Goal: Task Accomplishment & Management: Manage account settings

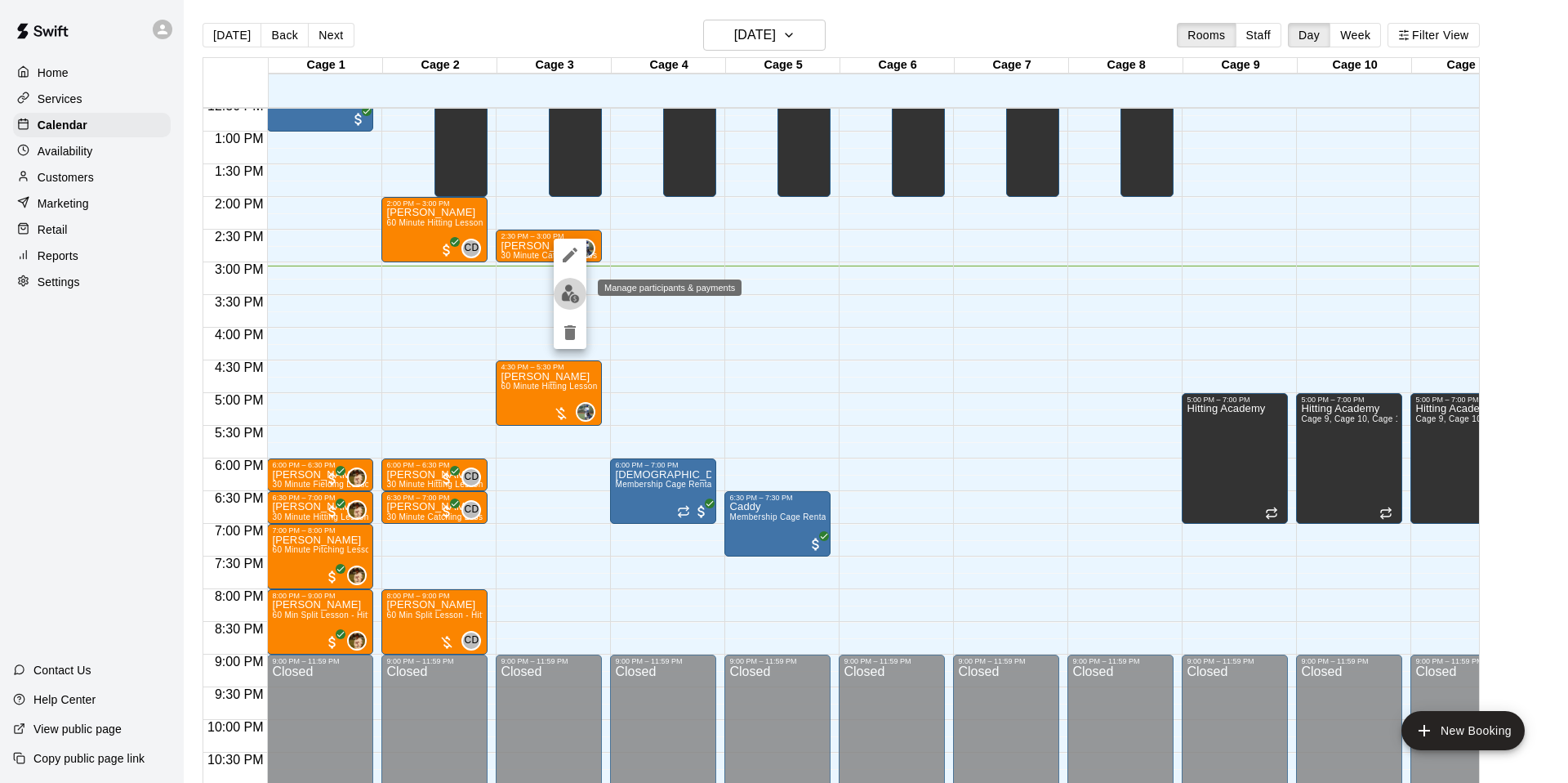
click at [574, 289] on img "edit" at bounding box center [570, 293] width 19 height 19
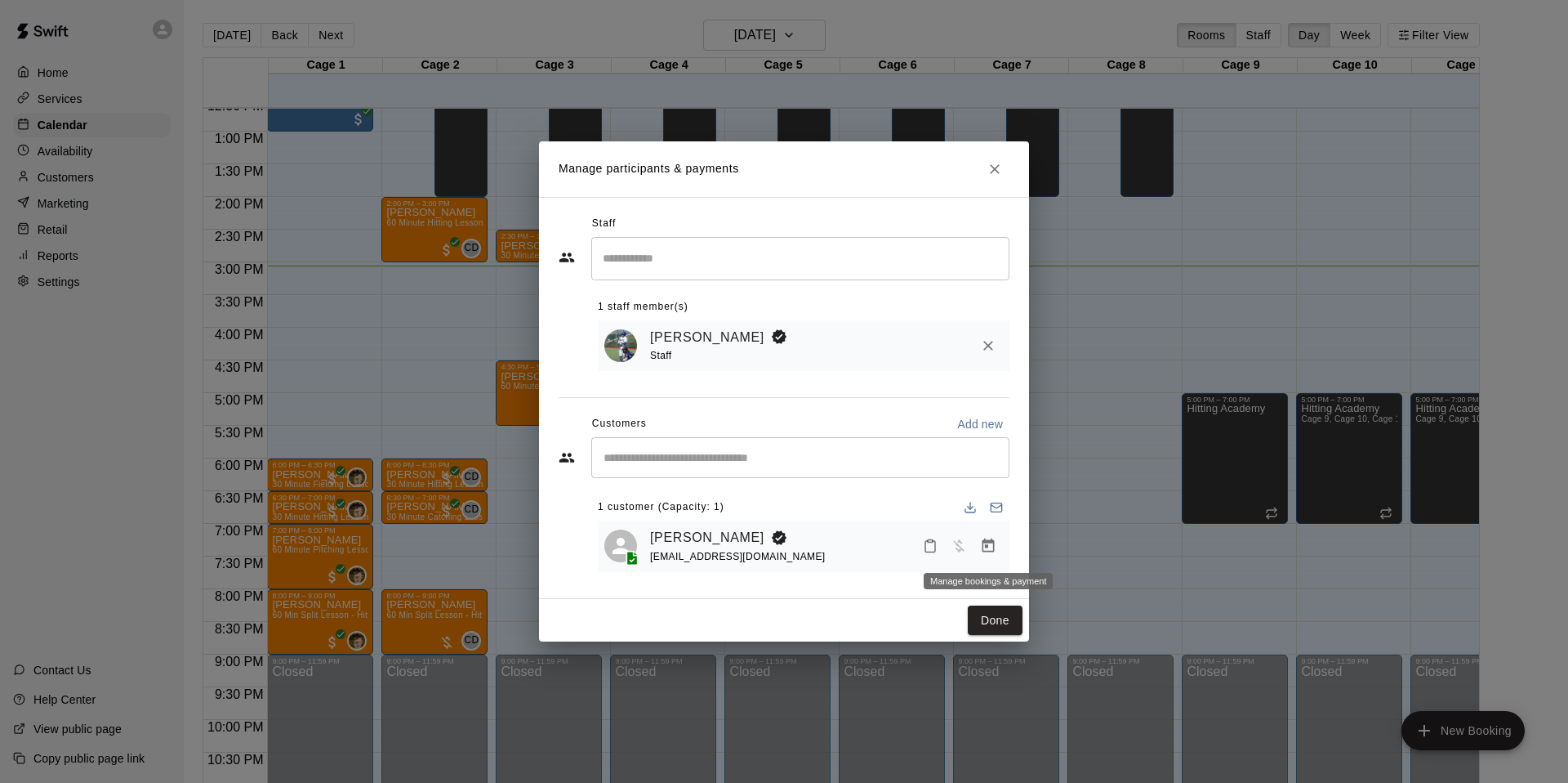
click at [983, 551] on icon "Manage bookings & payment" at bounding box center [988, 546] width 12 height 14
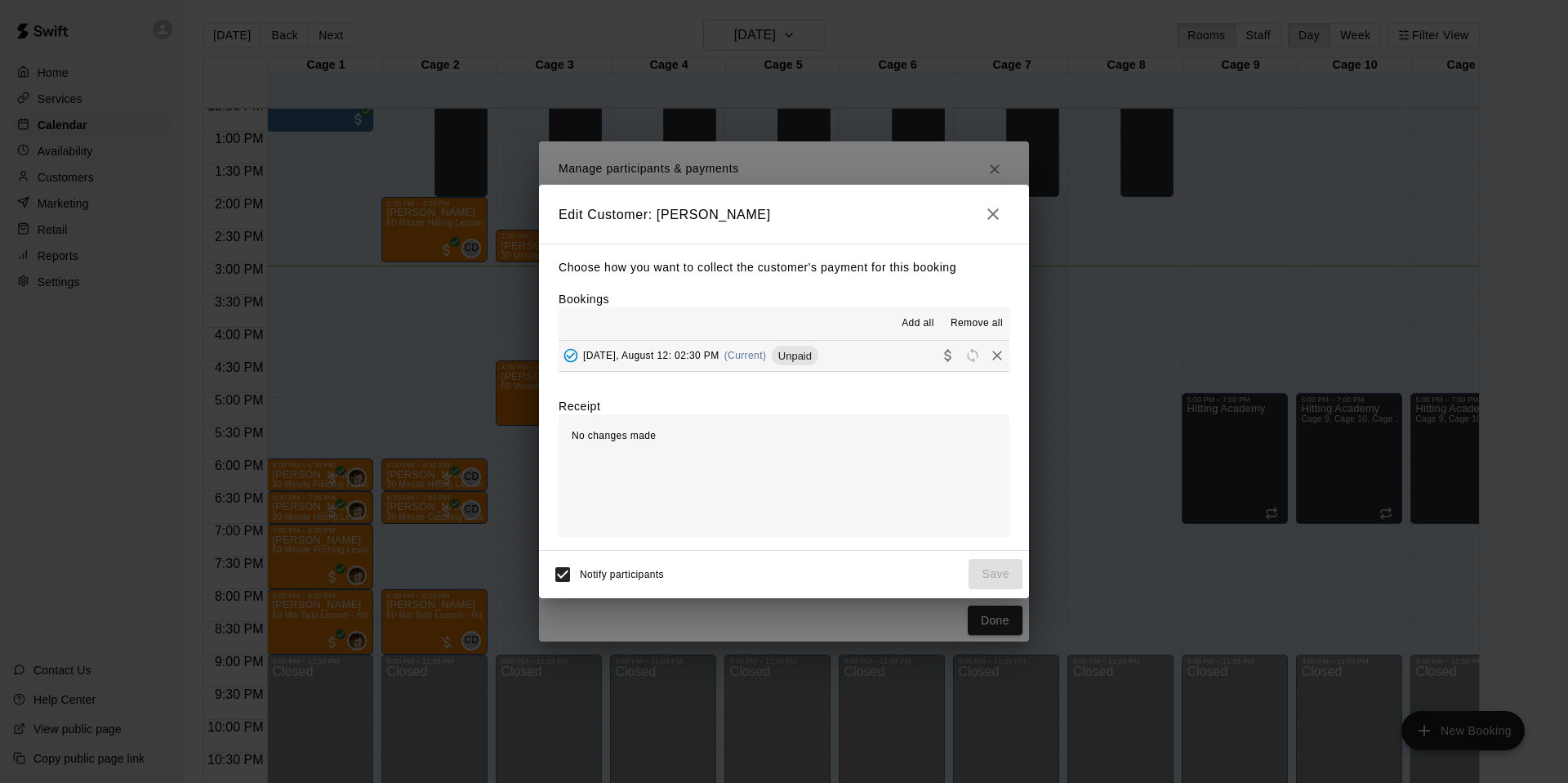
click at [685, 339] on div "Add all Remove all" at bounding box center [784, 323] width 451 height 32
click at [686, 348] on div "[DATE], August 12: 02:30 PM (Current) Unpaid" at bounding box center [688, 355] width 260 height 25
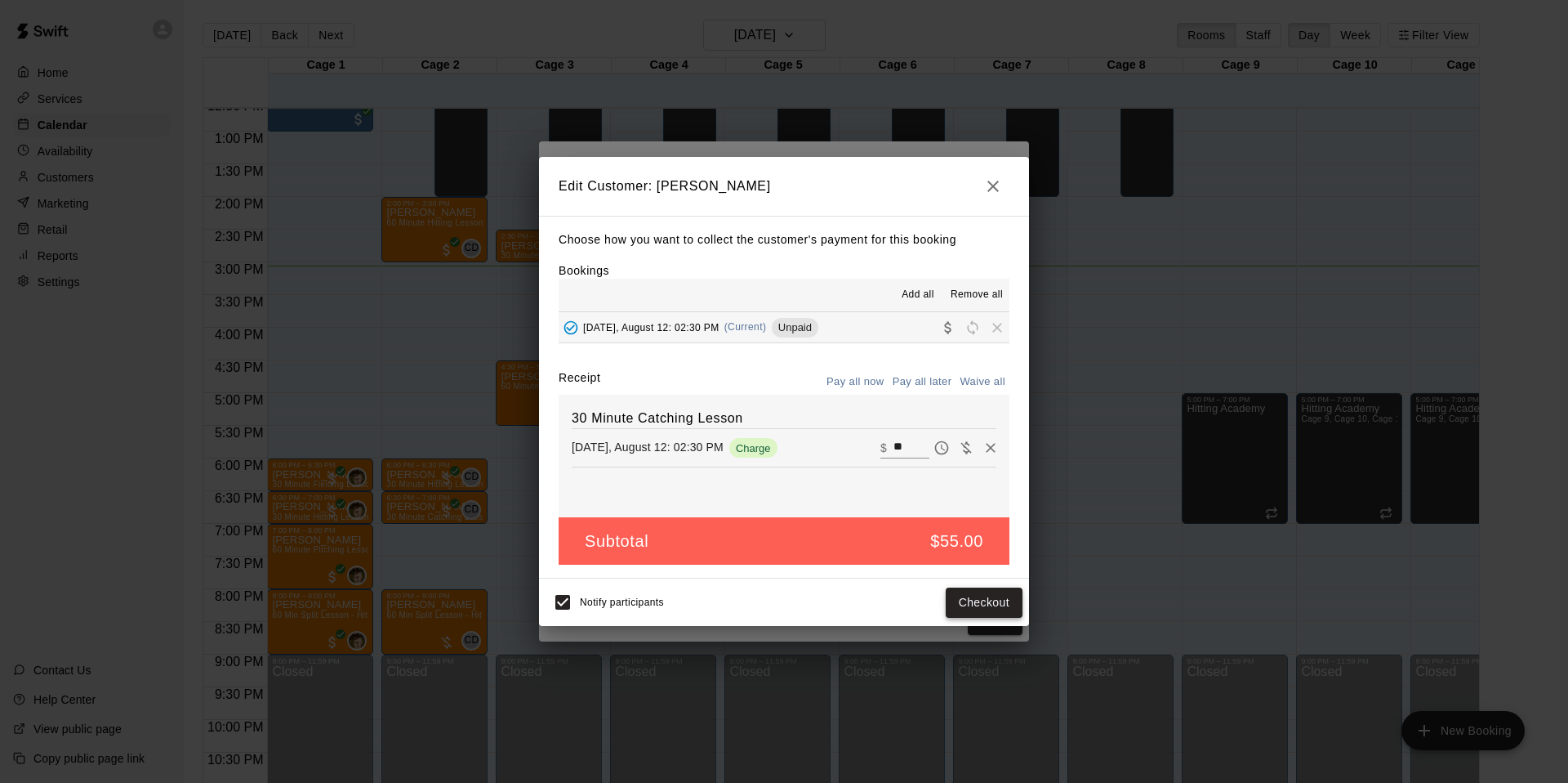
click at [997, 600] on button "Checkout" at bounding box center [984, 602] width 77 height 30
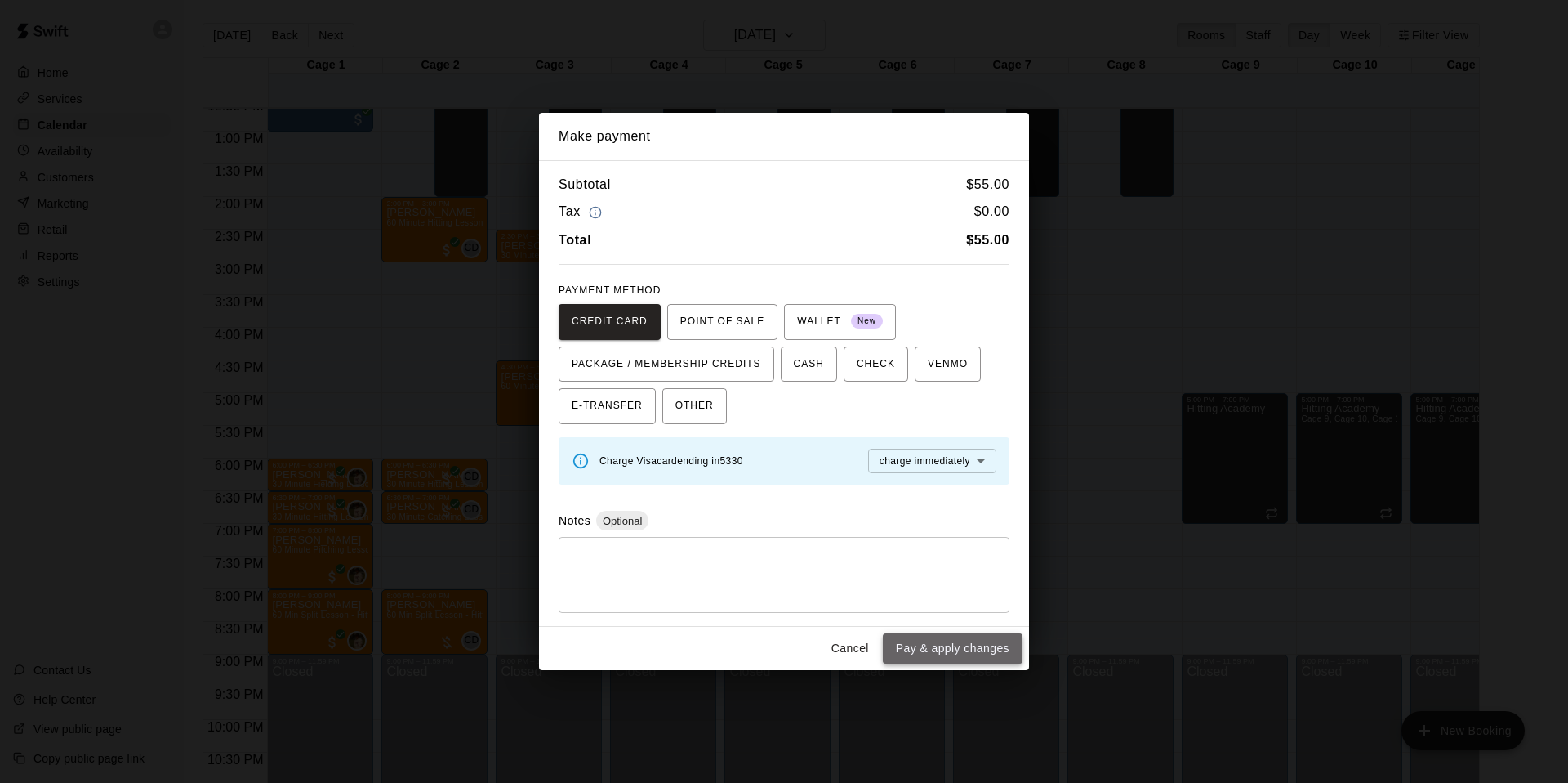
click at [970, 651] on button "Pay & apply changes" at bounding box center [953, 648] width 139 height 30
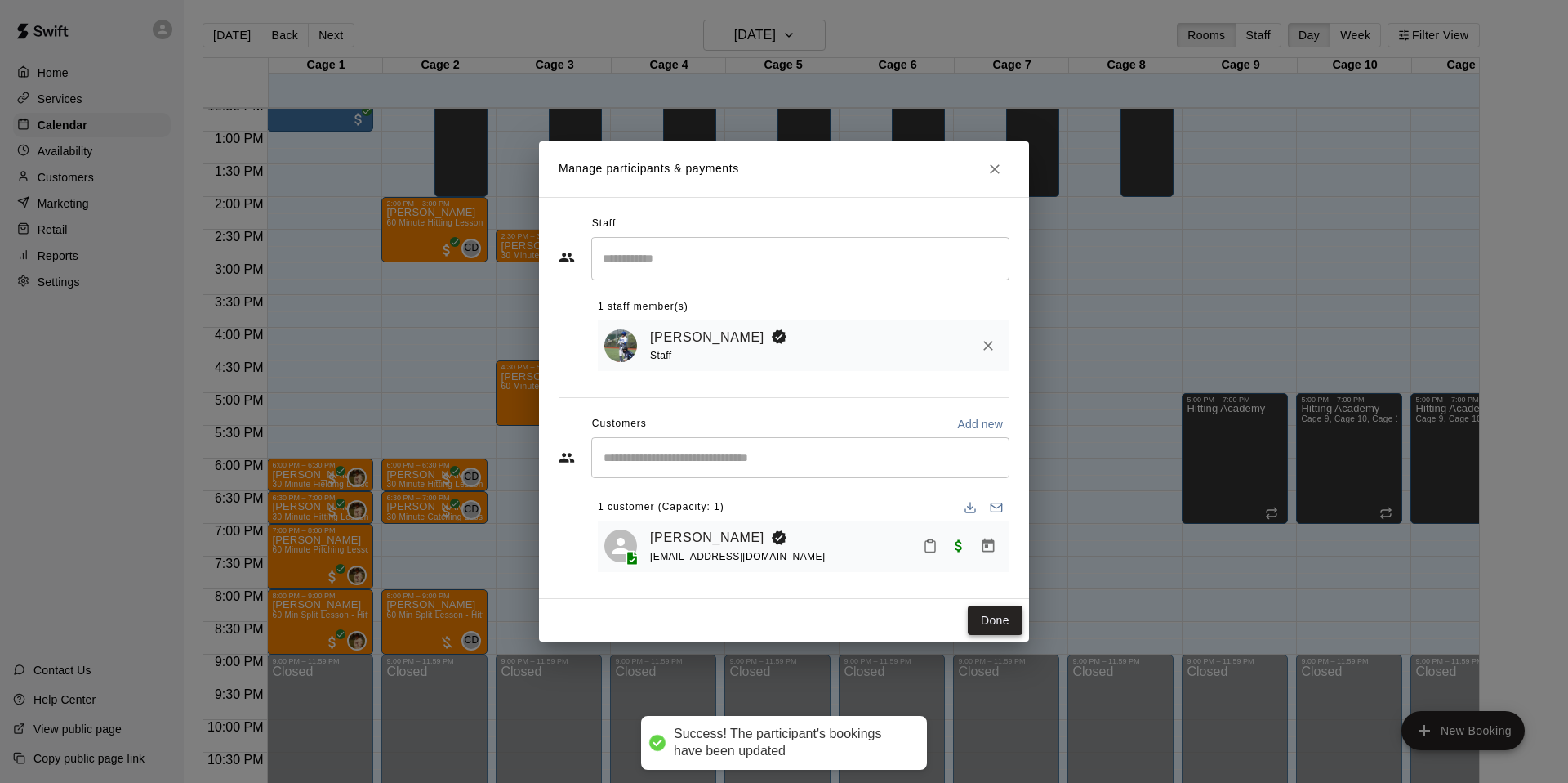
drag, startPoint x: 978, startPoint y: 641, endPoint x: 988, endPoint y: 626, distance: 18.0
click at [979, 639] on div "Done" at bounding box center [783, 620] width 490 height 43
click at [995, 614] on button "Done" at bounding box center [995, 620] width 55 height 30
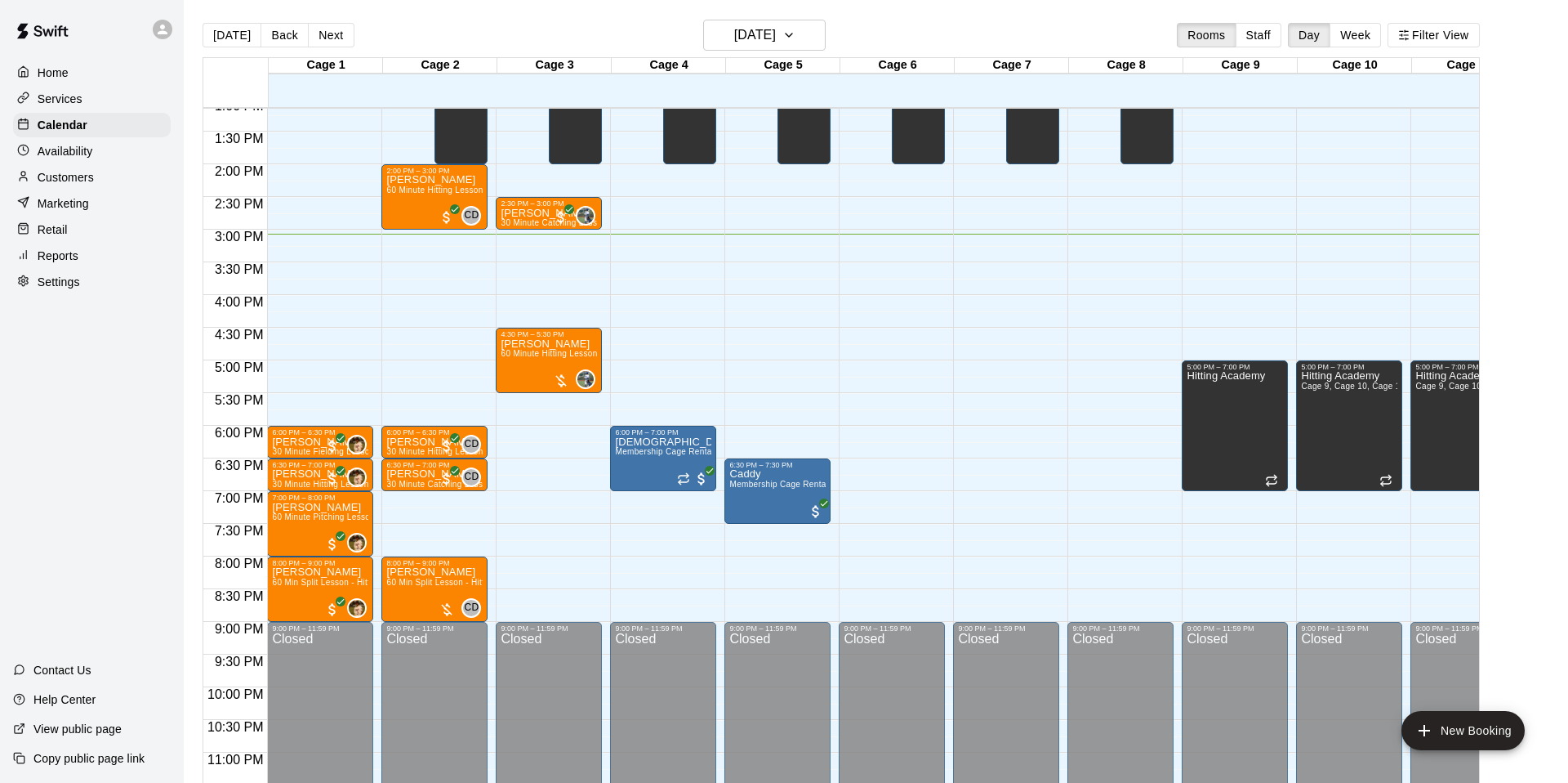
scroll to position [875, 0]
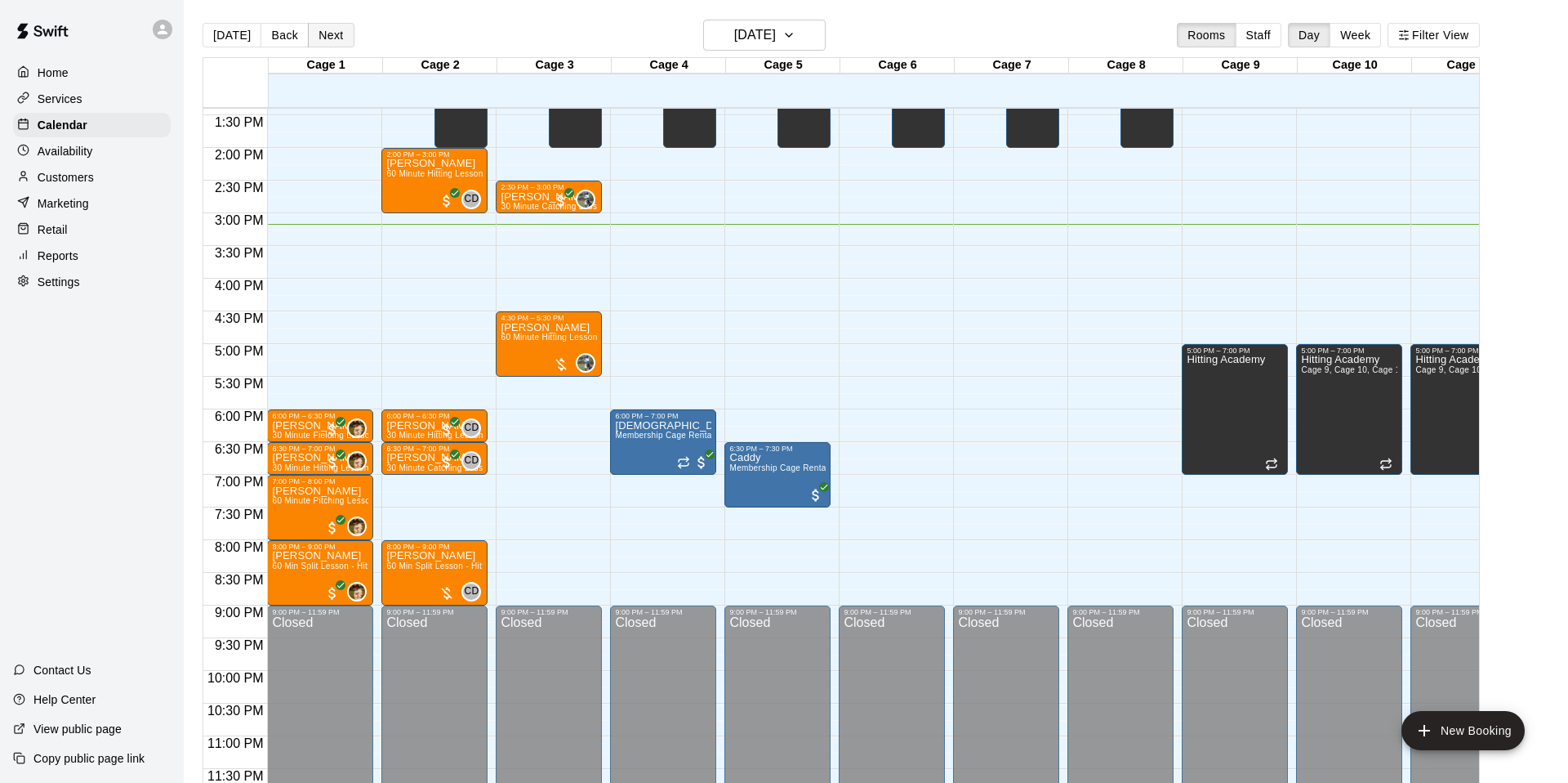
click at [342, 34] on button "Next" at bounding box center [331, 34] width 46 height 25
click at [342, 34] on div "[DATE] Back [DATE][DATE] Rooms Staff Day Week Filter View Cage 1 12 Tue Cage 2 …" at bounding box center [841, 411] width 1278 height 783
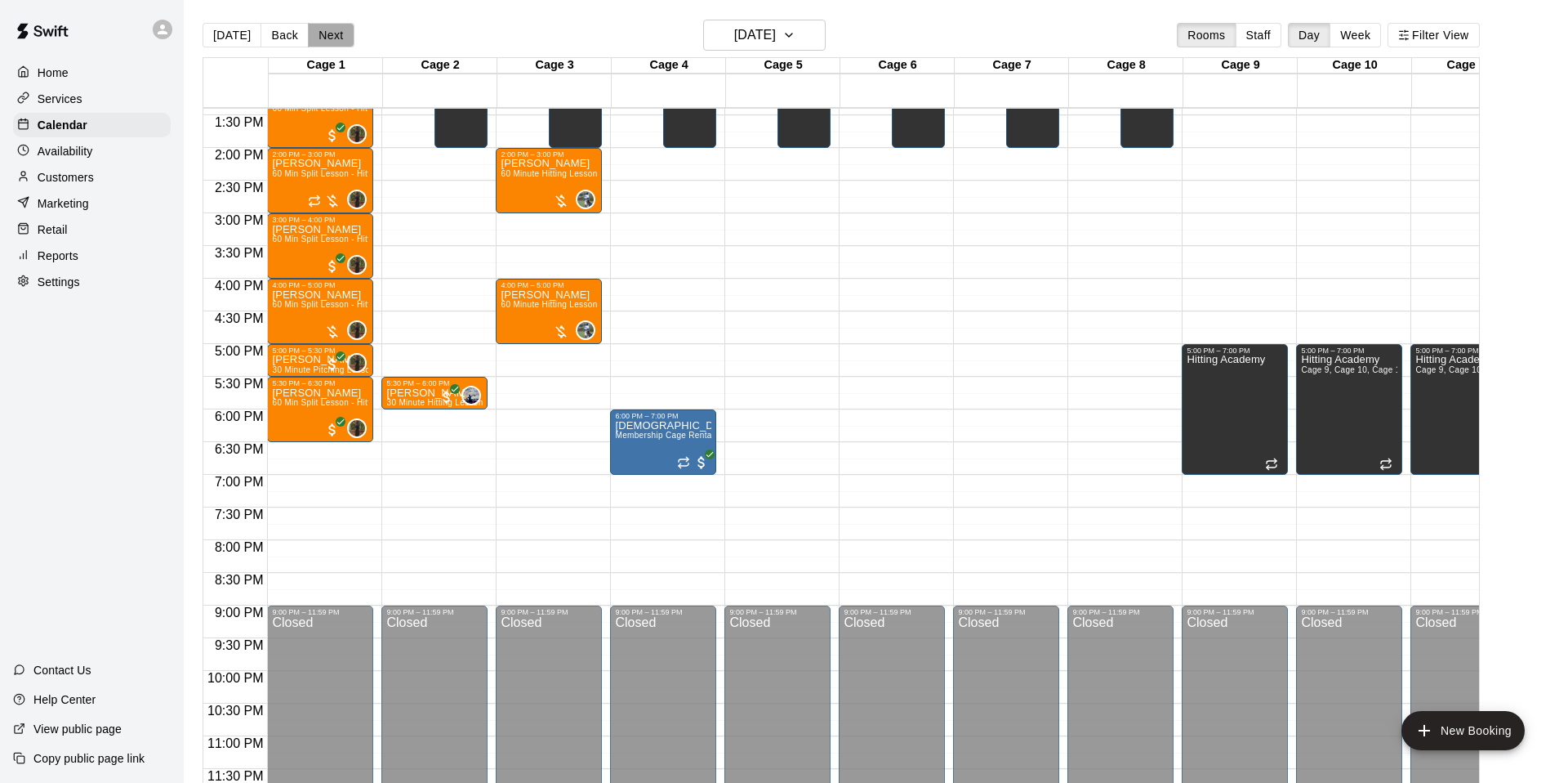
click at [342, 34] on button "Next" at bounding box center [331, 34] width 46 height 25
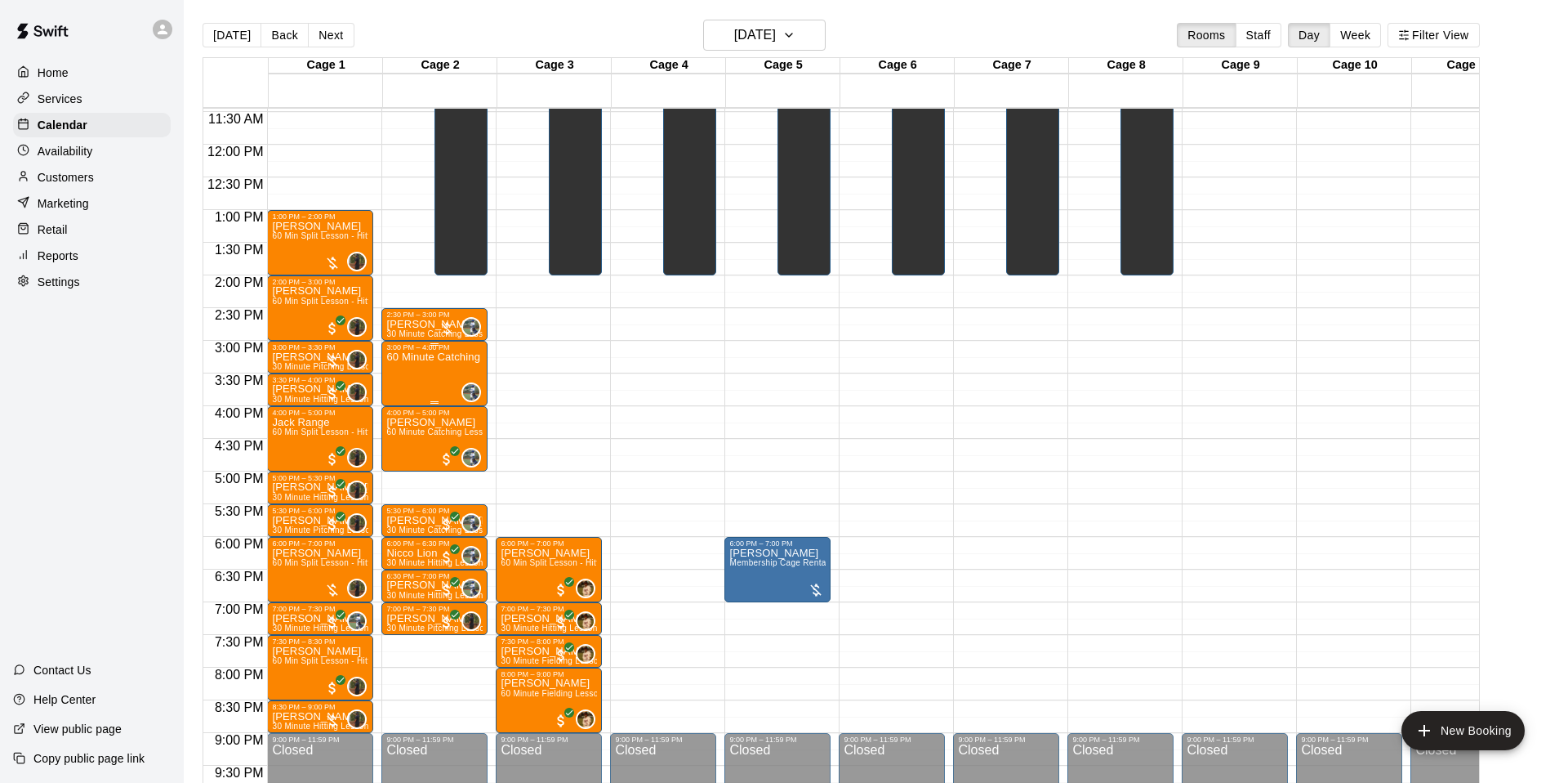
scroll to position [748, 0]
click at [214, 31] on button "[DATE]" at bounding box center [232, 34] width 59 height 25
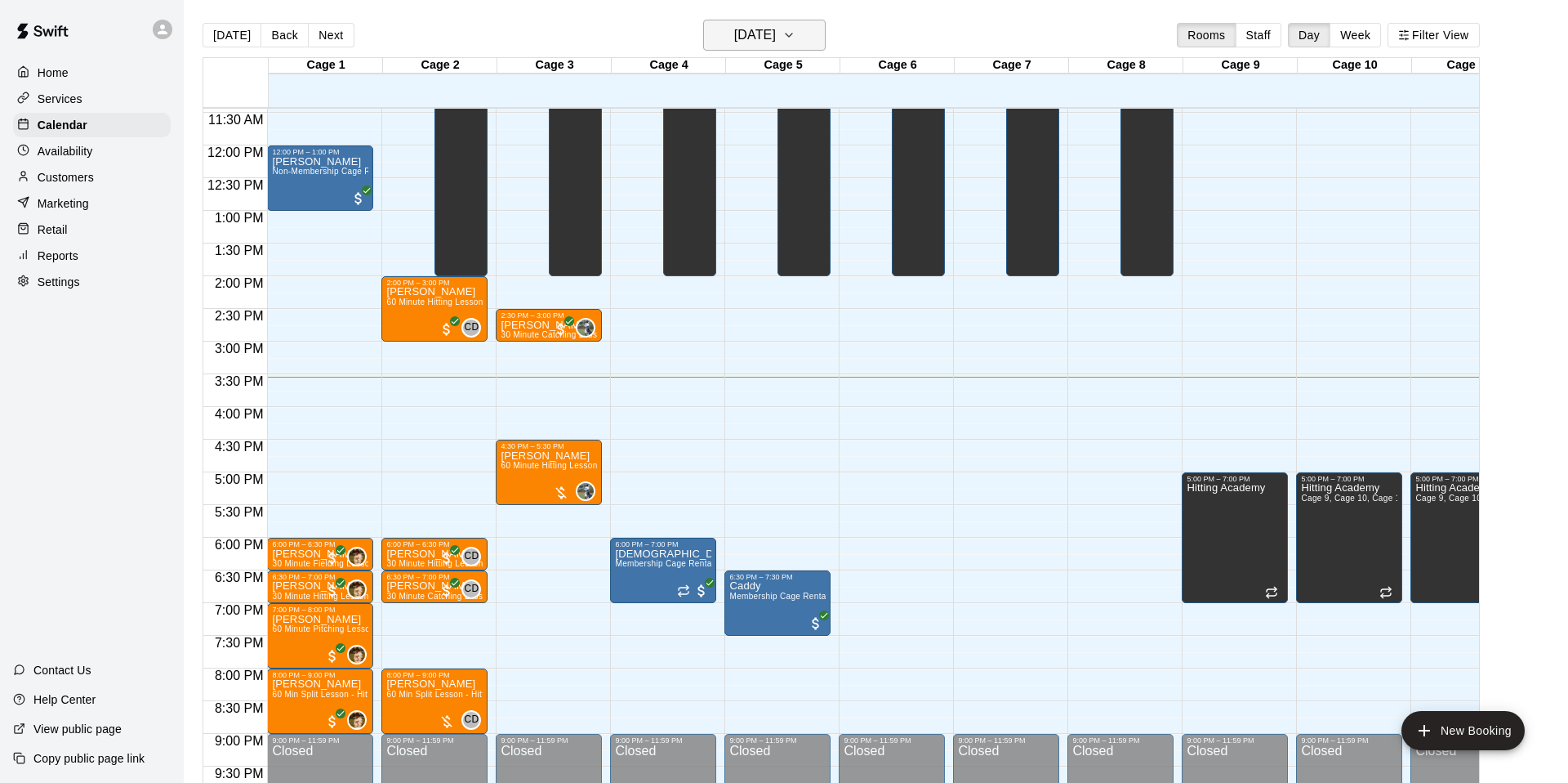
click at [819, 31] on button "[DATE]" at bounding box center [764, 35] width 123 height 31
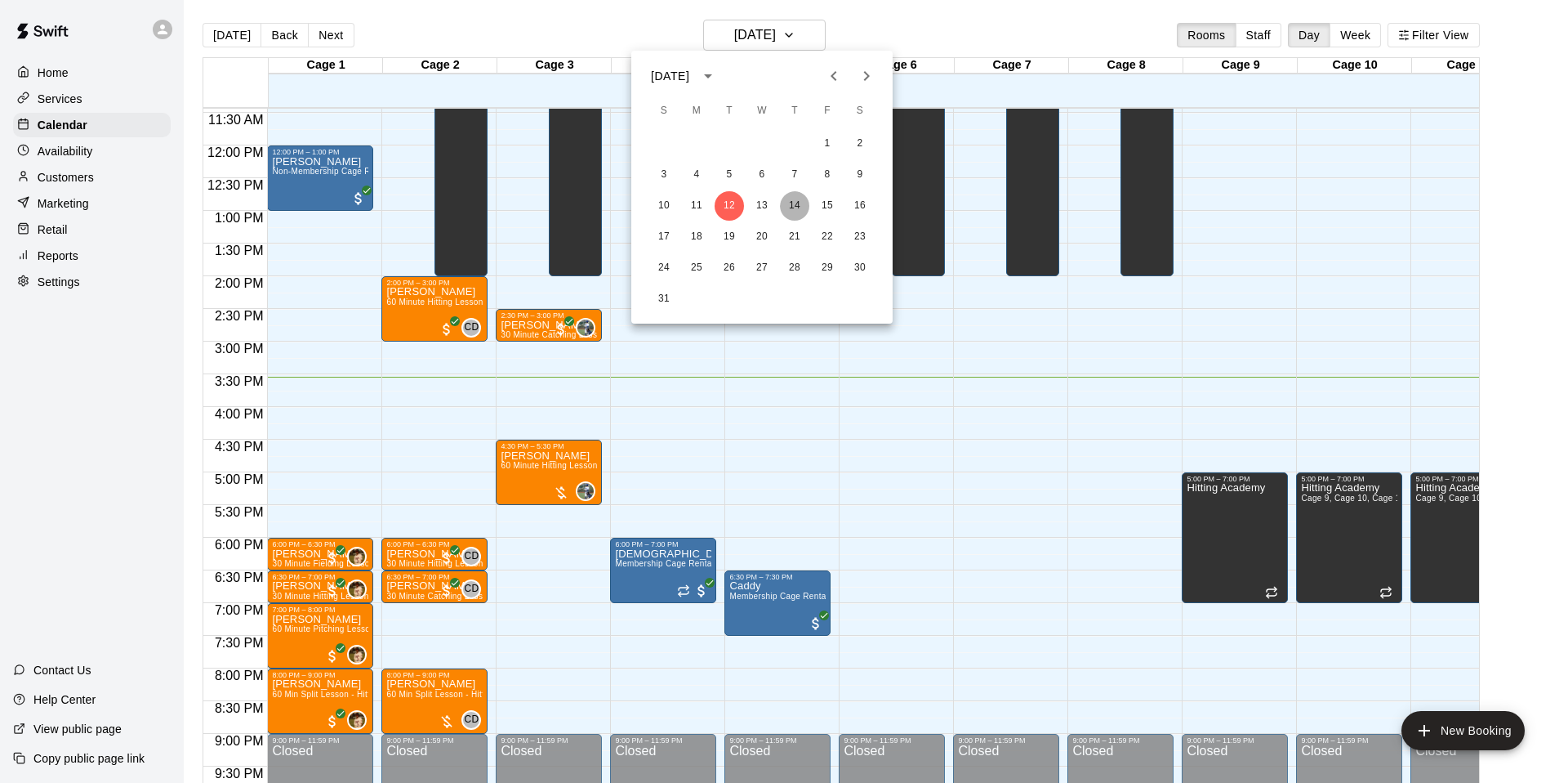
click at [796, 208] on button "14" at bounding box center [795, 206] width 29 height 29
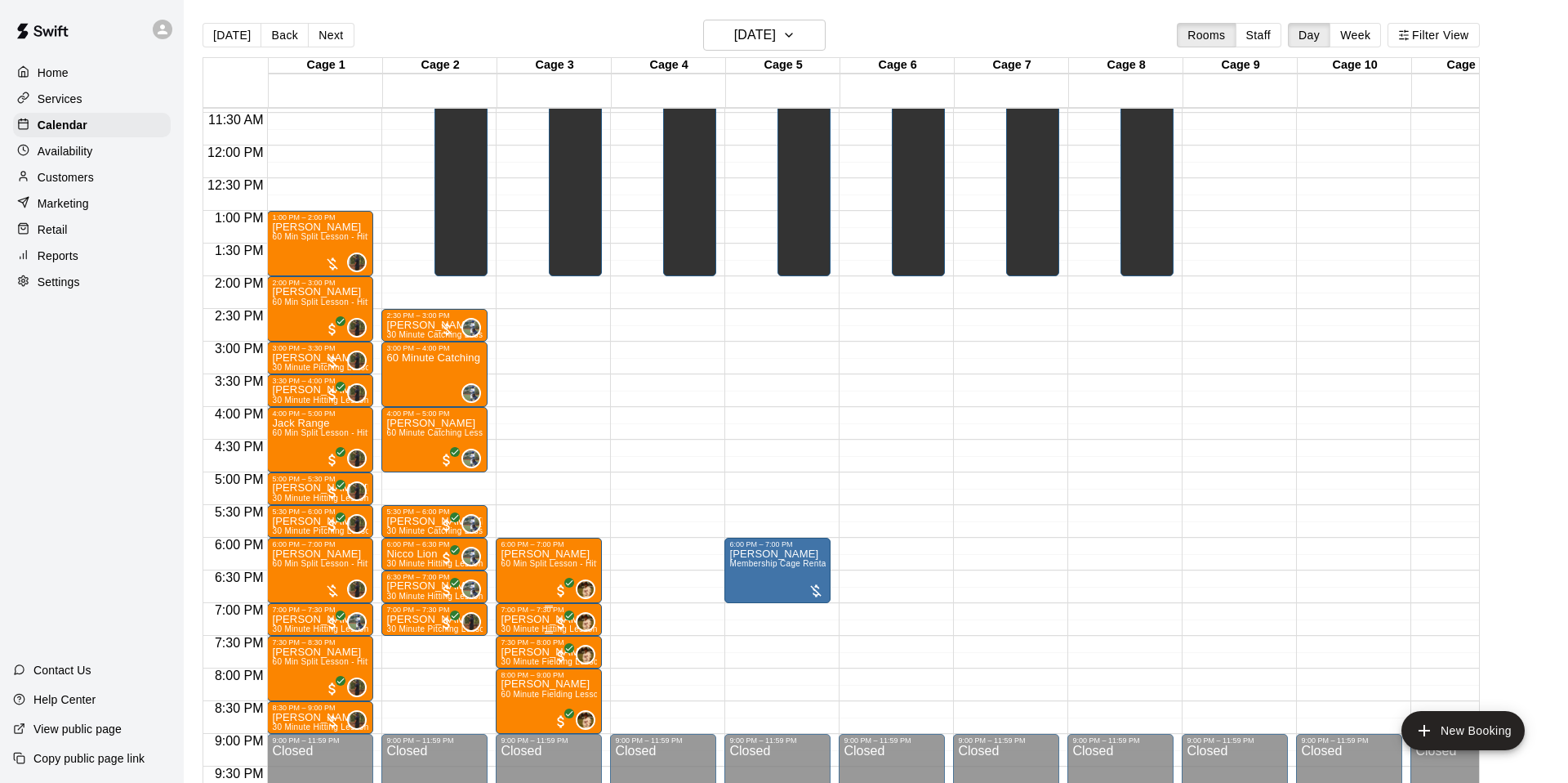
click at [539, 619] on p "[PERSON_NAME]" at bounding box center [549, 619] width 96 height 0
click at [518, 678] on img "edit" at bounding box center [518, 674] width 19 height 19
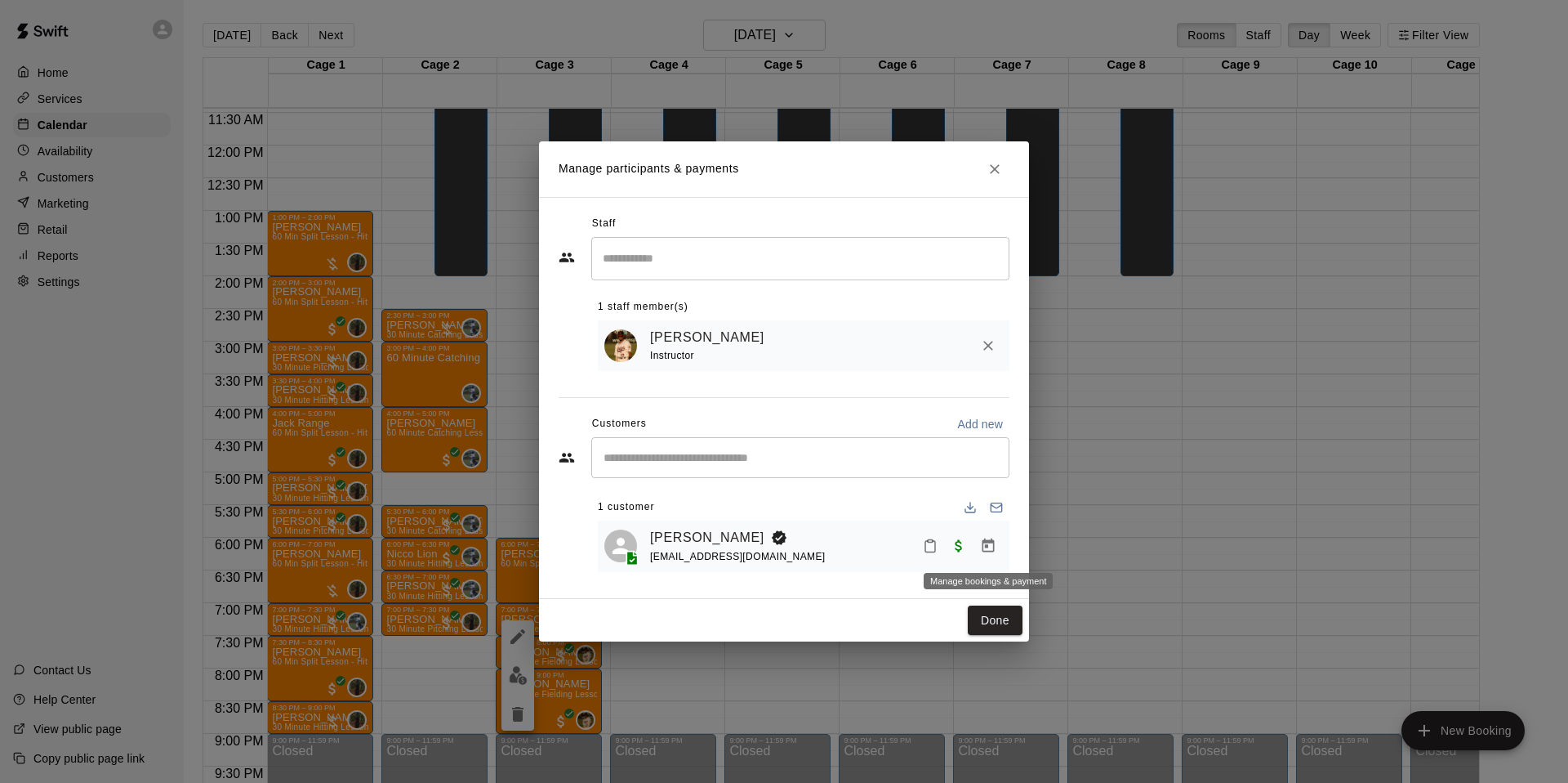
click at [1001, 544] on button "Manage bookings & payment" at bounding box center [988, 546] width 29 height 29
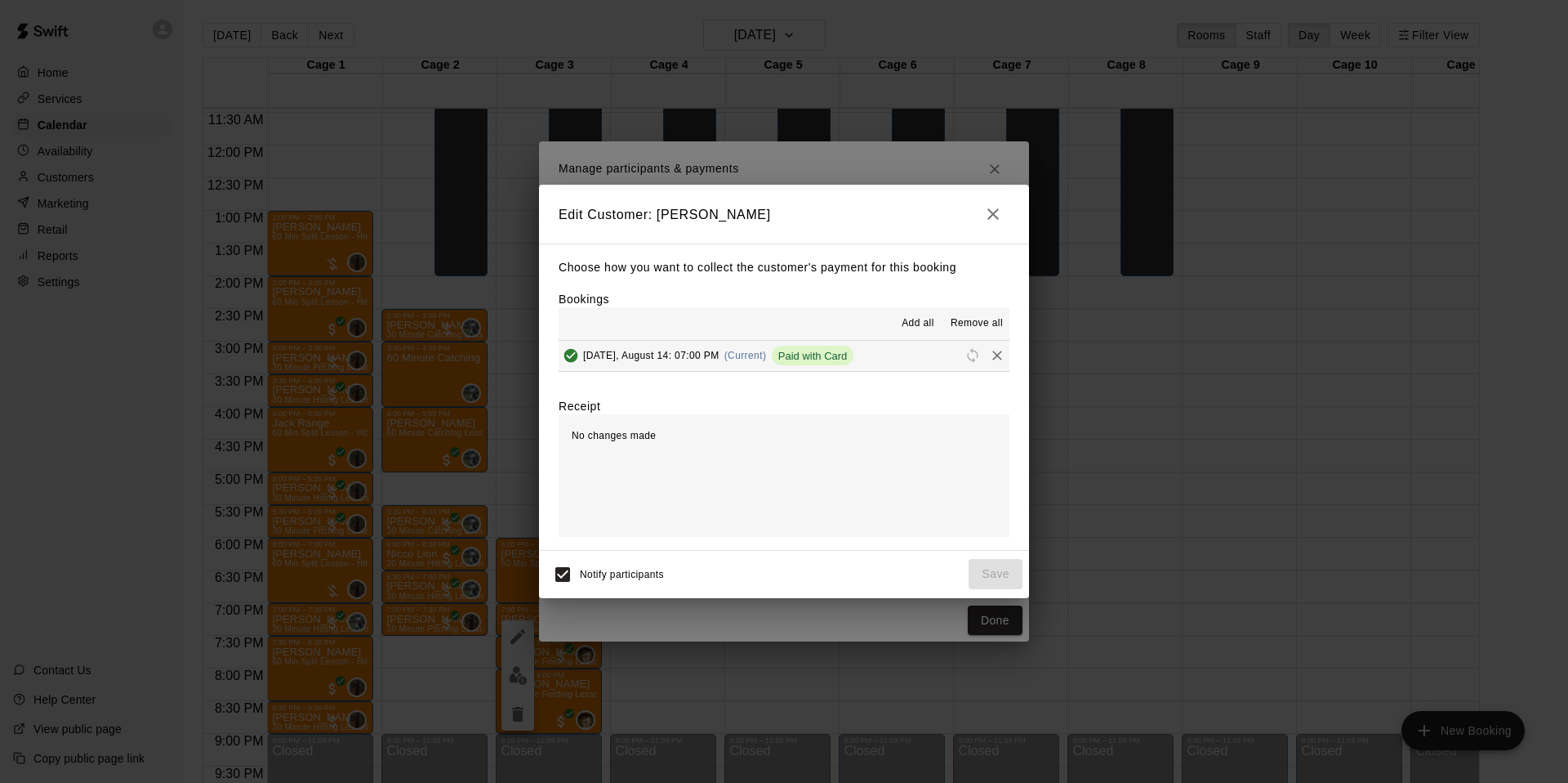
click at [881, 351] on button "[DATE], August 14: 07:00 PM (Current) Paid with Card" at bounding box center [784, 355] width 451 height 30
click at [997, 211] on icon "button" at bounding box center [993, 214] width 12 height 12
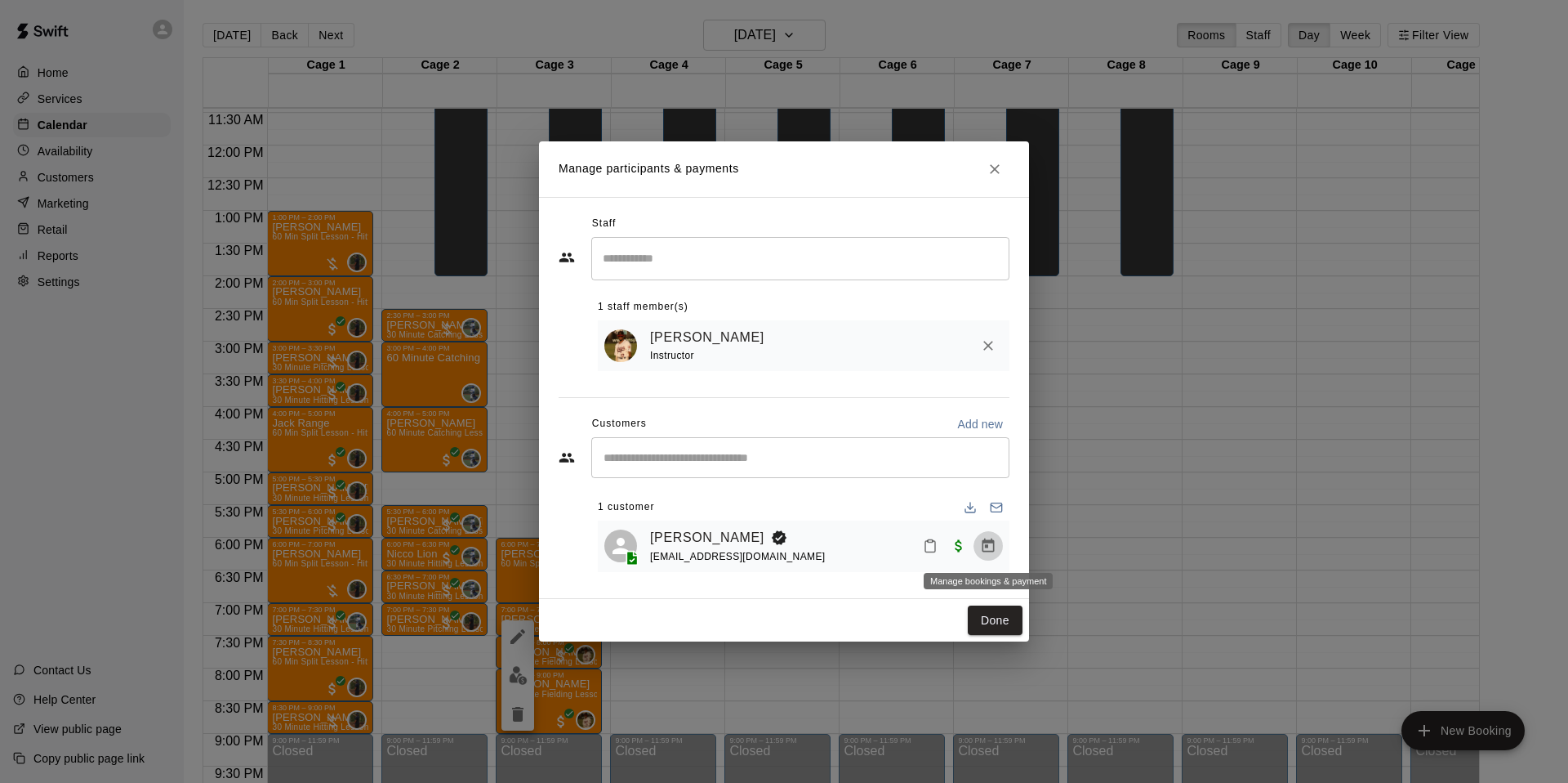
click at [987, 548] on icon "Manage bookings & payment" at bounding box center [988, 546] width 17 height 17
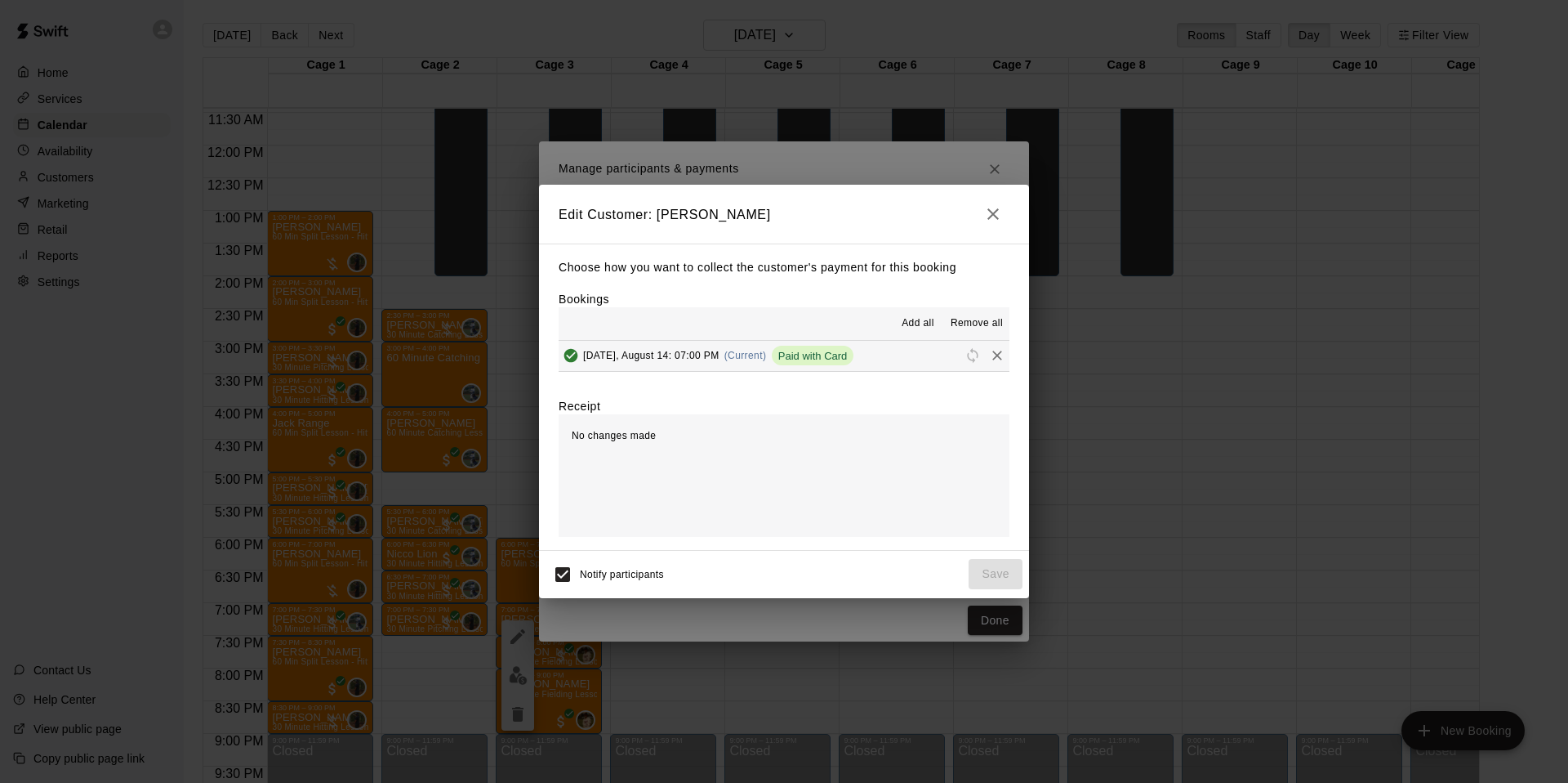
click at [665, 351] on span "[DATE], August 14: 07:00 PM" at bounding box center [651, 355] width 136 height 12
click at [998, 204] on icon "button" at bounding box center [993, 214] width 20 height 20
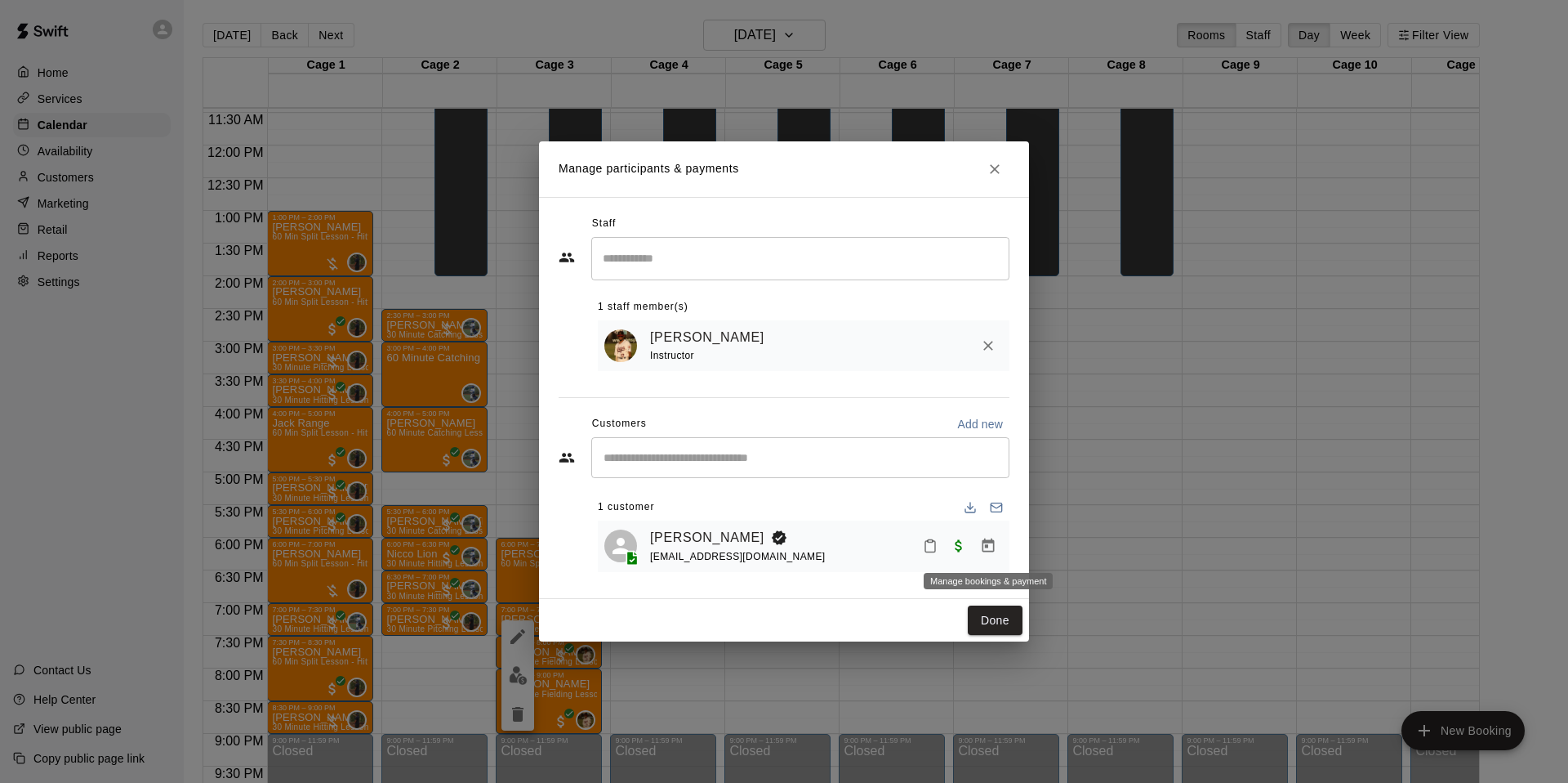
click at [990, 539] on icon "Manage bookings & payment" at bounding box center [988, 546] width 17 height 17
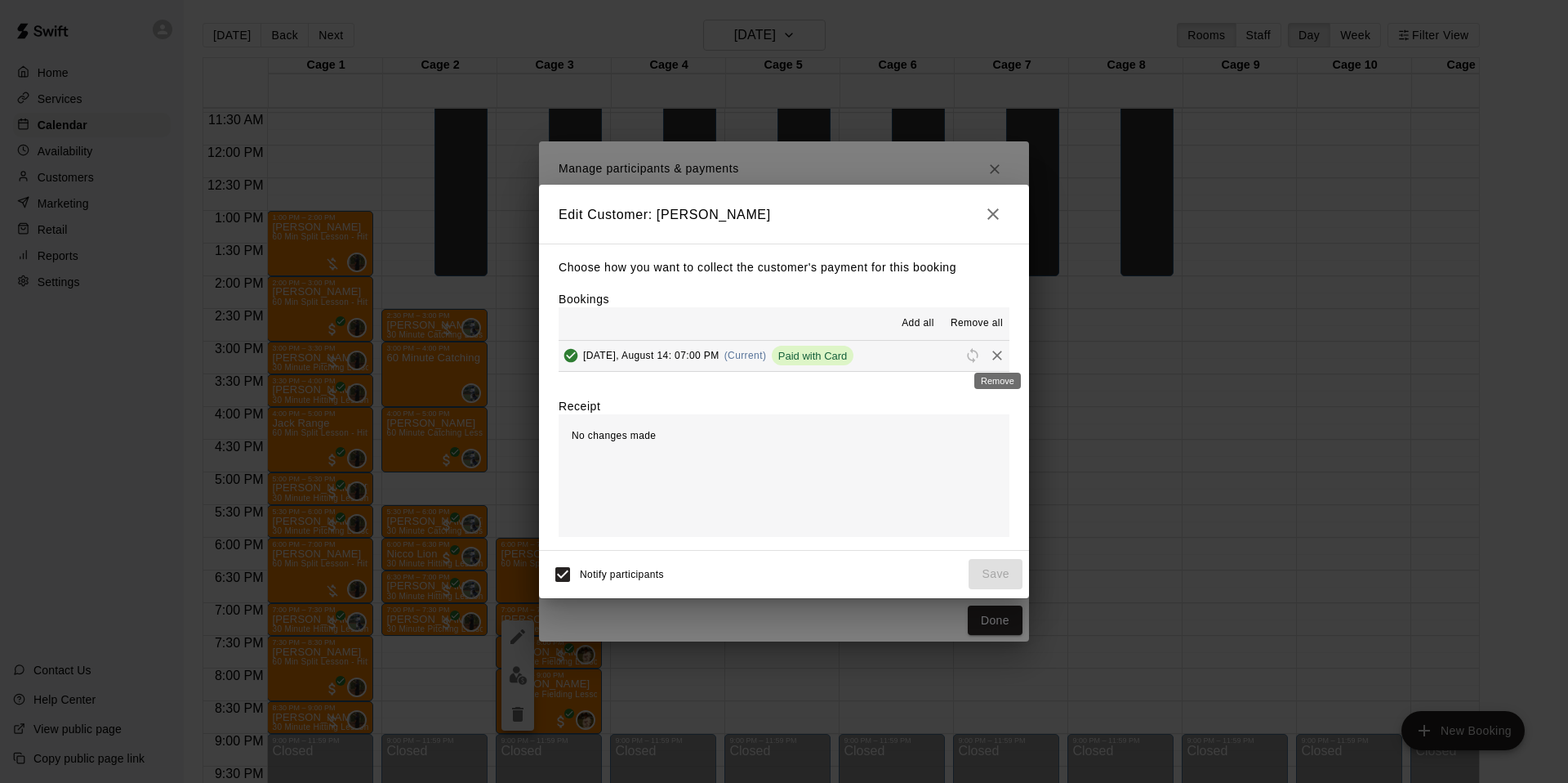
click at [997, 351] on icon "Remove" at bounding box center [997, 355] width 17 height 17
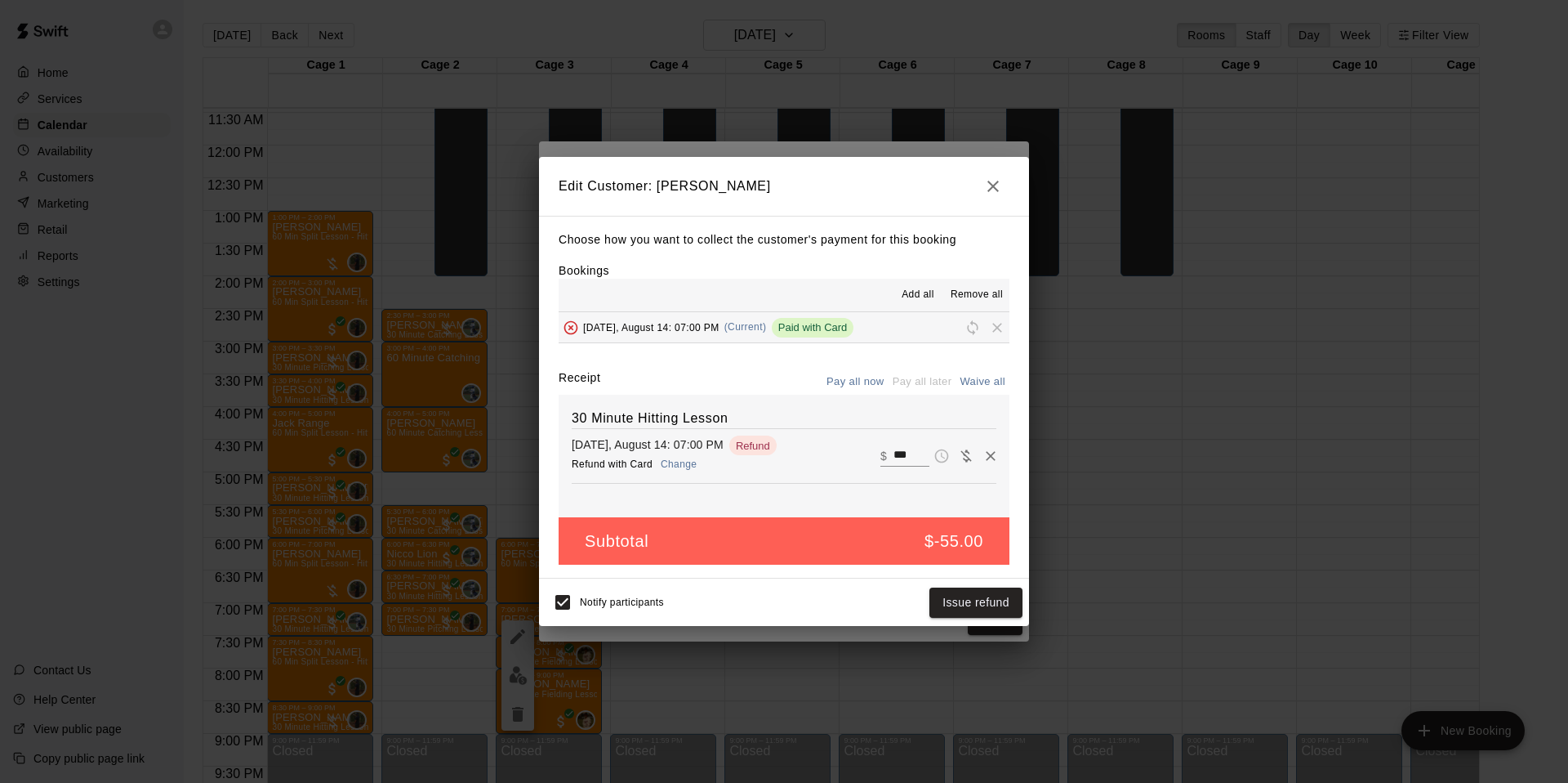
click at [675, 465] on button "Change" at bounding box center [678, 464] width 52 height 24
click at [701, 461] on button "Change" at bounding box center [685, 464] width 52 height 24
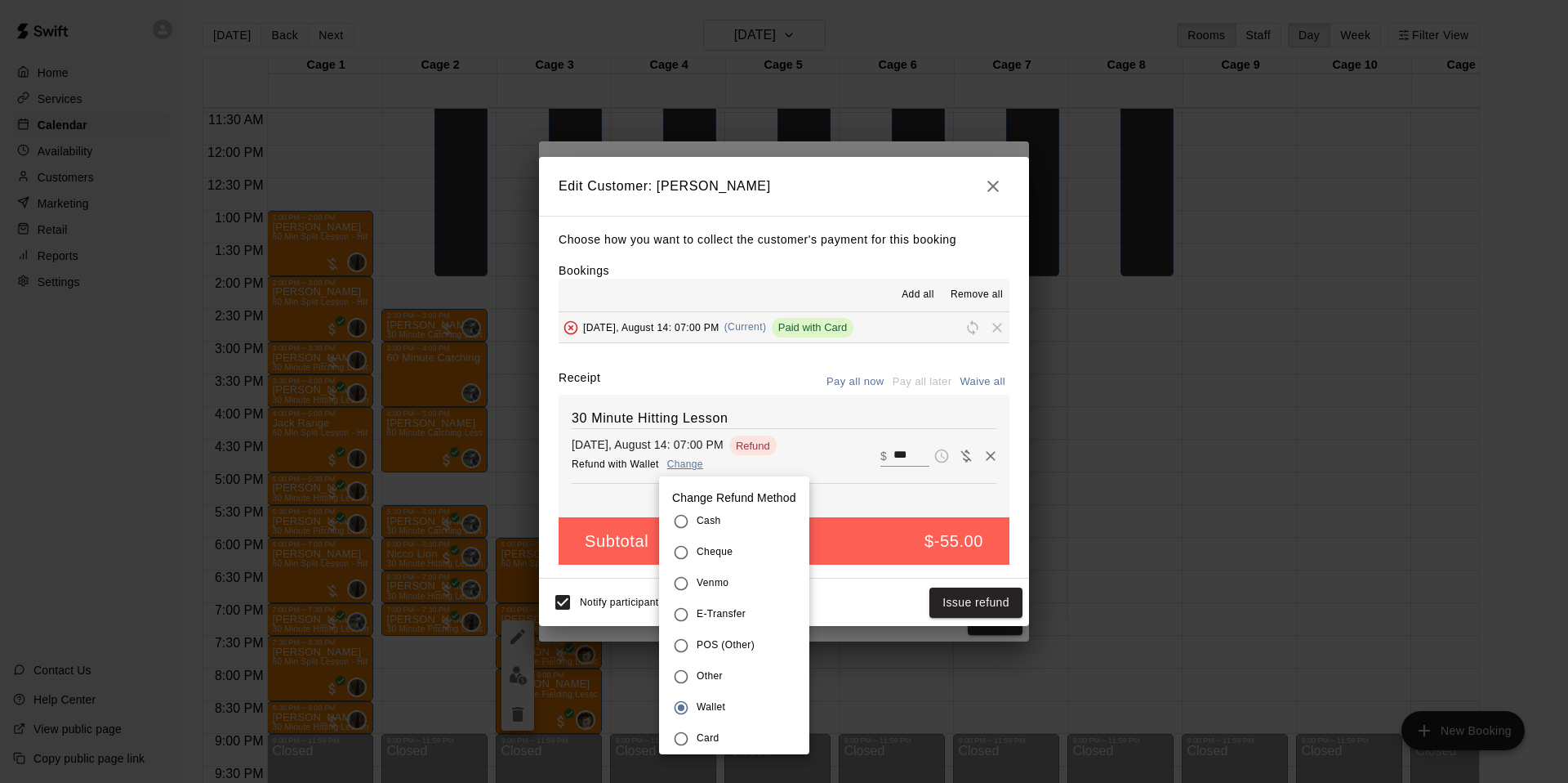
click at [838, 607] on div at bounding box center [784, 392] width 1568 height 783
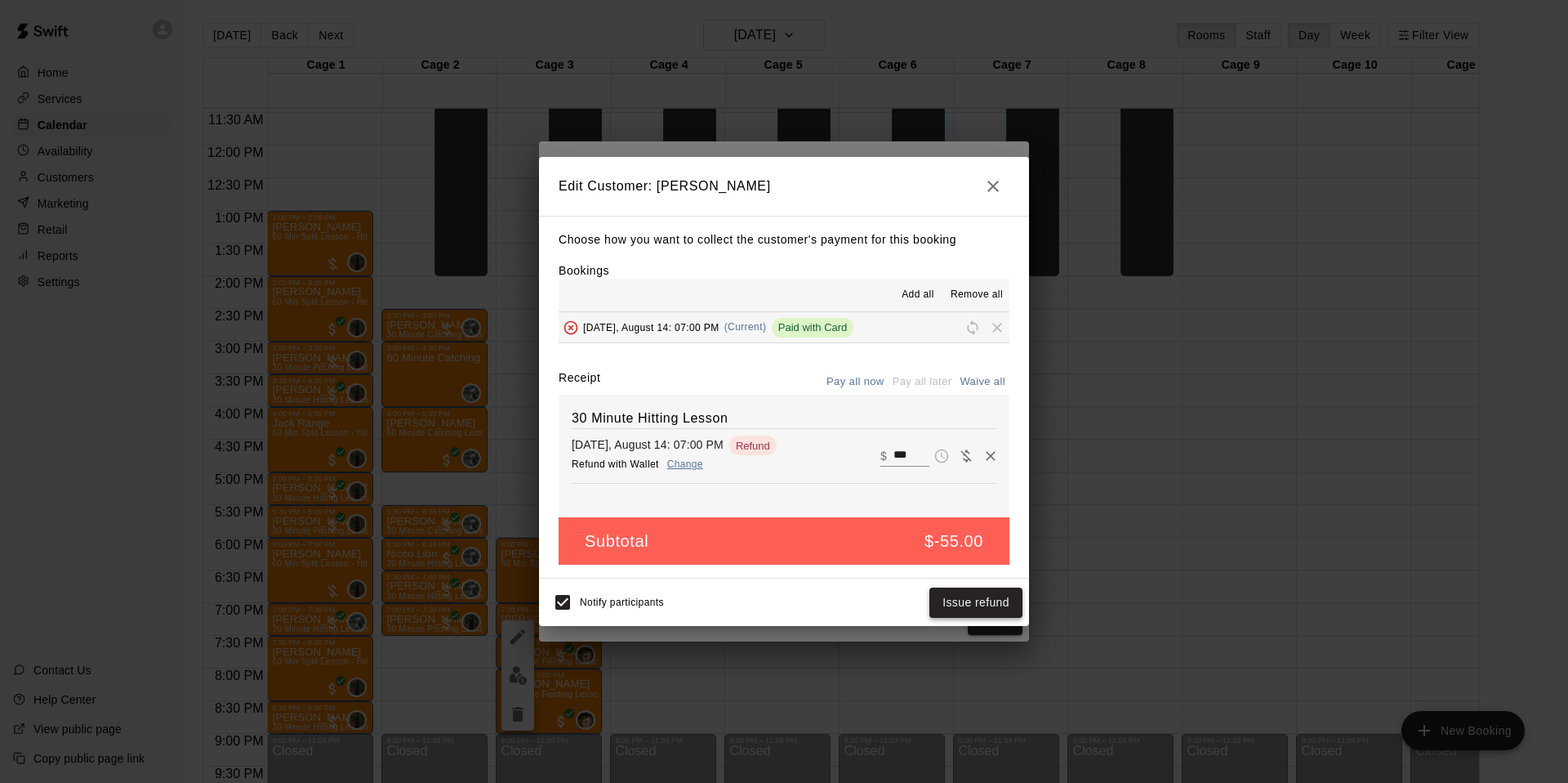
click at [984, 611] on button "Issue refund" at bounding box center [975, 602] width 93 height 30
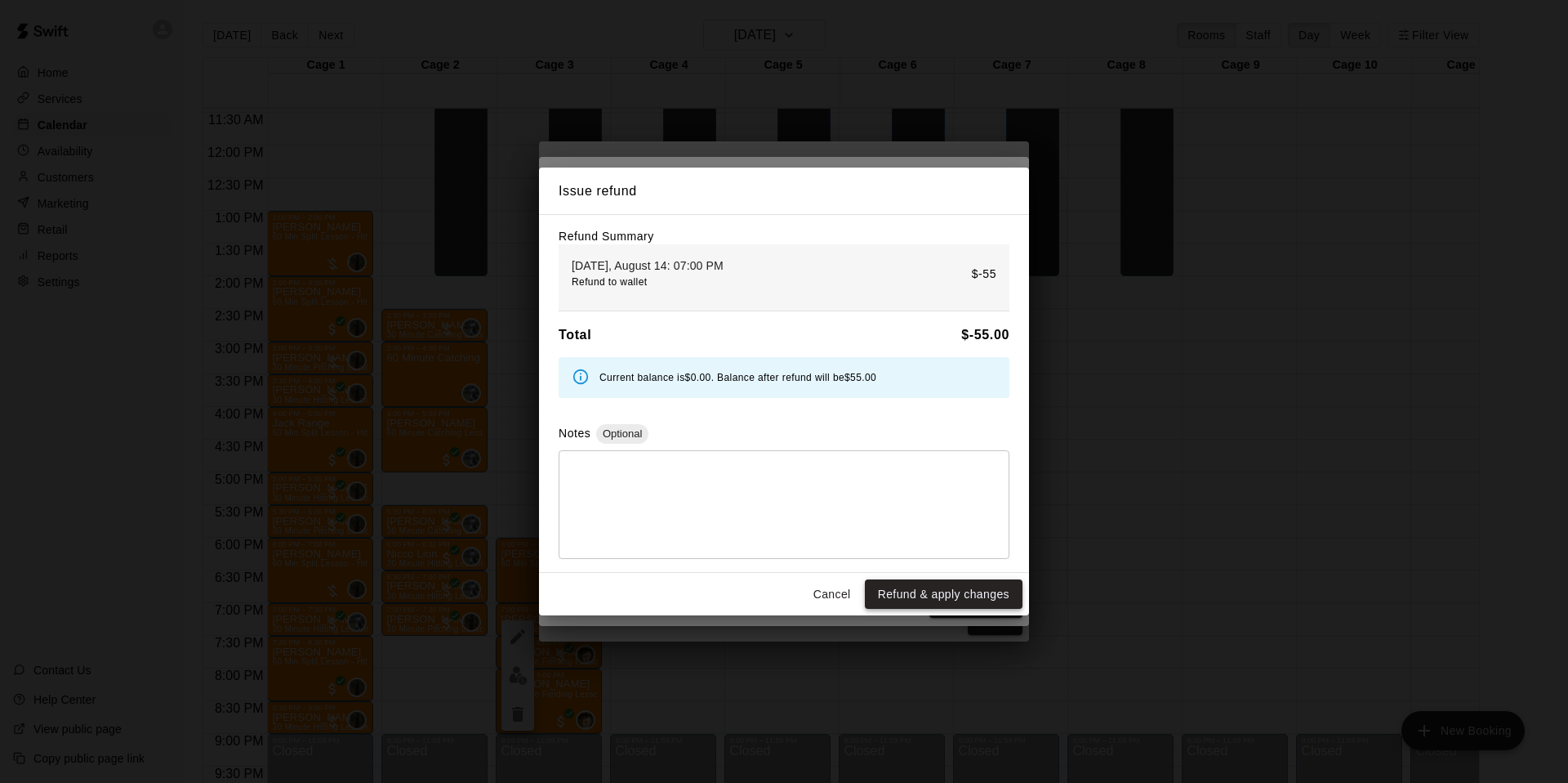
click at [932, 585] on button "Refund & apply changes" at bounding box center [944, 594] width 158 height 30
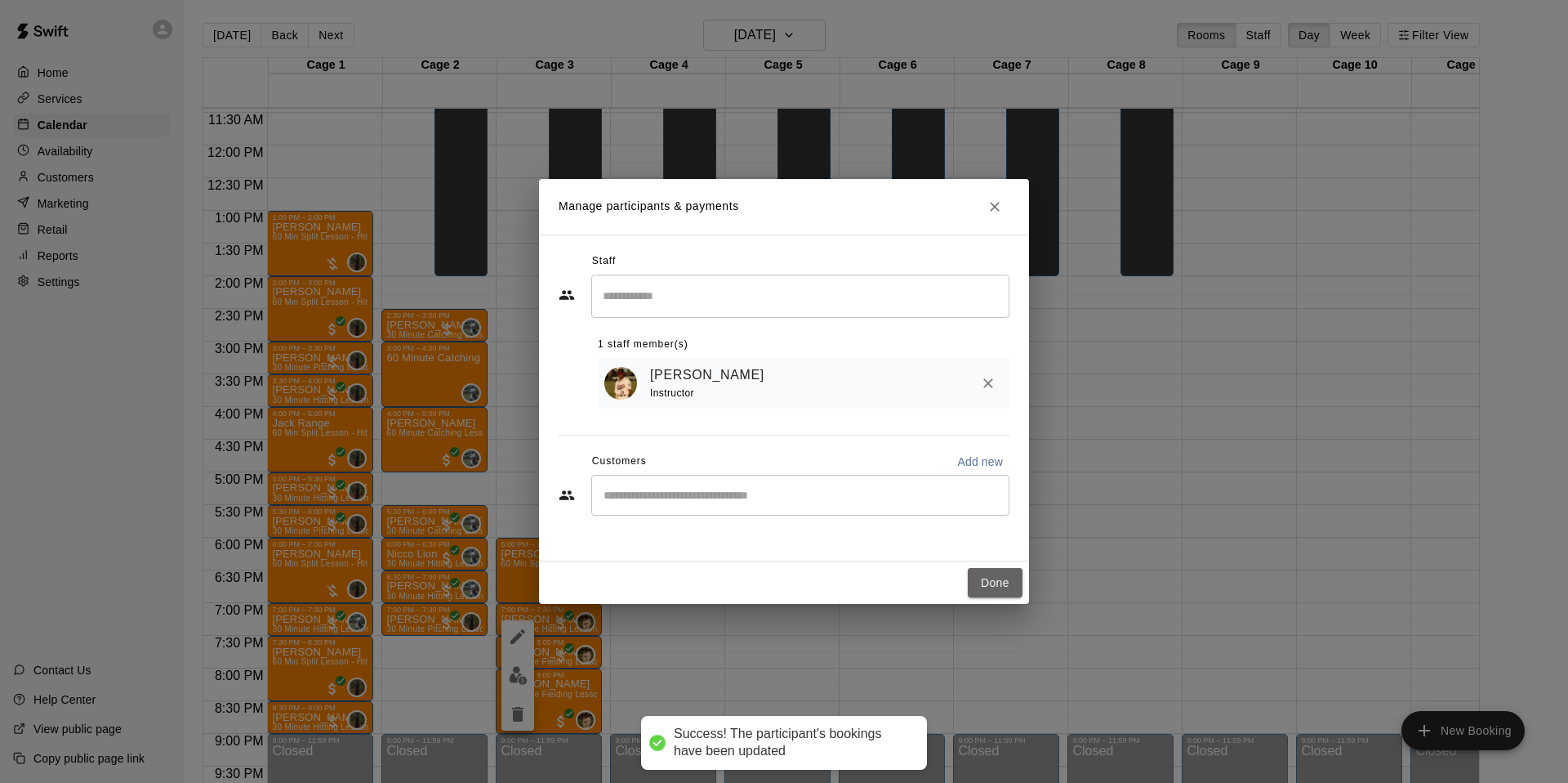
drag, startPoint x: 1007, startPoint y: 573, endPoint x: 622, endPoint y: 639, distance: 390.6
click at [1007, 573] on button "Done" at bounding box center [995, 583] width 55 height 30
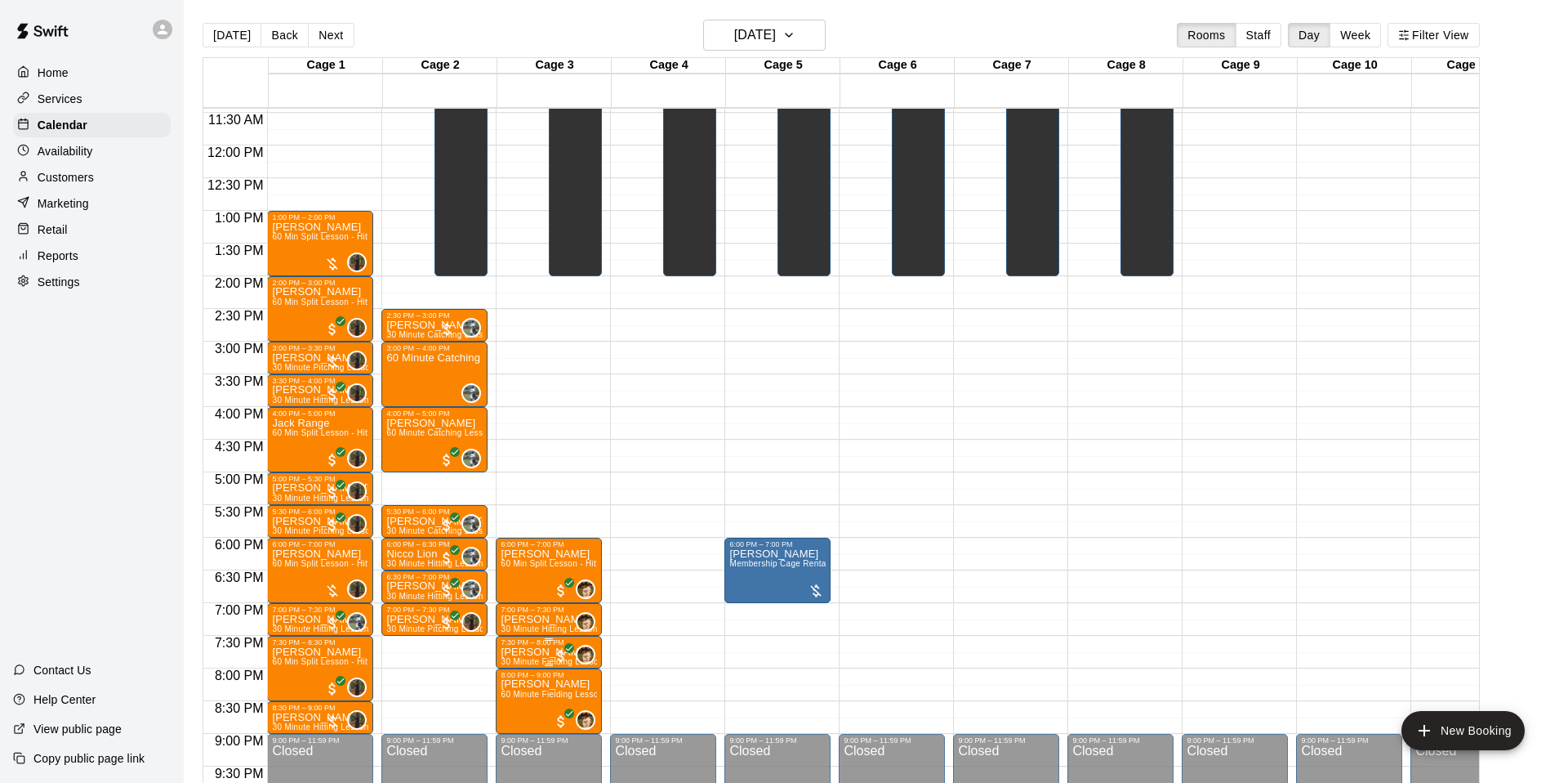
click at [540, 652] on p "[PERSON_NAME]" at bounding box center [549, 652] width 96 height 0
click at [514, 705] on img "edit" at bounding box center [518, 707] width 19 height 19
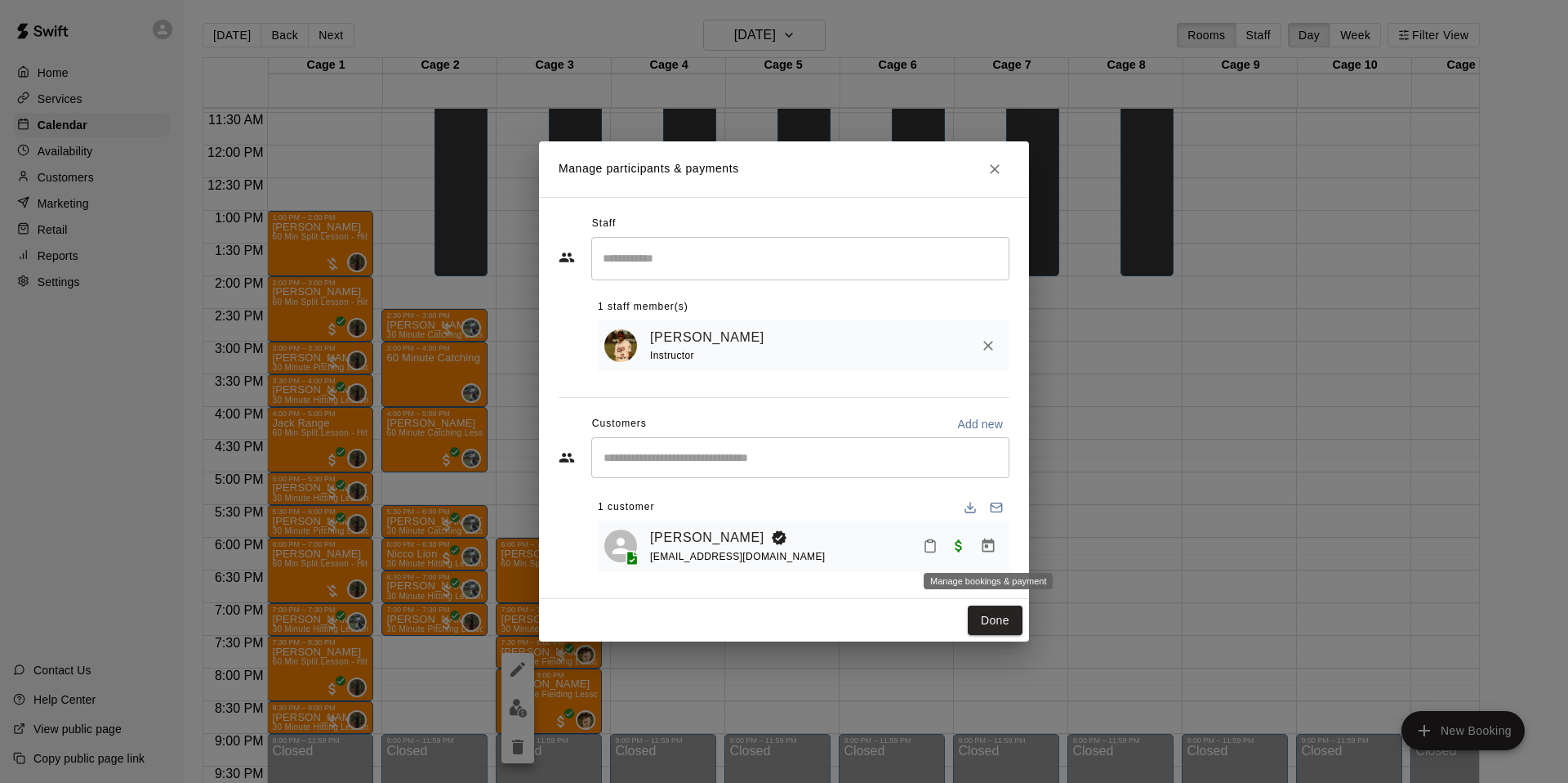
click at [988, 550] on icon "Manage bookings & payment" at bounding box center [988, 546] width 17 height 17
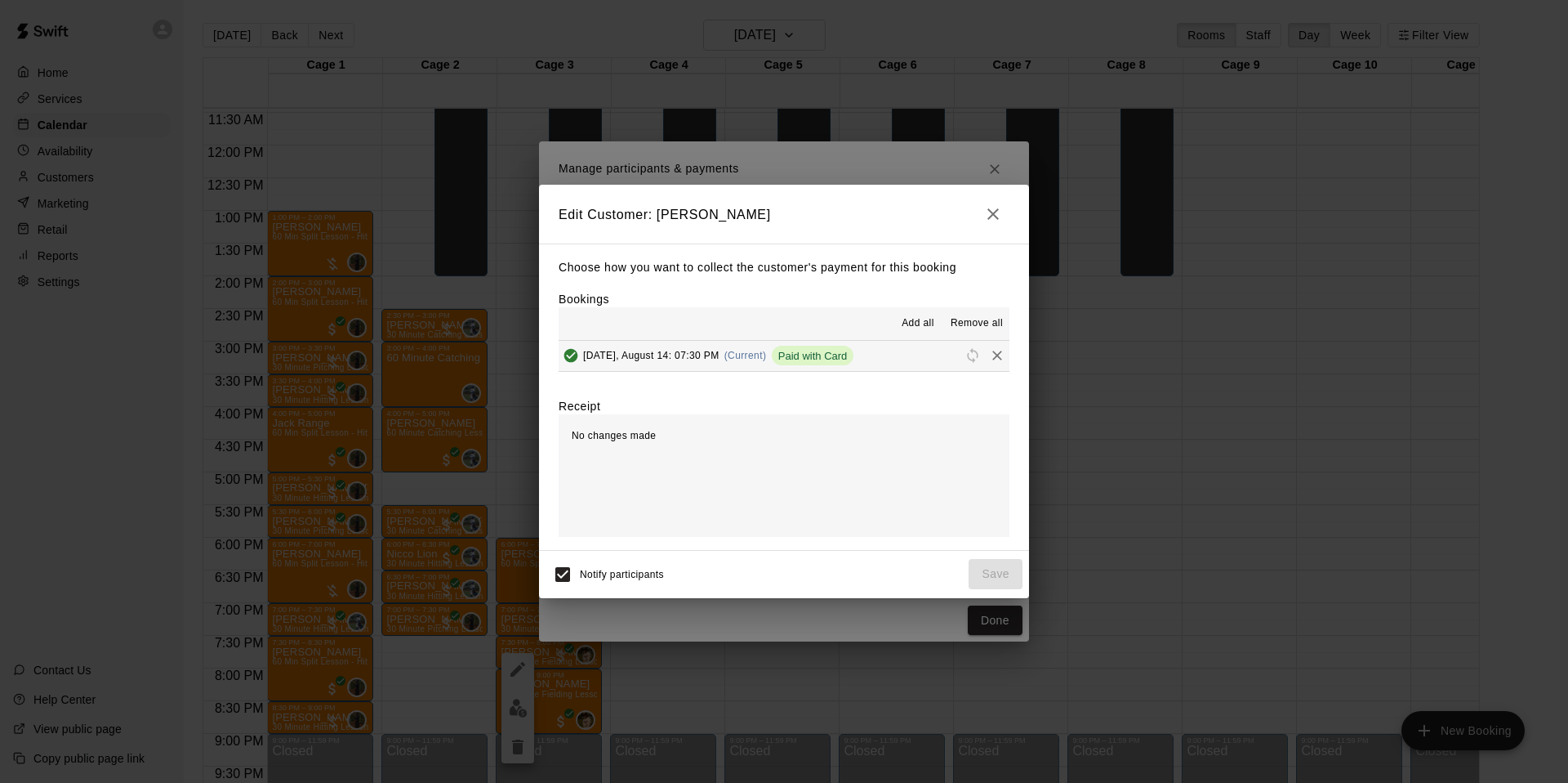
click at [992, 356] on icon "Remove" at bounding box center [997, 355] width 17 height 17
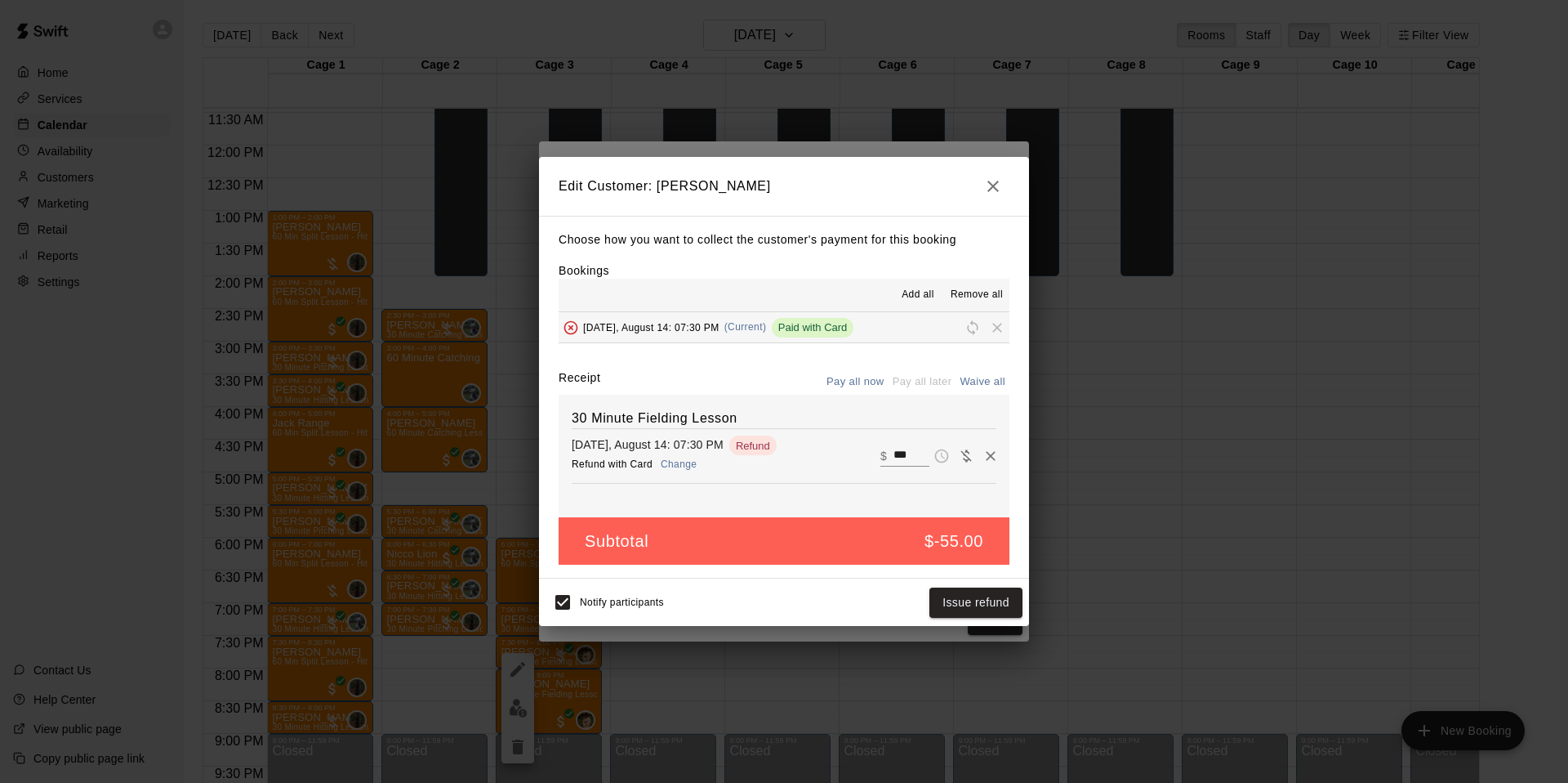
click at [670, 462] on button "Change" at bounding box center [678, 464] width 52 height 24
click at [961, 597] on button "Issue refund" at bounding box center [975, 602] width 93 height 30
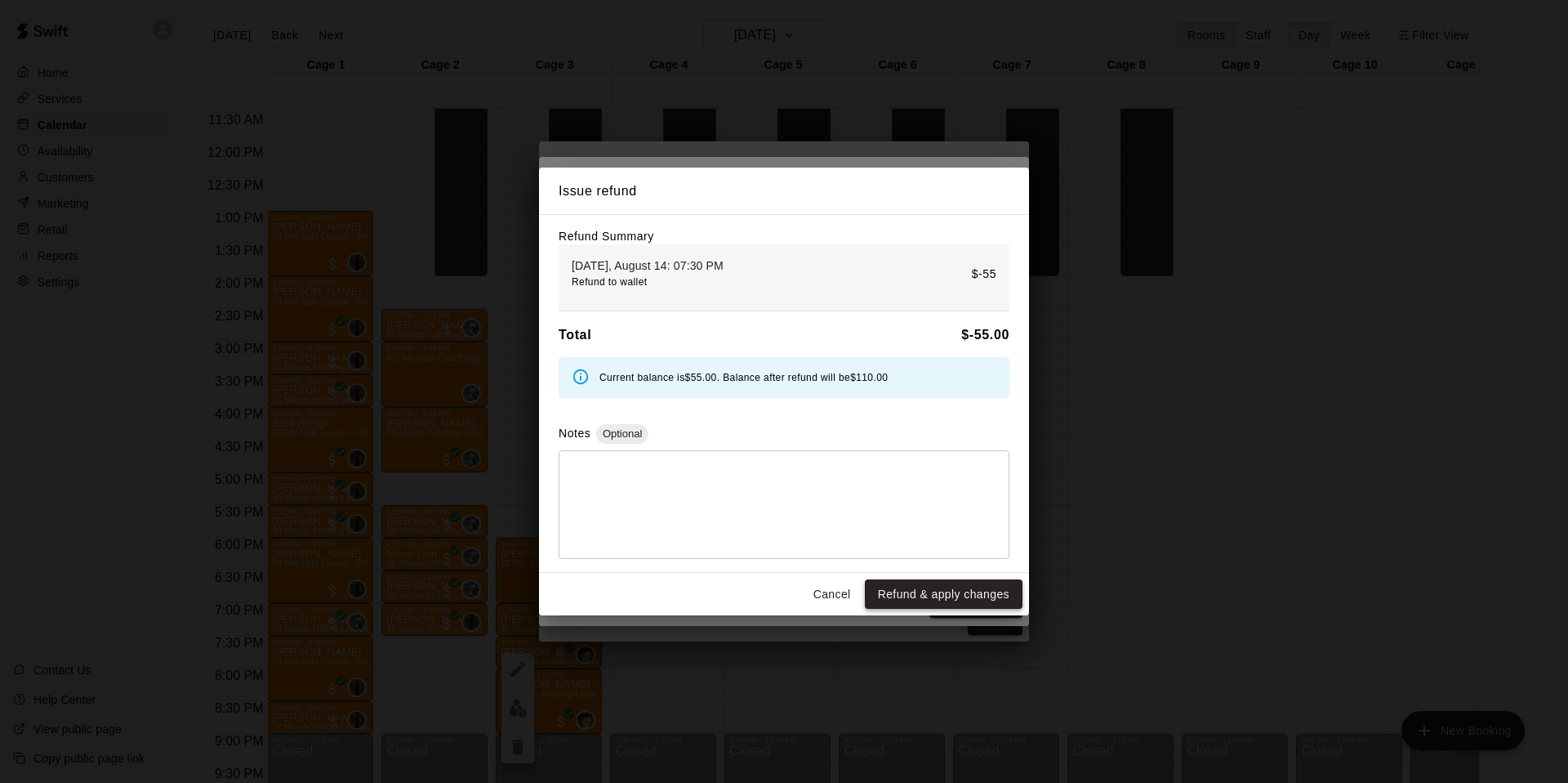
click at [886, 587] on button "Refund & apply changes" at bounding box center [944, 594] width 158 height 30
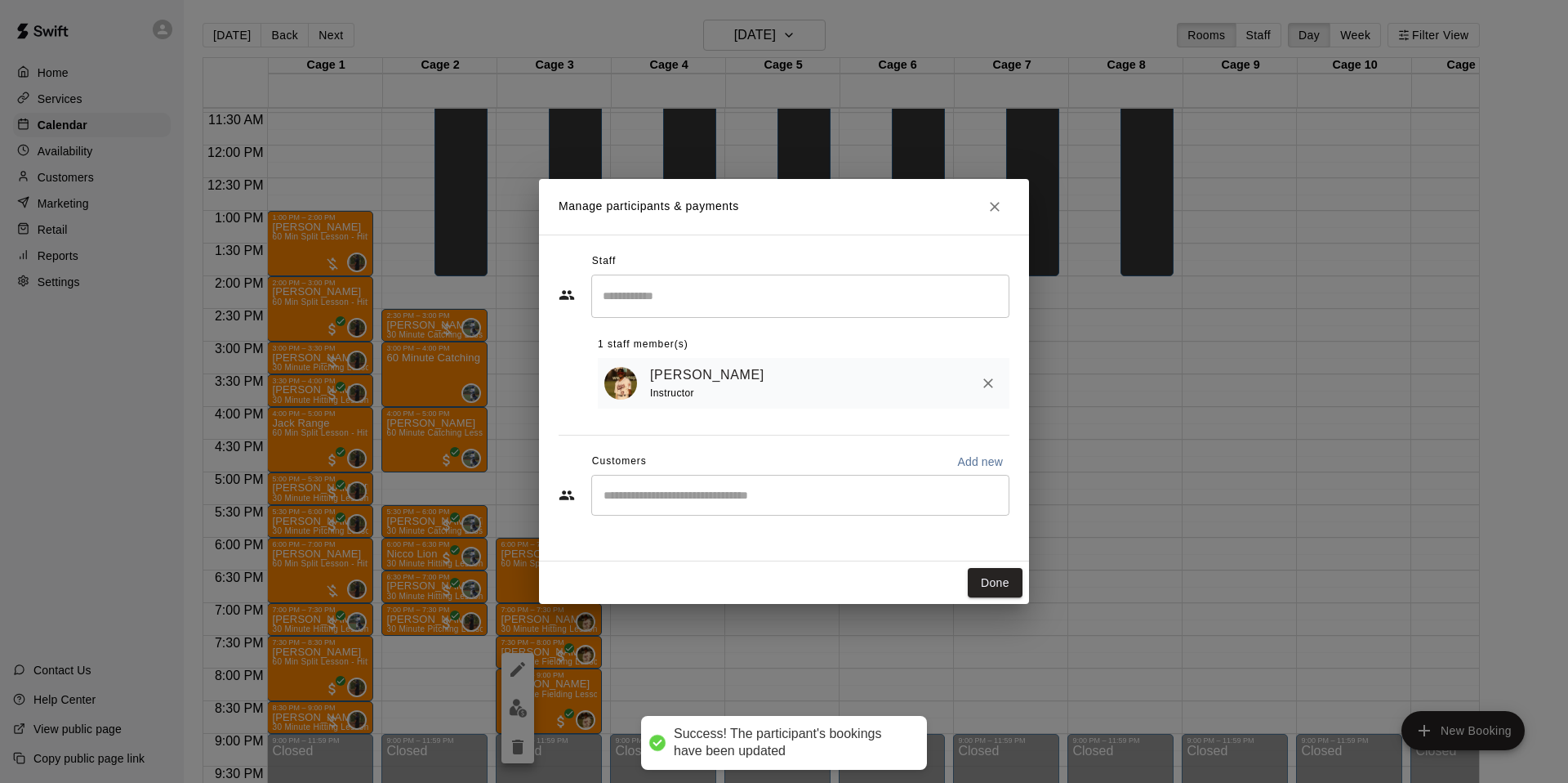
drag, startPoint x: 1021, startPoint y: 586, endPoint x: 941, endPoint y: 597, distance: 80.8
click at [1021, 586] on button "Done" at bounding box center [995, 583] width 55 height 30
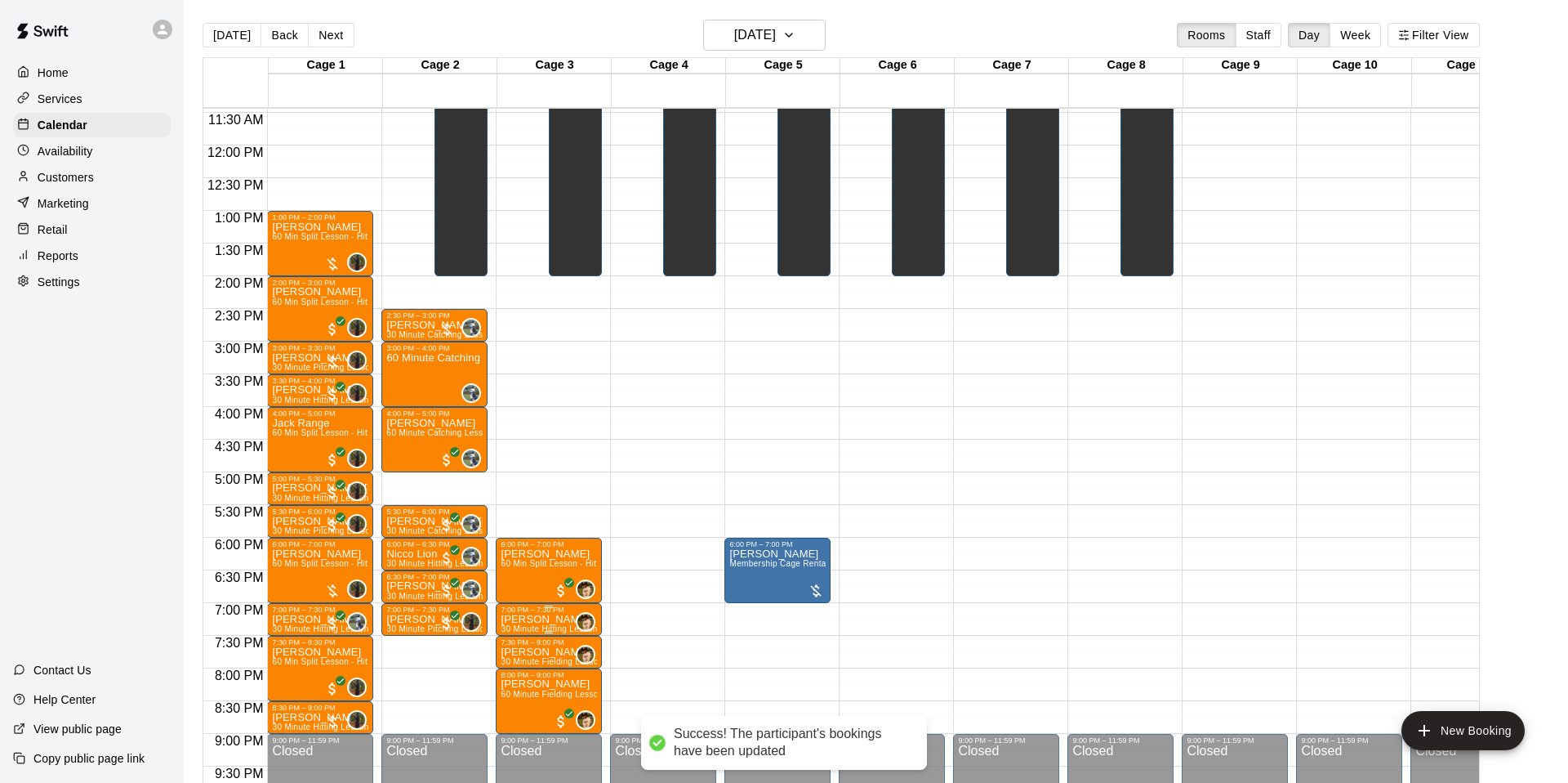
click at [548, 624] on span "30 Minute Hitting Lesson" at bounding box center [549, 628] width 96 height 9
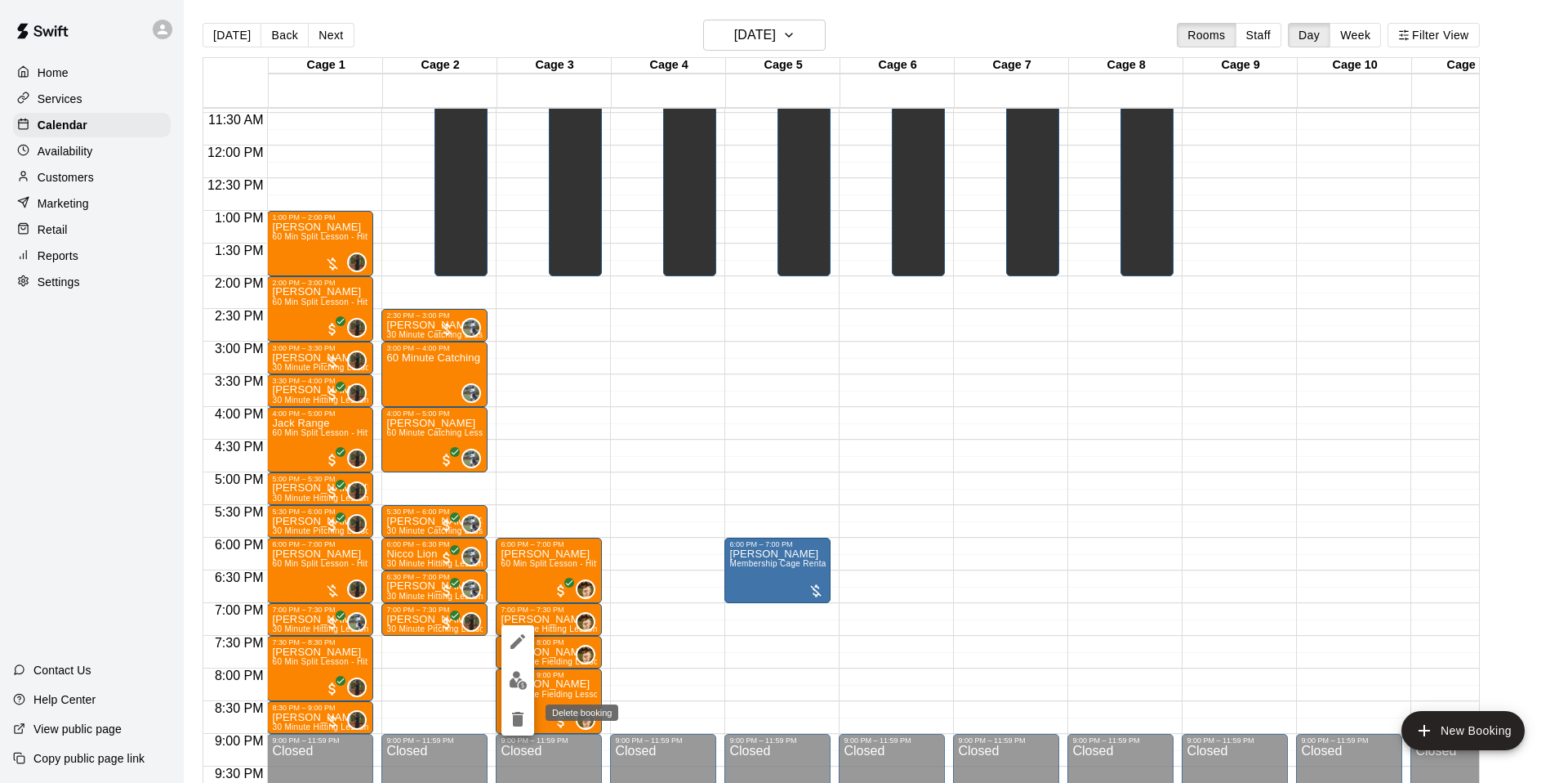
click at [511, 718] on icon "delete" at bounding box center [518, 719] width 20 height 20
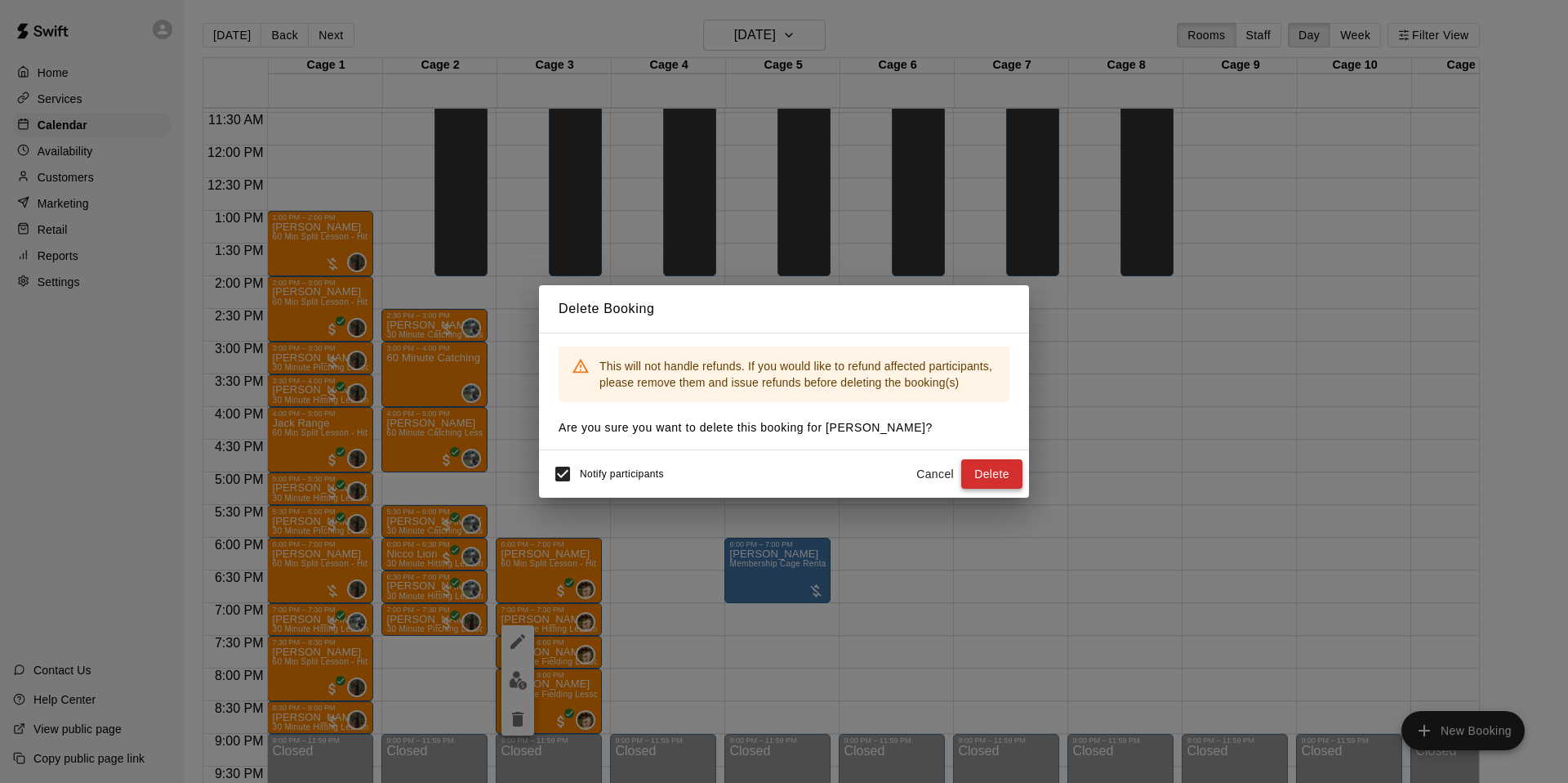
click at [997, 471] on button "Delete" at bounding box center [992, 474] width 61 height 30
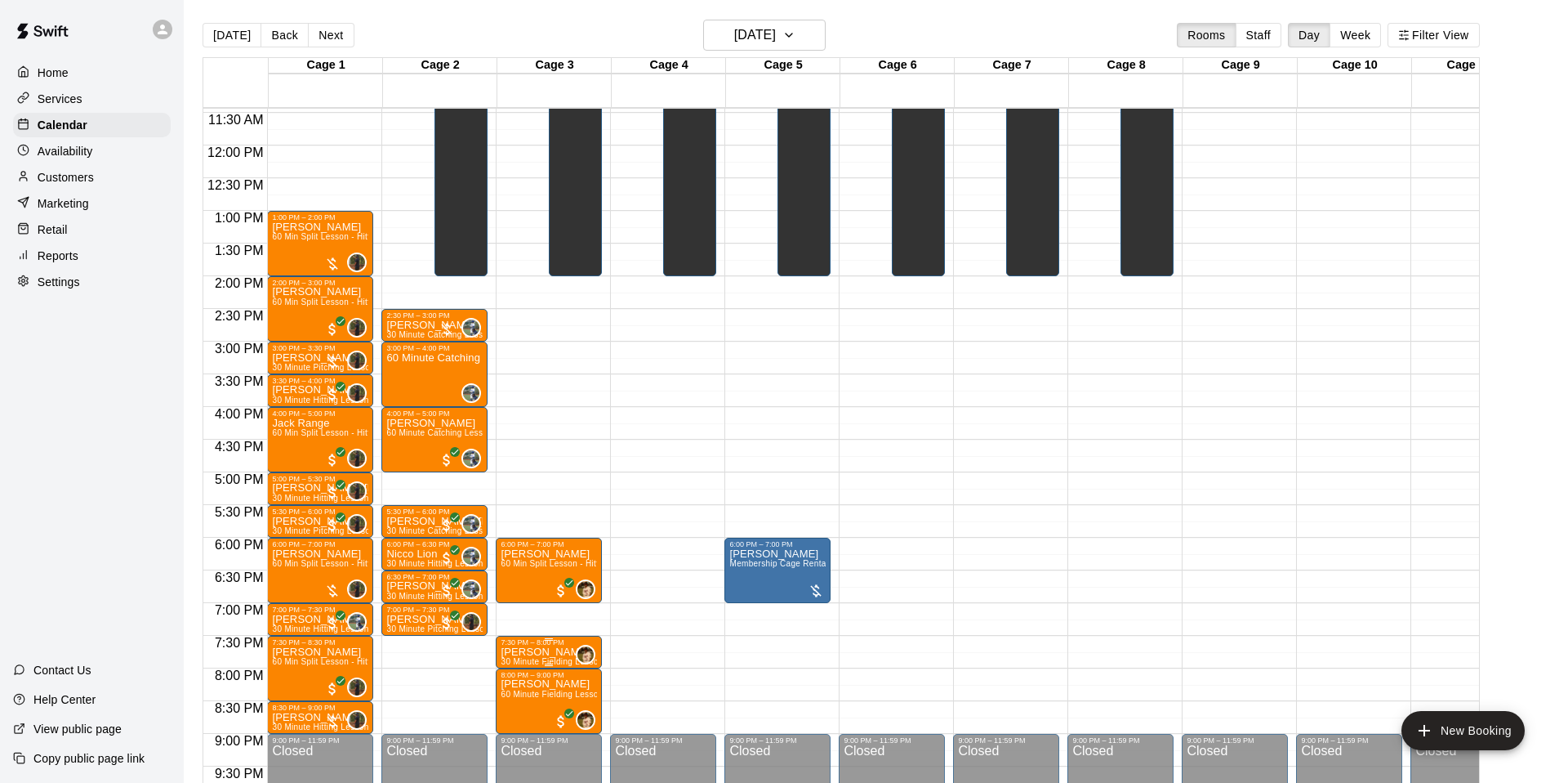
click at [550, 656] on span "30 Minute Fielding Lesson" at bounding box center [551, 660] width 102 height 9
click at [508, 749] on icon "delete" at bounding box center [518, 752] width 20 height 20
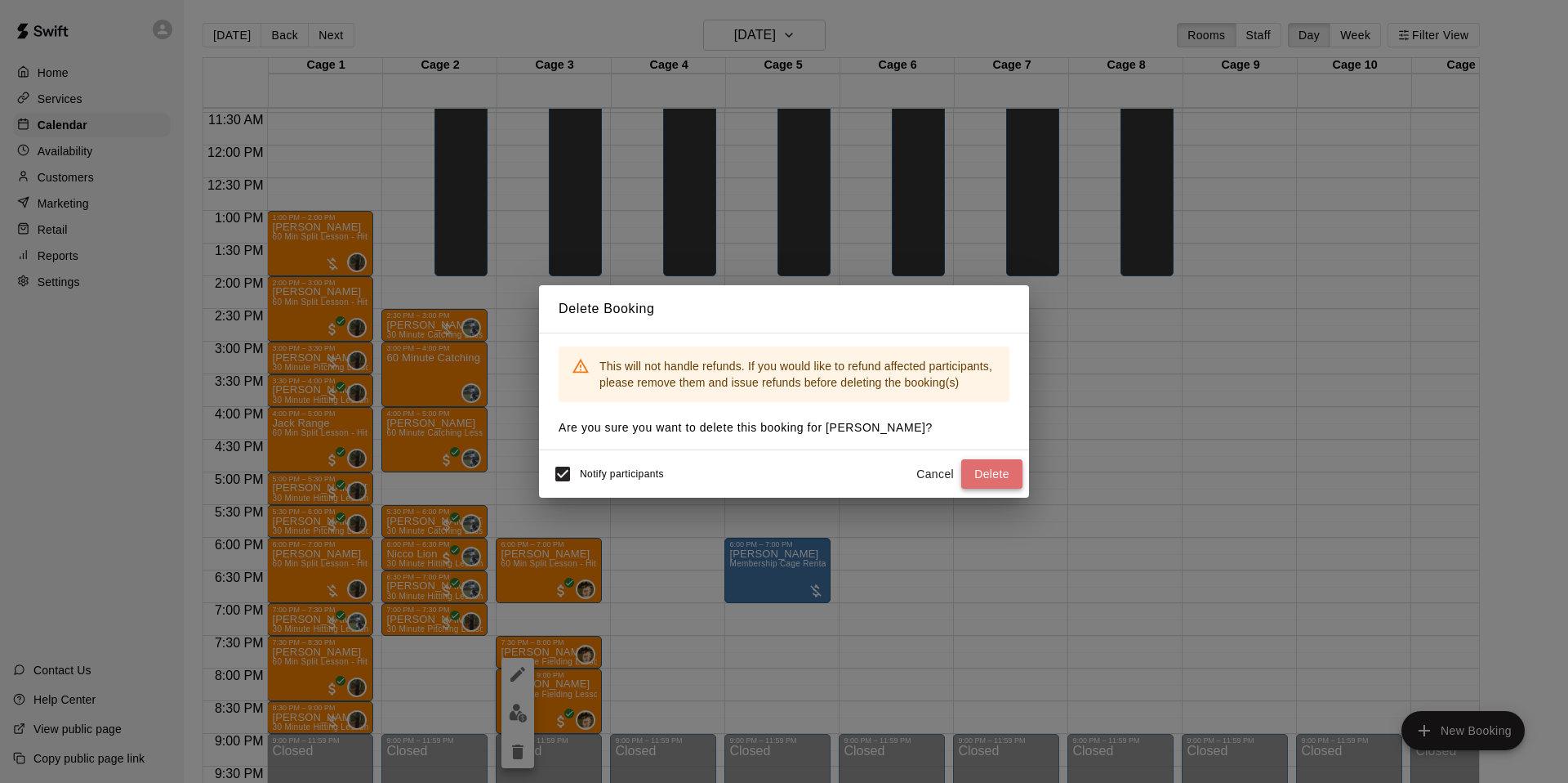
click at [1008, 460] on button "Delete" at bounding box center [992, 474] width 61 height 30
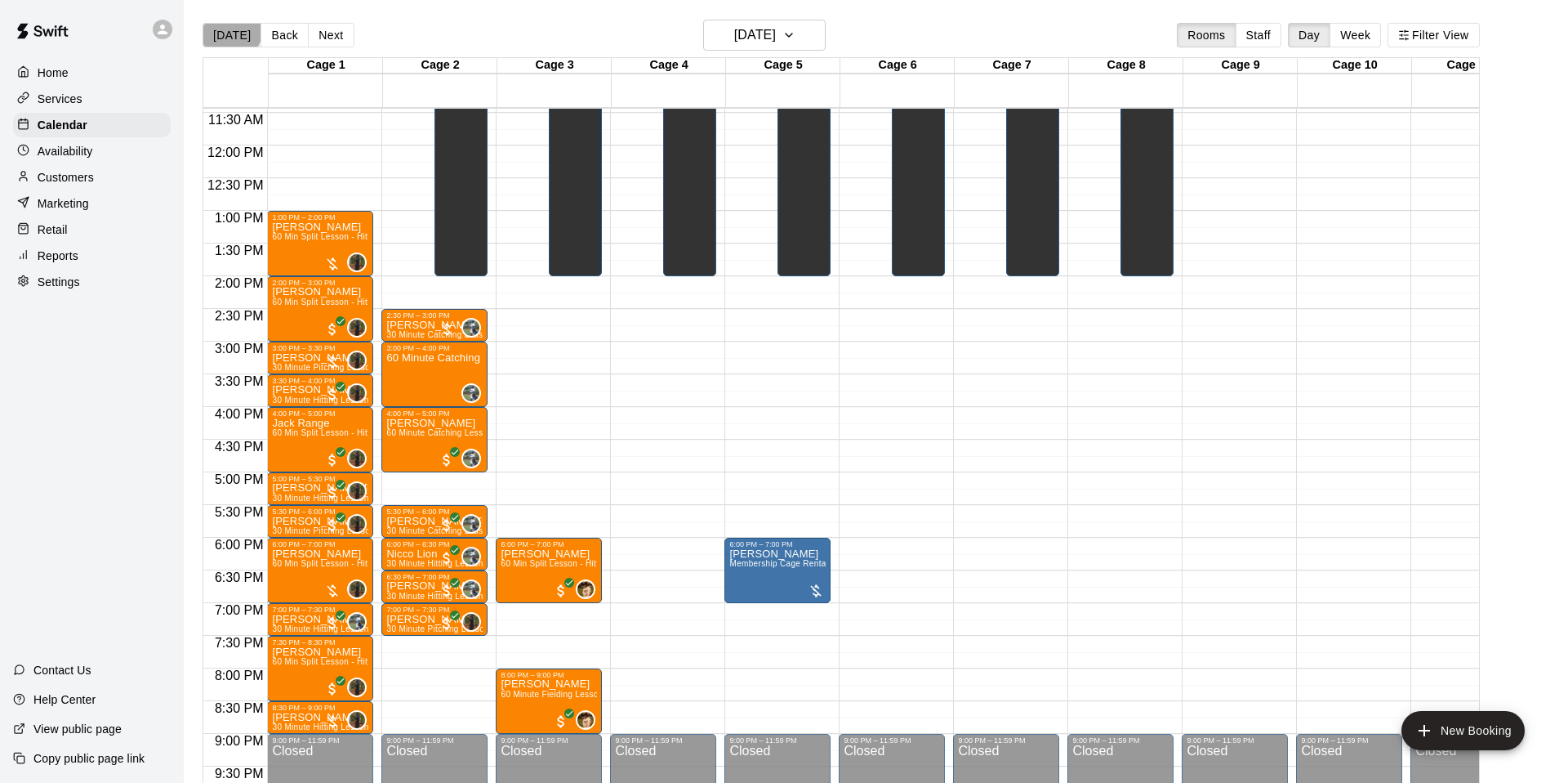
click at [231, 31] on button "[DATE]" at bounding box center [232, 34] width 59 height 25
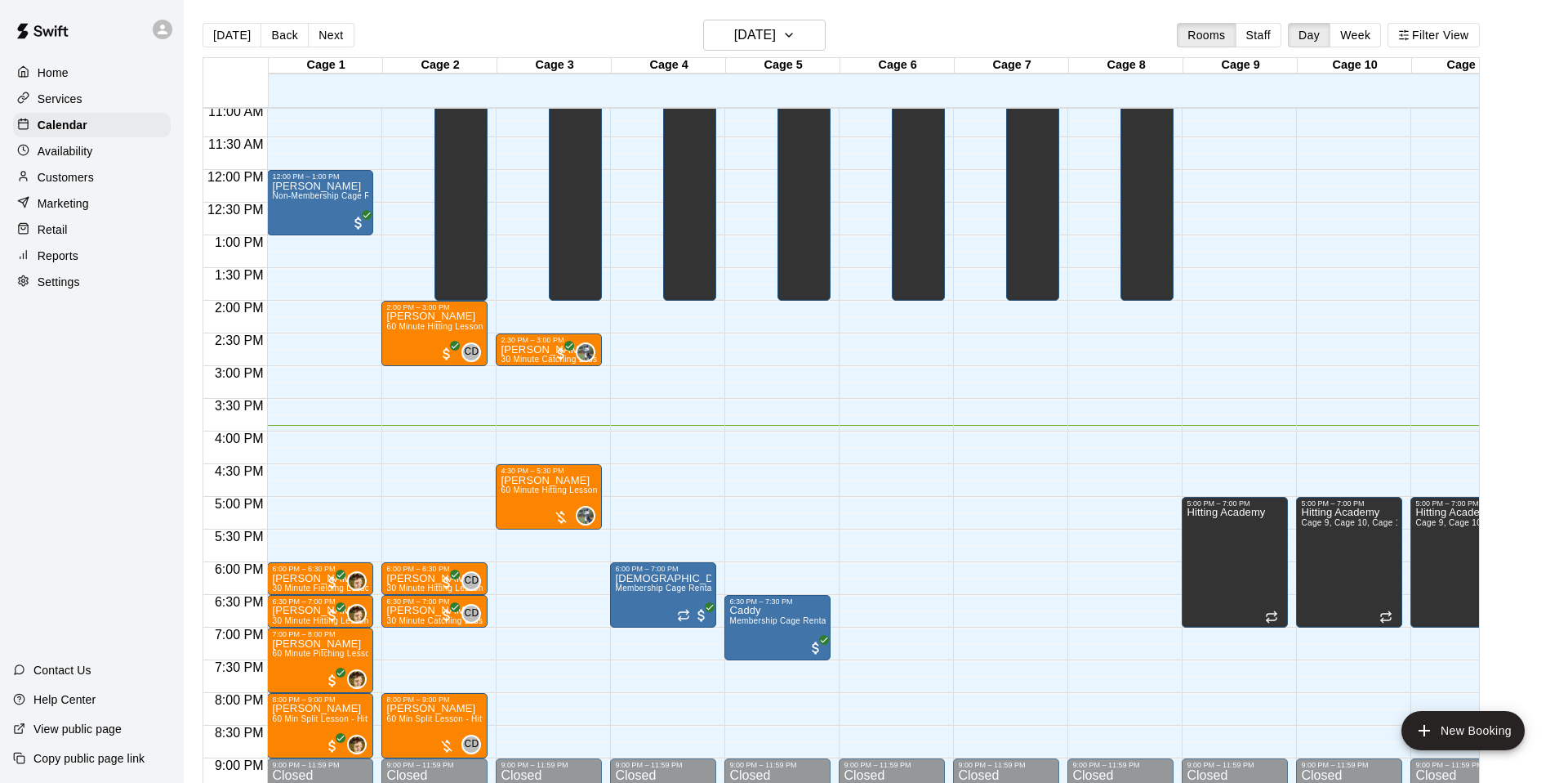
scroll to position [722, 0]
click at [338, 37] on button "Next" at bounding box center [331, 34] width 46 height 25
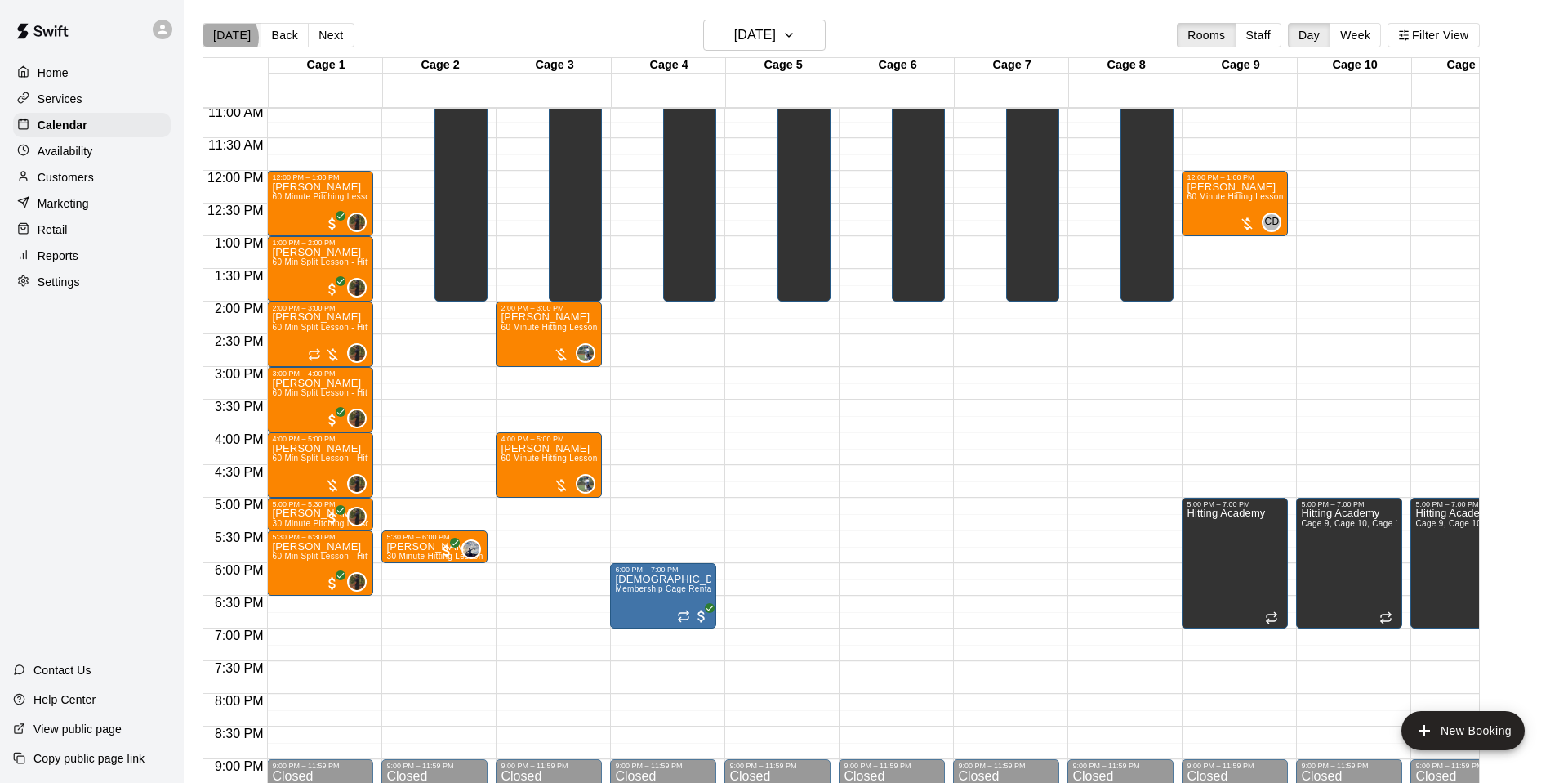
click at [228, 37] on button "[DATE]" at bounding box center [232, 34] width 59 height 25
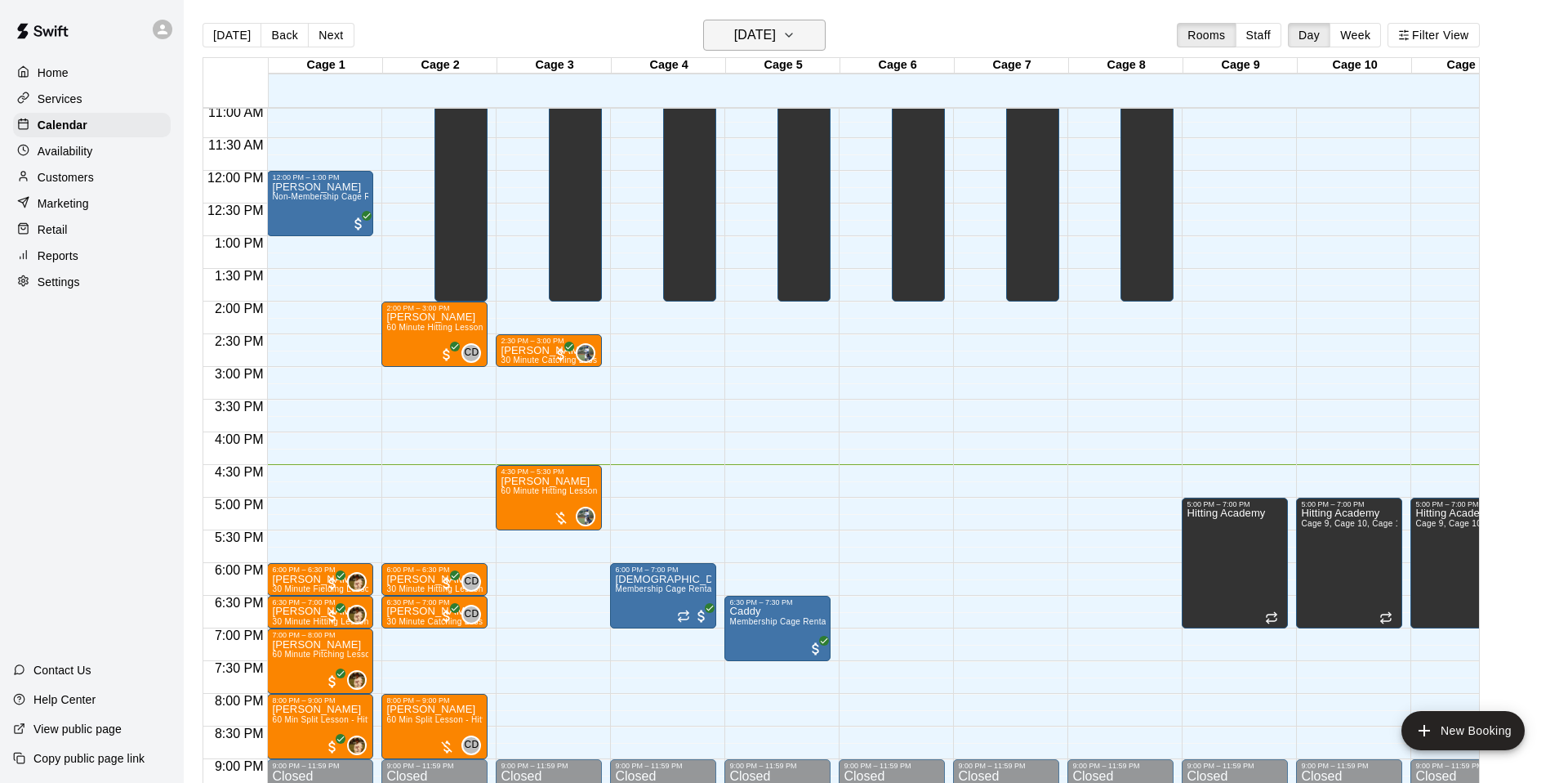
click at [796, 36] on icon "button" at bounding box center [789, 35] width 13 height 20
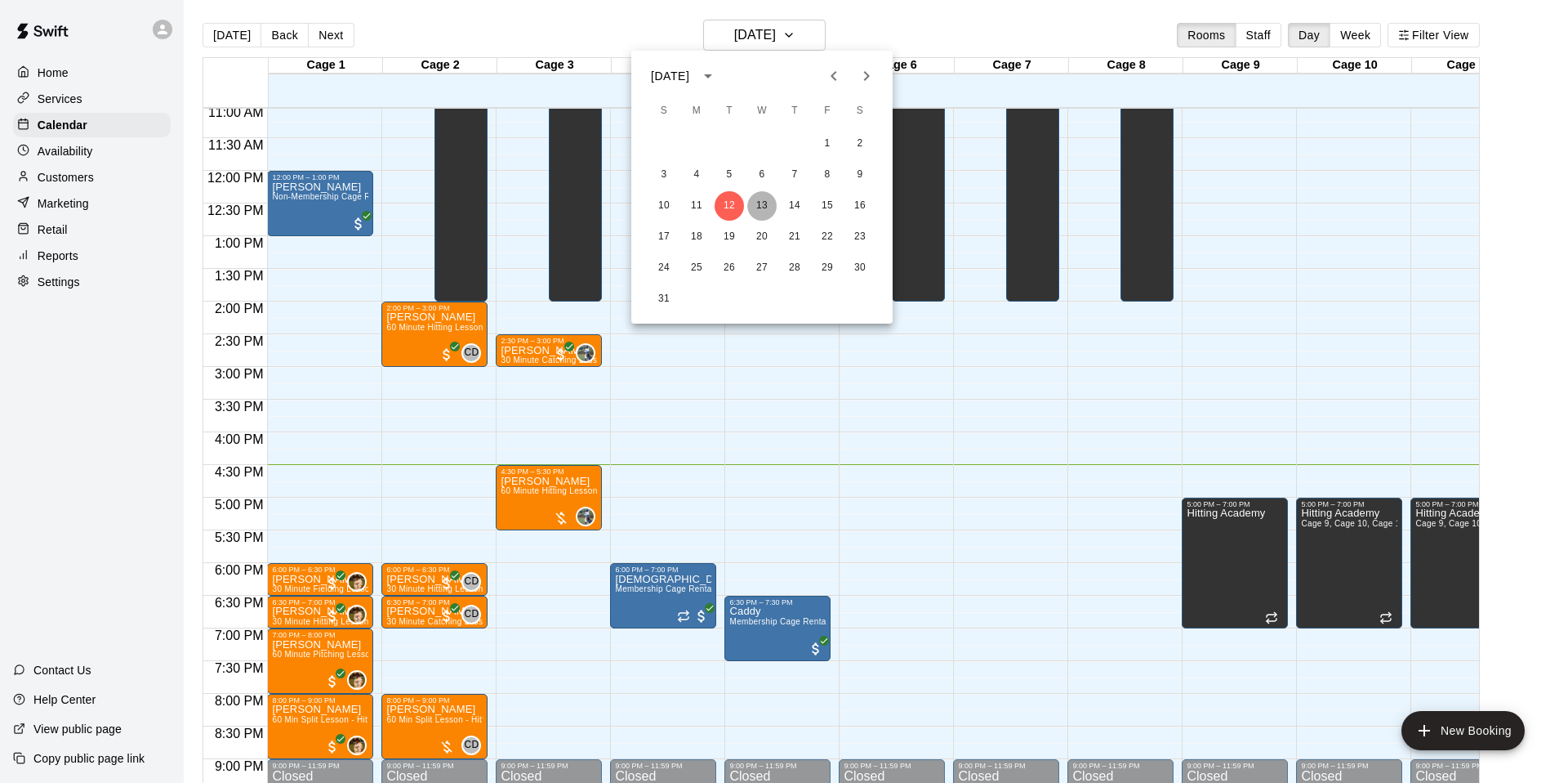
click at [758, 200] on button "13" at bounding box center [762, 206] width 29 height 29
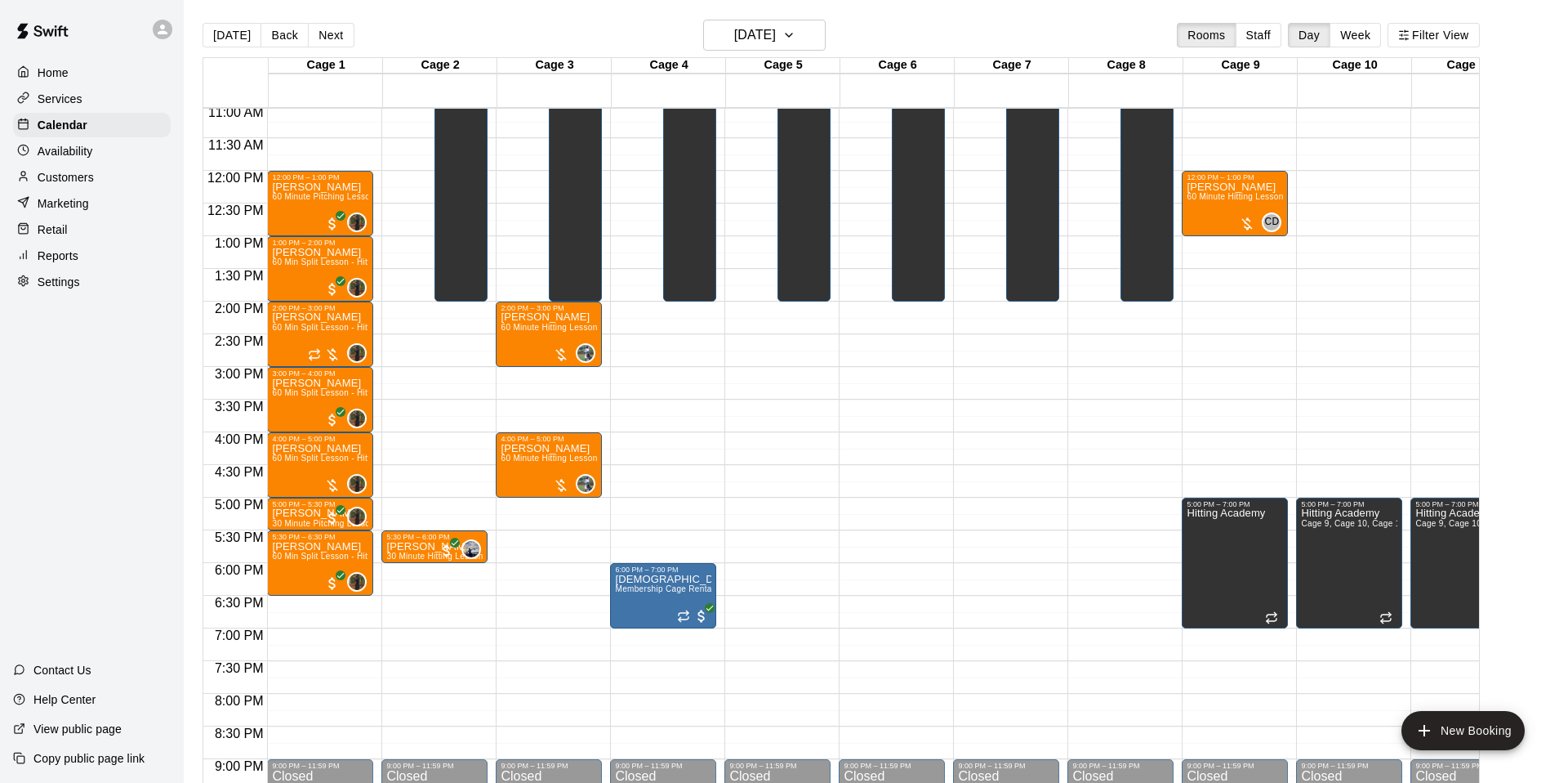
click at [562, 376] on div "12:00 AM – 10:00 AM Closed 2:00 PM – 3:00 PM [PERSON_NAME] 60 Minute Hitting Le…" at bounding box center [549, 171] width 106 height 1568
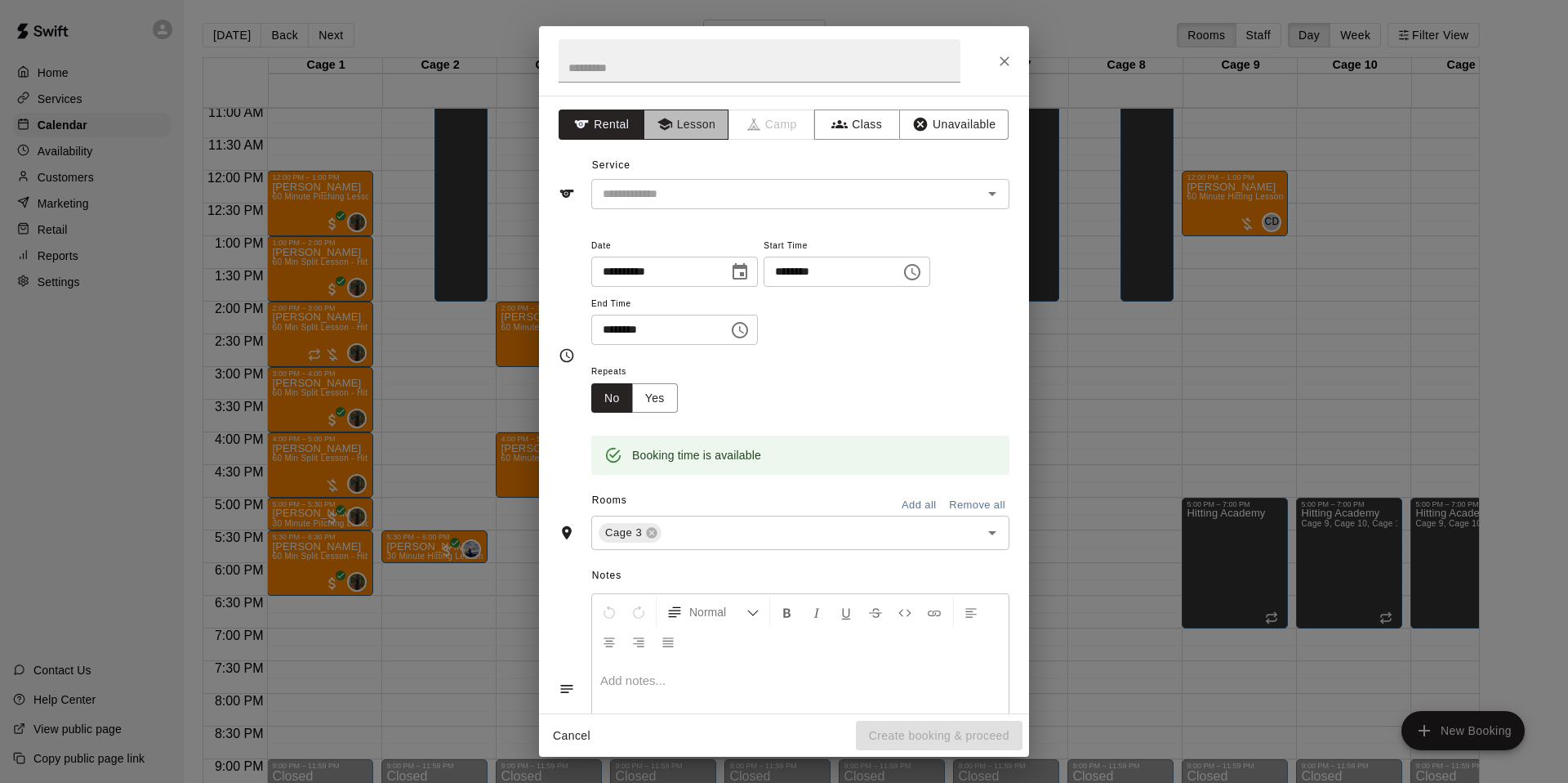
click at [703, 134] on button "Lesson" at bounding box center [686, 125] width 85 height 30
click at [710, 208] on div "​" at bounding box center [801, 193] width 418 height 30
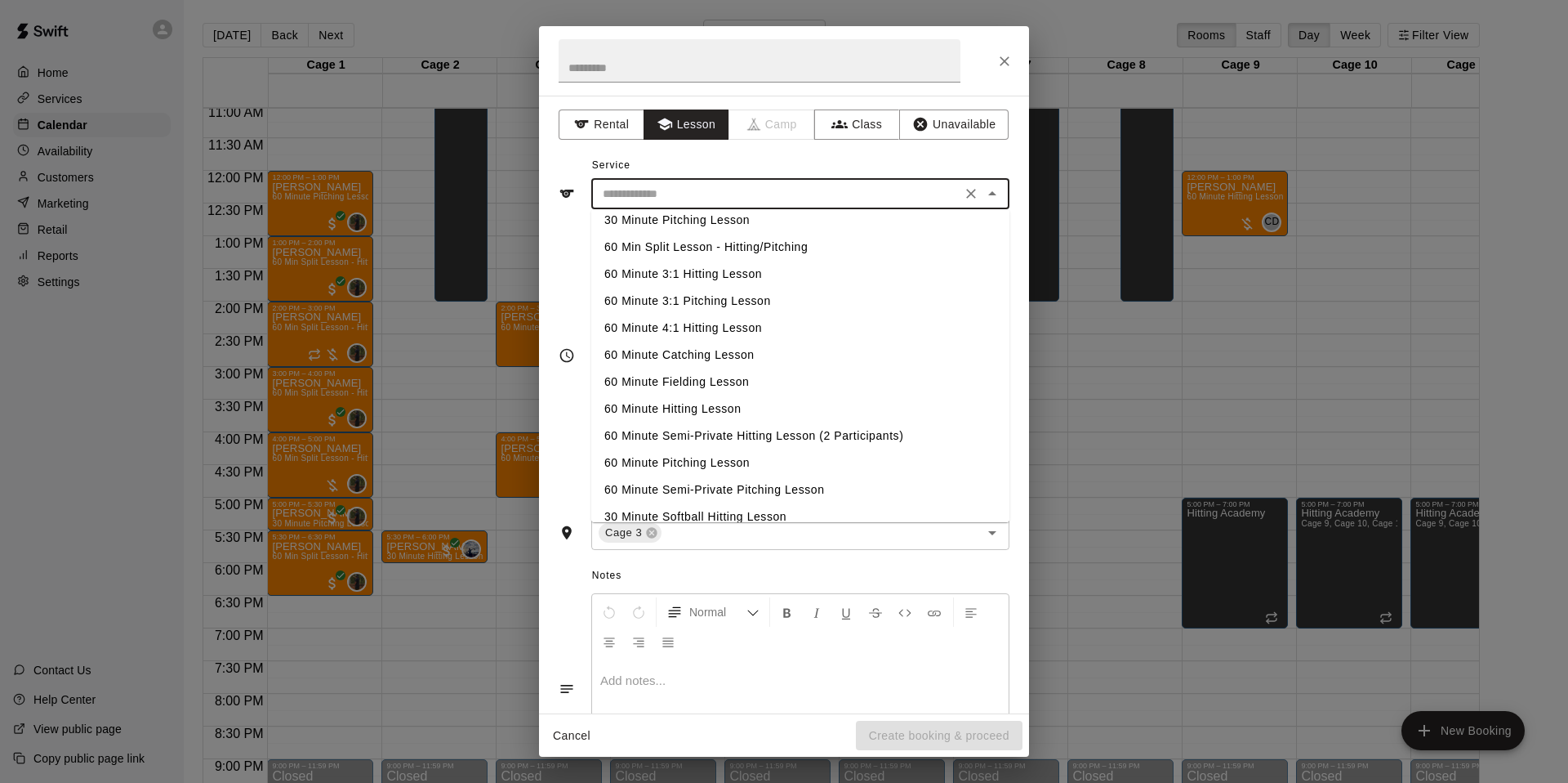
scroll to position [0, 0]
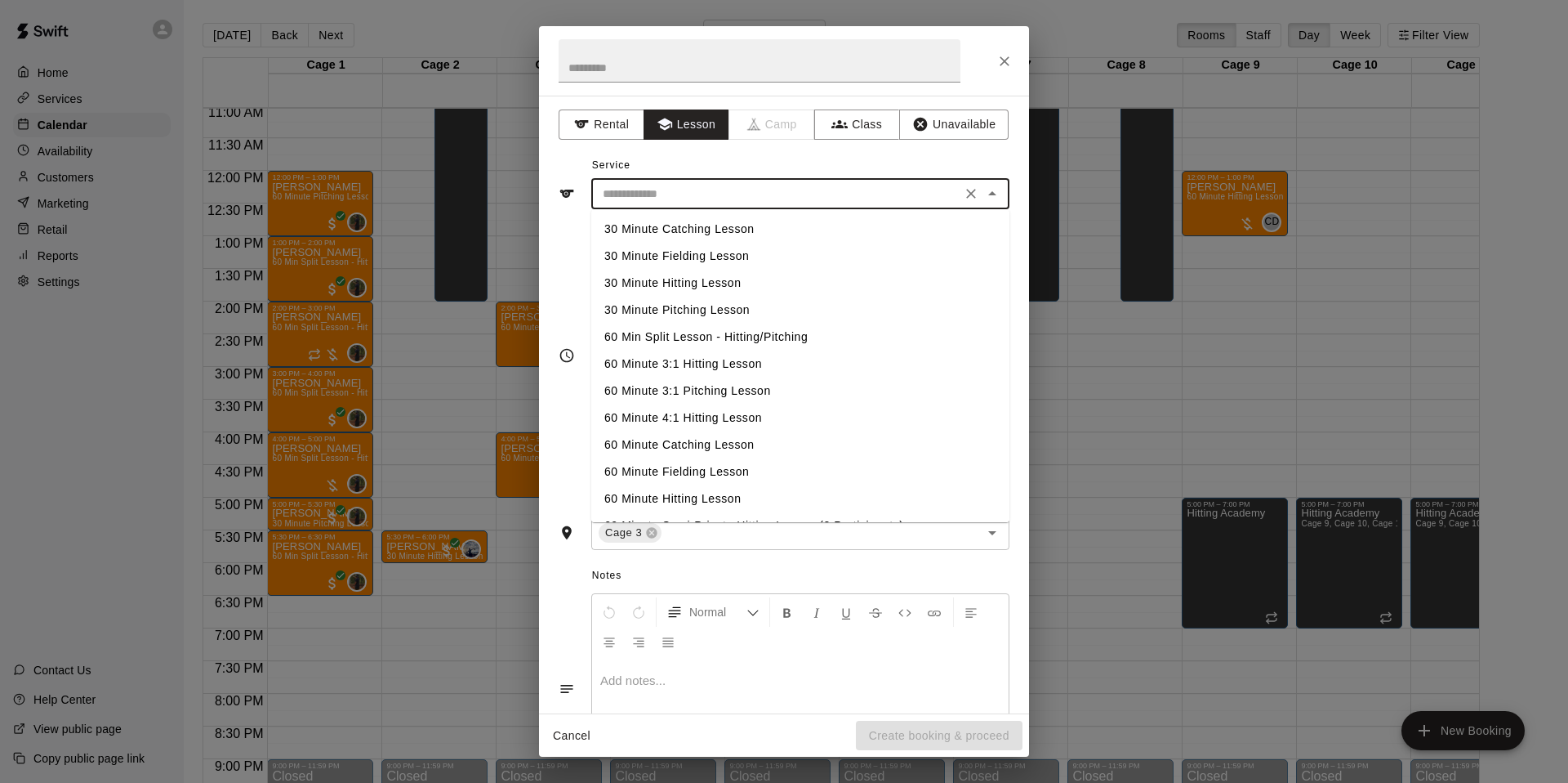
click at [690, 440] on li "60 Minute Catching Lesson" at bounding box center [801, 444] width 418 height 26
type input "**********"
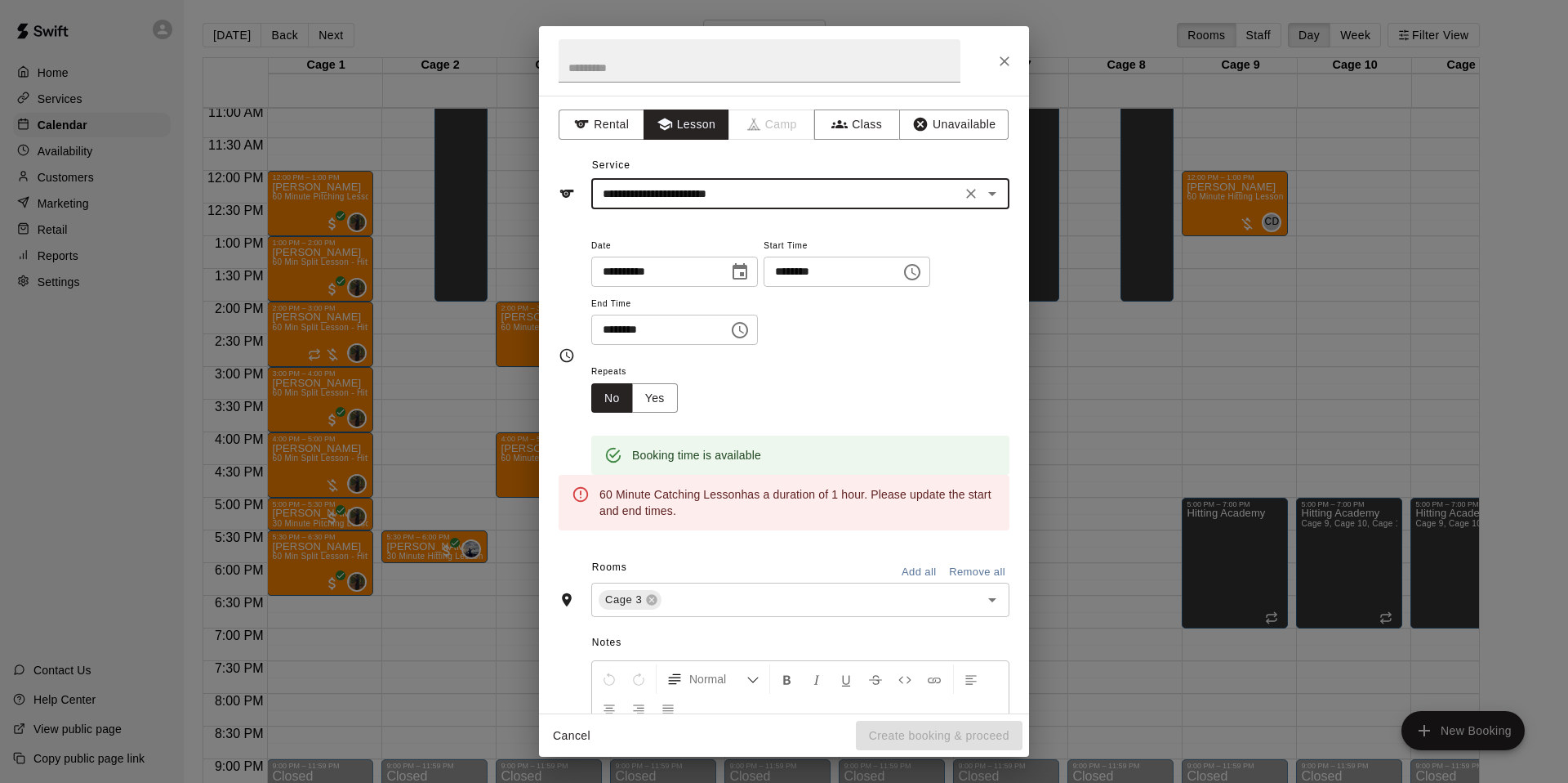
click at [609, 339] on input "********" at bounding box center [654, 330] width 126 height 30
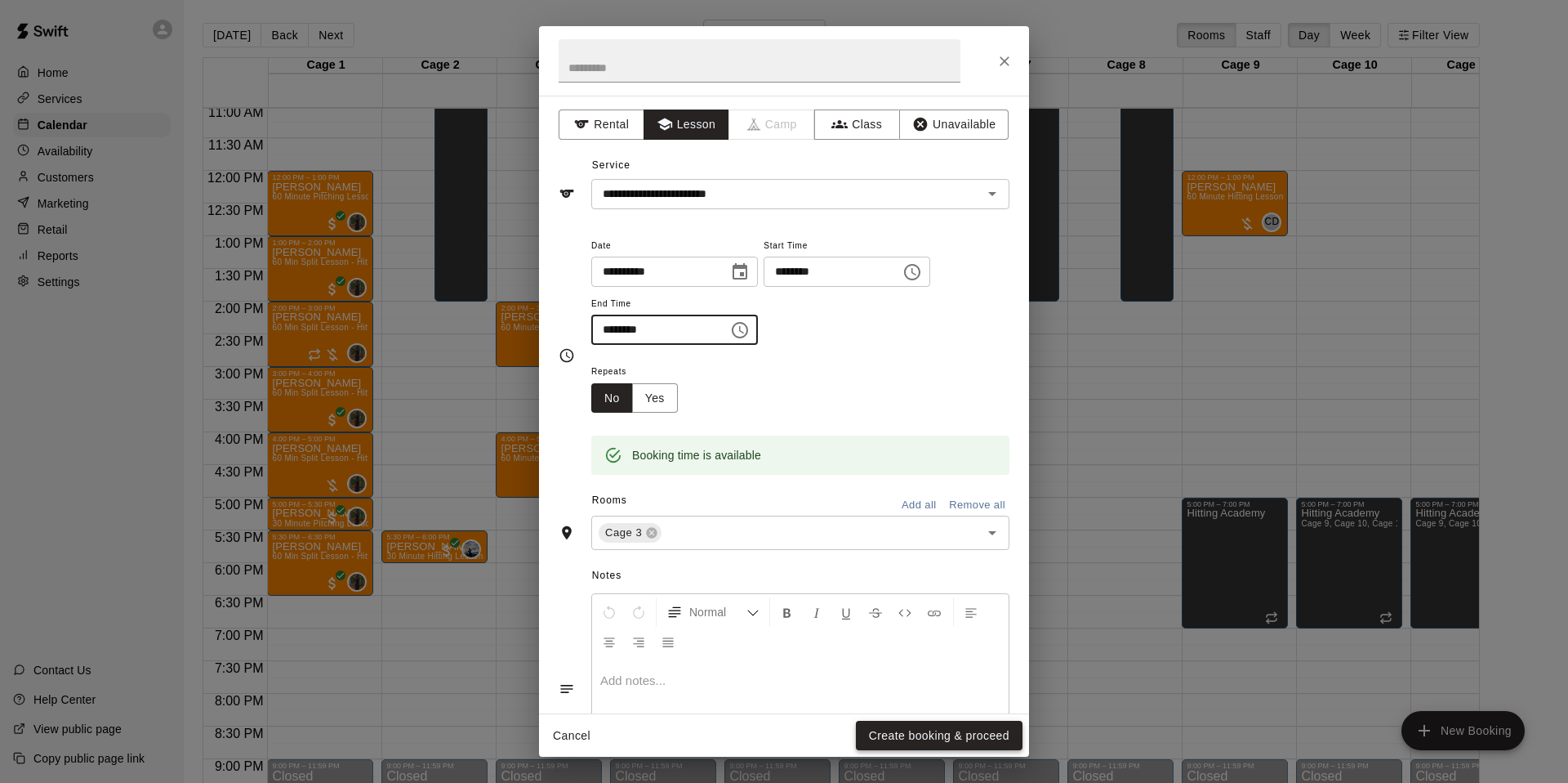
type input "********"
click at [964, 742] on button "Create booking & proceed" at bounding box center [939, 735] width 167 height 30
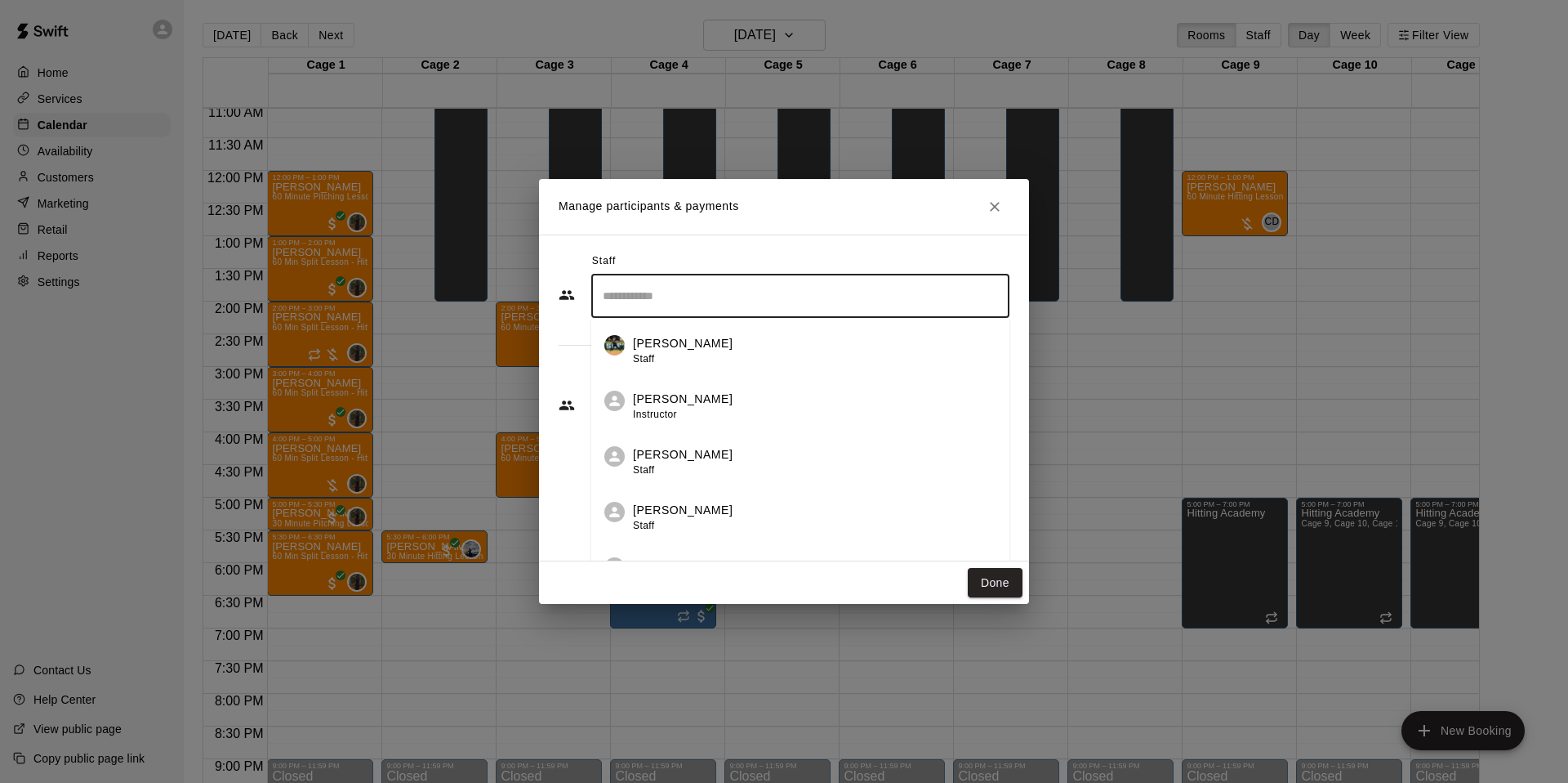
click at [684, 306] on input "Search staff" at bounding box center [800, 295] width 403 height 28
click at [714, 347] on div "[PERSON_NAME] Staff" at bounding box center [814, 350] width 363 height 31
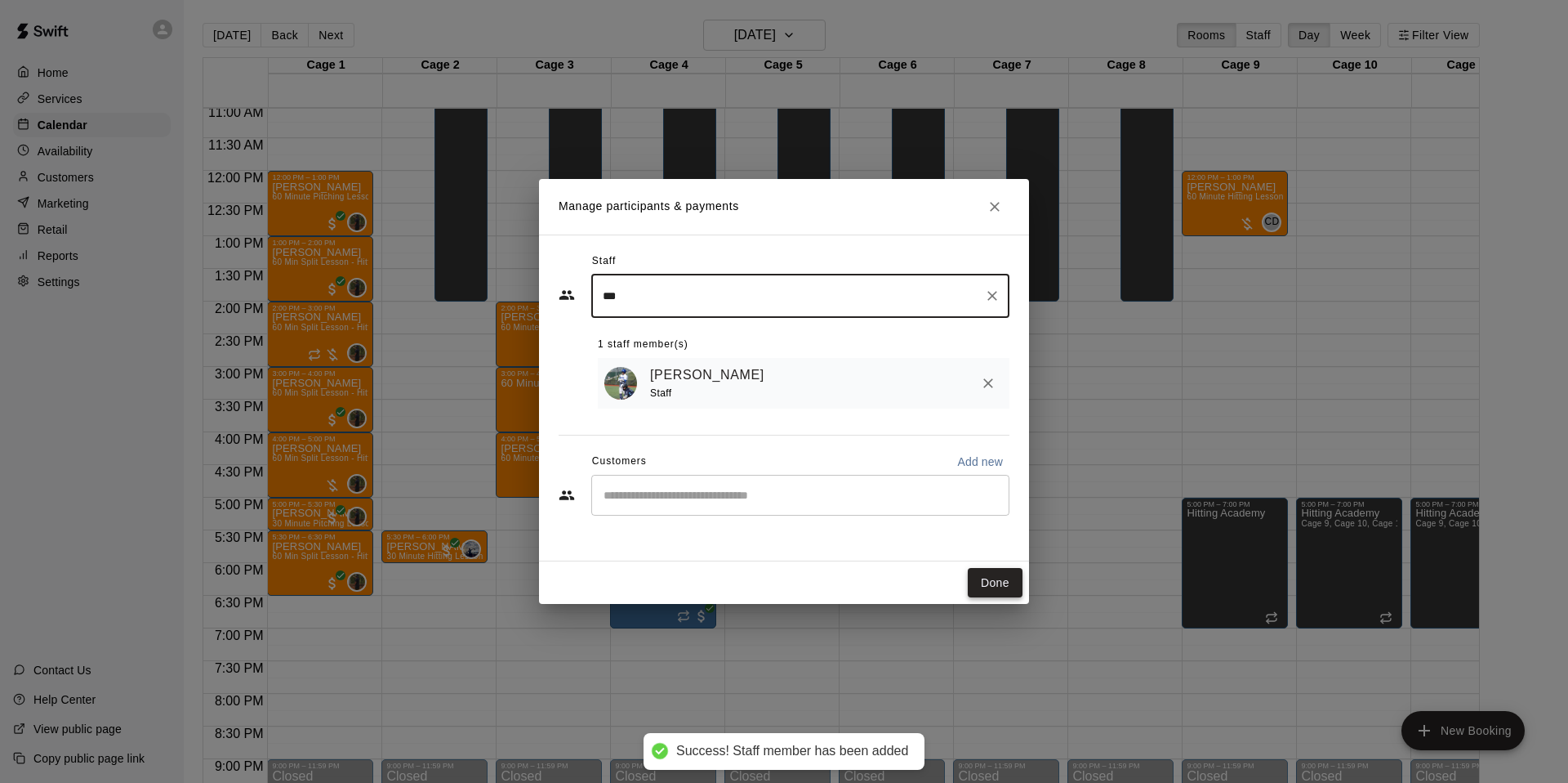
type input "***"
click at [999, 583] on button "Done" at bounding box center [995, 583] width 55 height 30
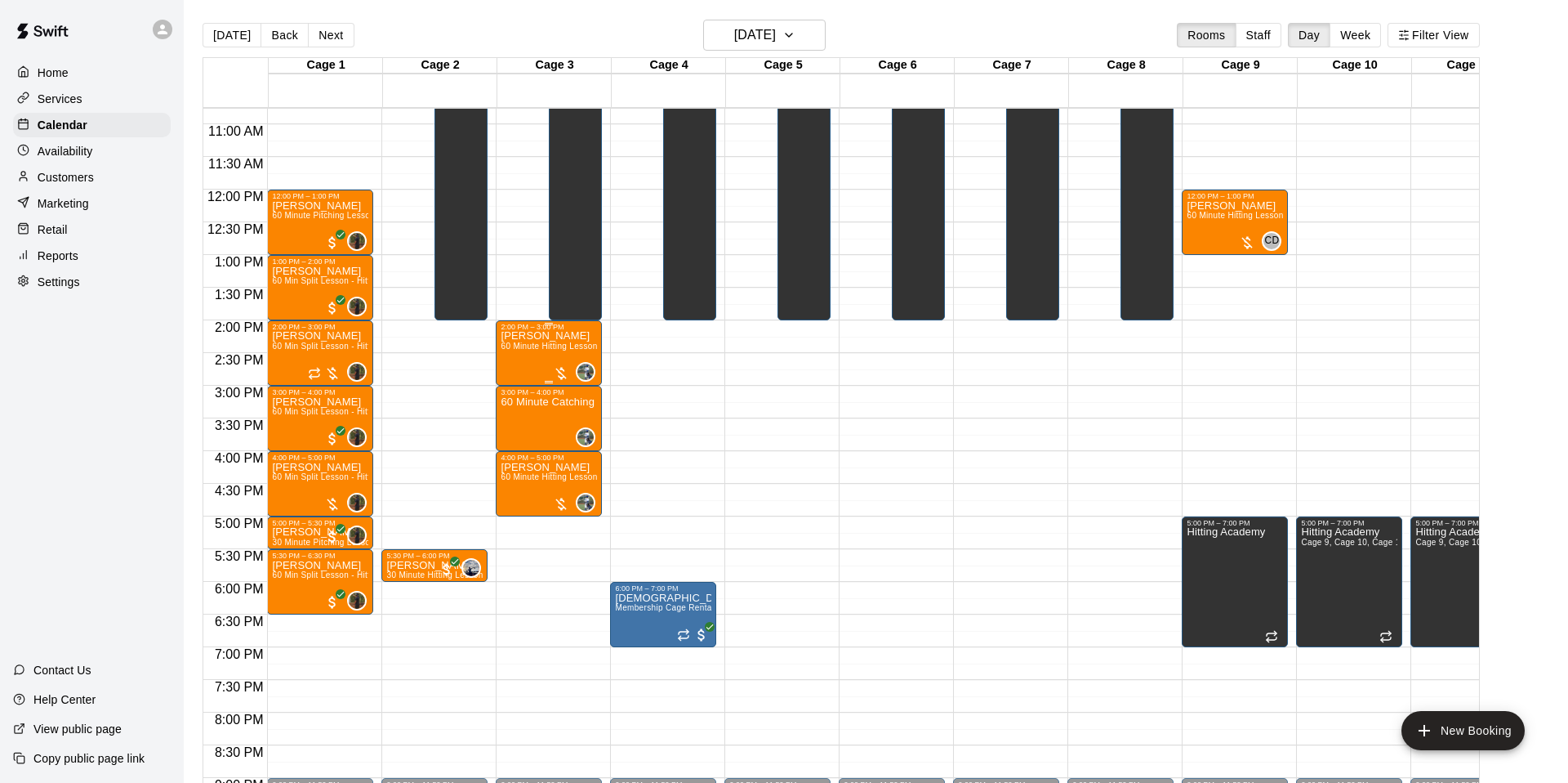
scroll to position [718, 0]
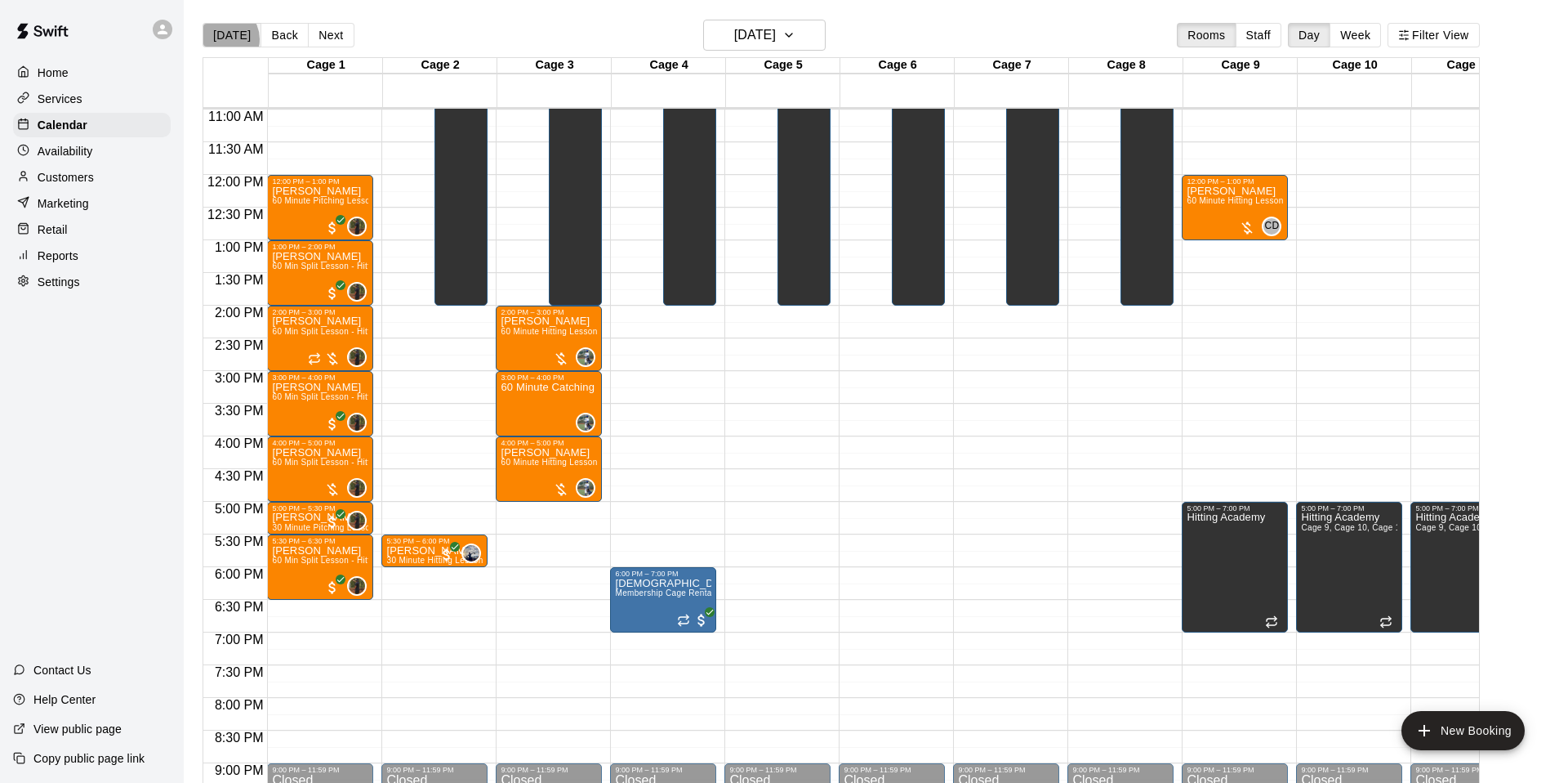
click at [224, 39] on button "[DATE]" at bounding box center [232, 34] width 59 height 25
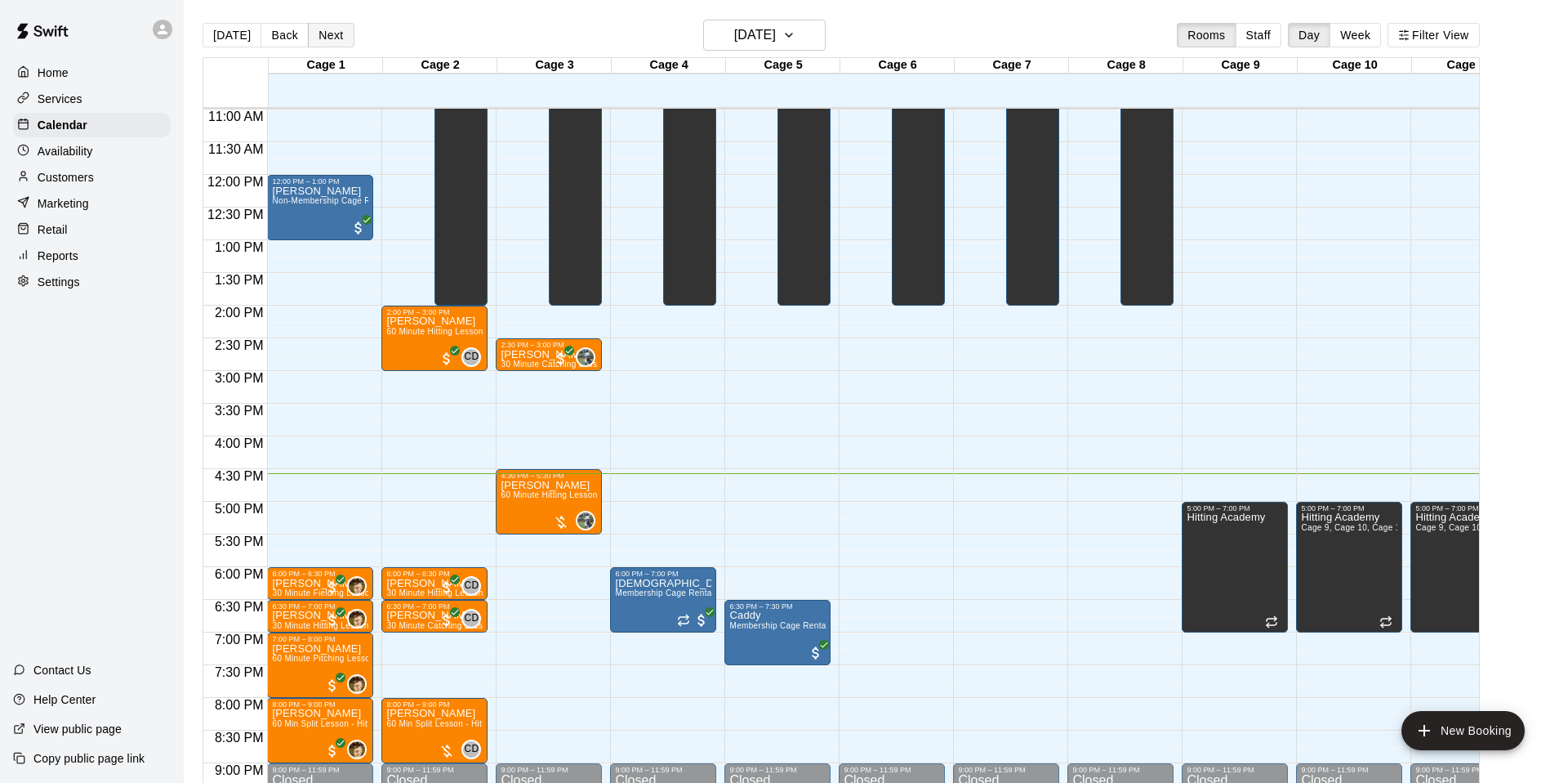
scroll to position [22, 0]
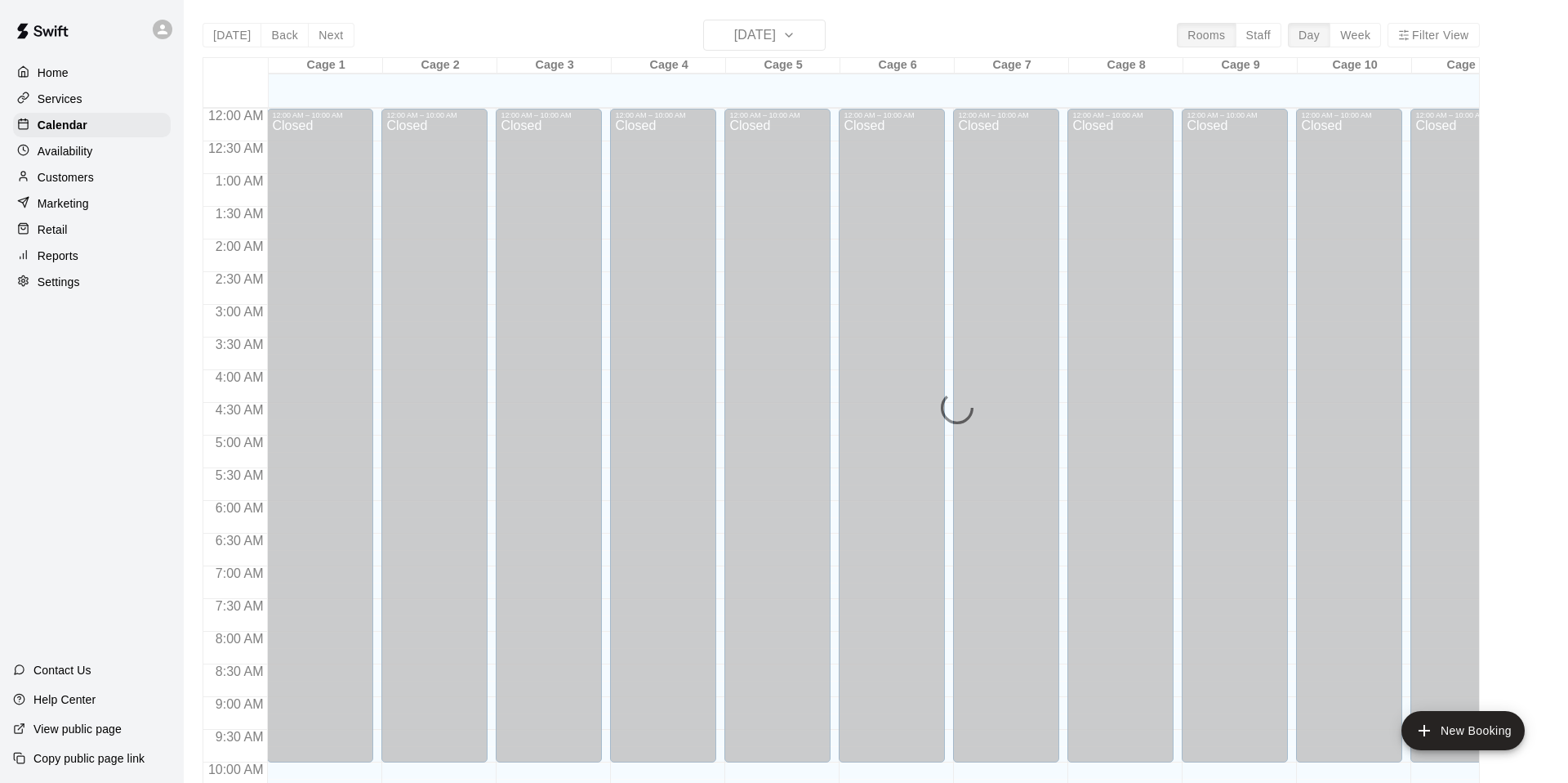
scroll to position [826, 0]
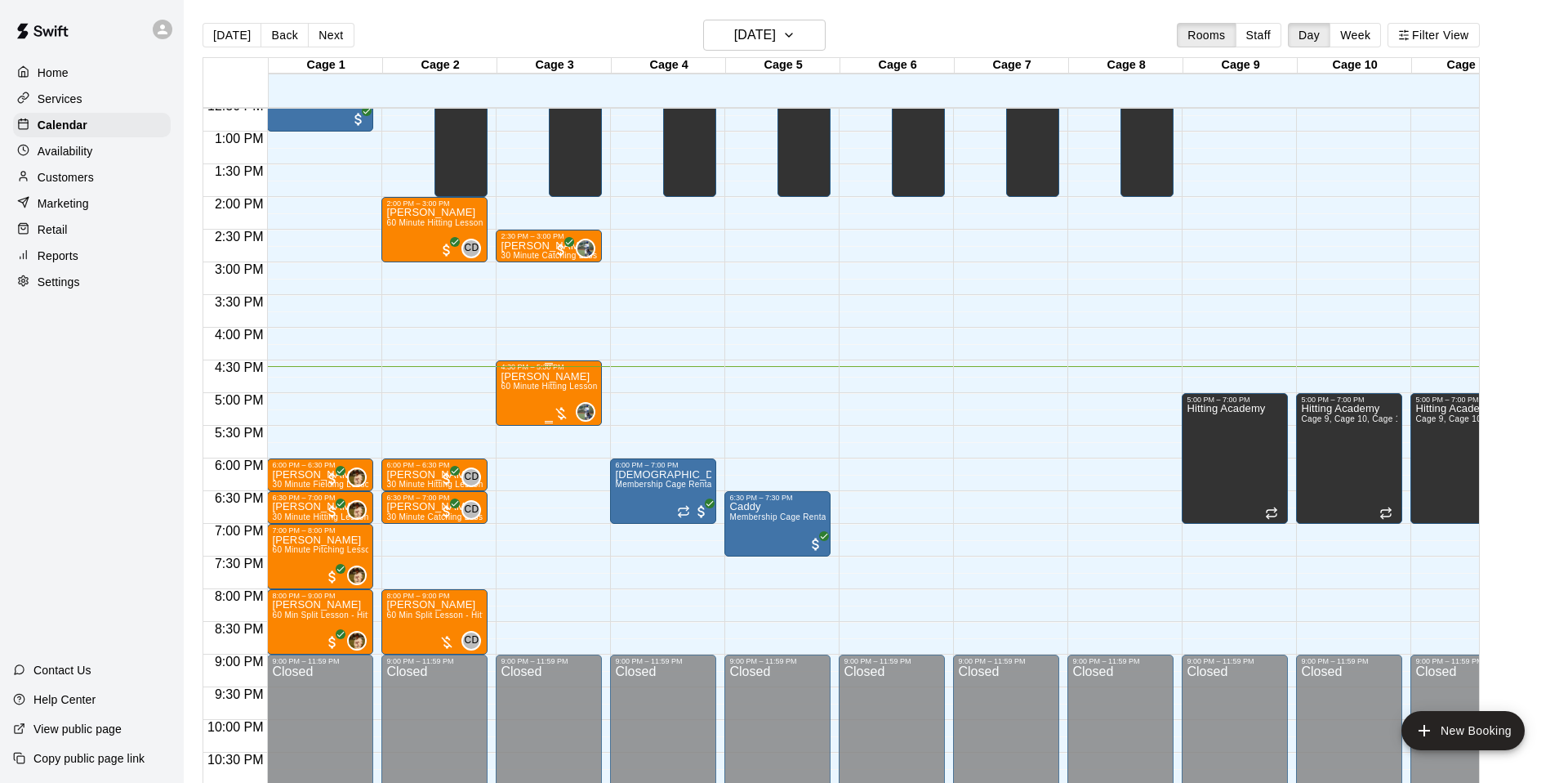
click at [568, 417] on div at bounding box center [561, 413] width 17 height 17
click at [565, 454] on img "edit" at bounding box center [570, 460] width 19 height 19
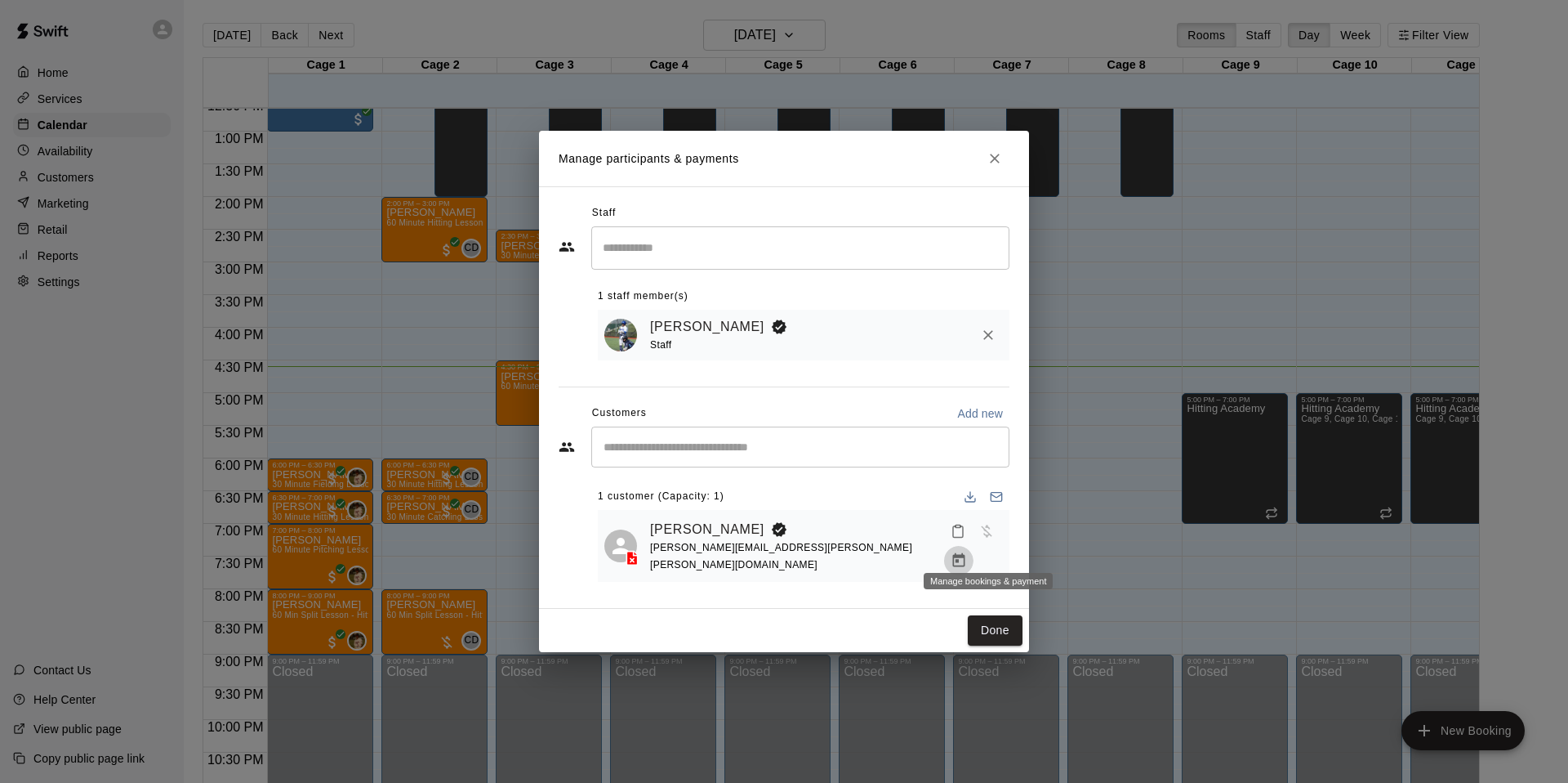
click at [965, 553] on icon "Manage bookings & payment" at bounding box center [959, 560] width 12 height 14
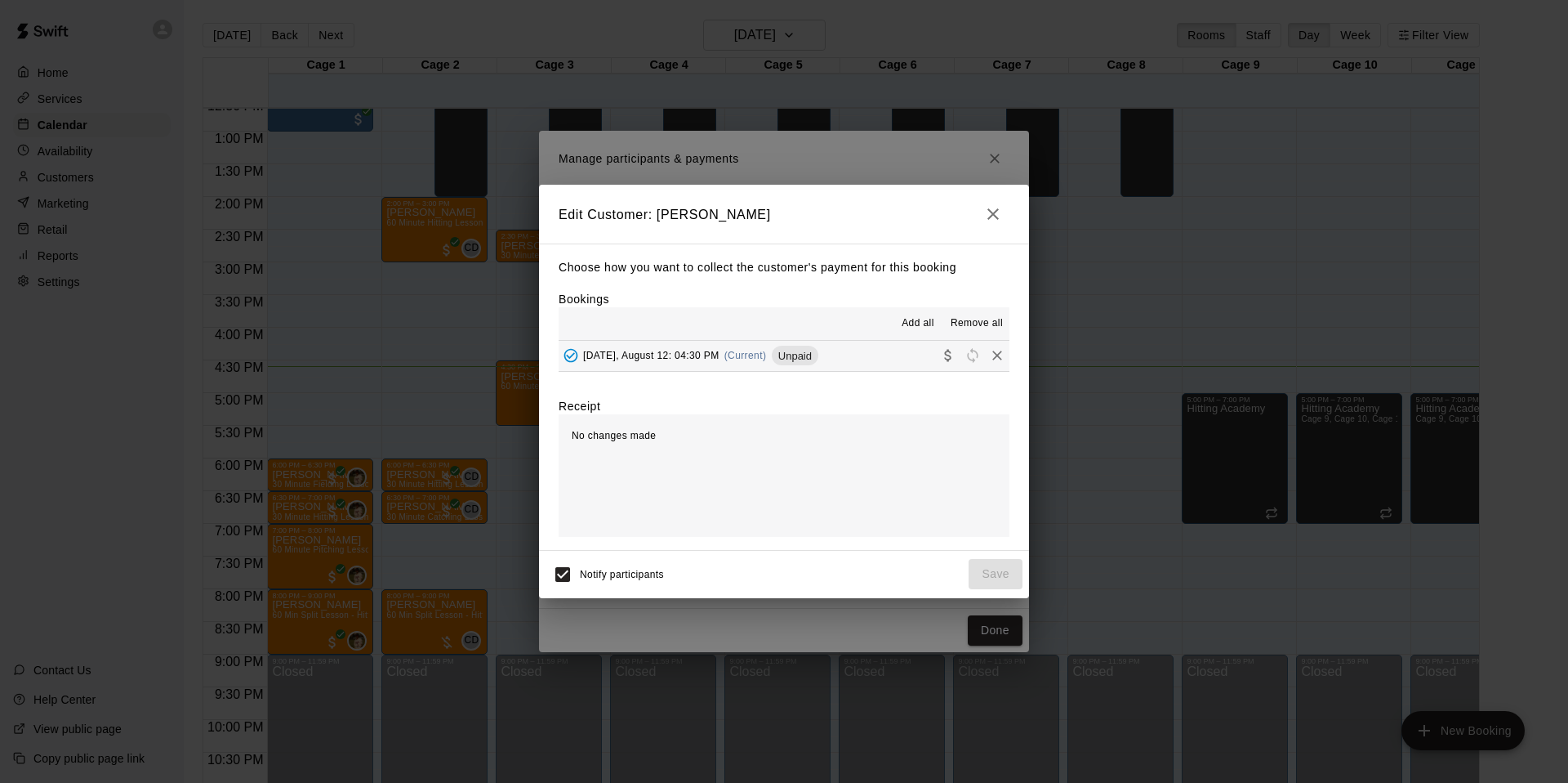
click at [641, 373] on div "Choose how you want to collect the customer's payment for this booking Bookings…" at bounding box center [783, 396] width 490 height 306
click at [637, 361] on div "Tuesday, August 12: 04:30 PM (Current) Unpaid" at bounding box center [688, 355] width 260 height 25
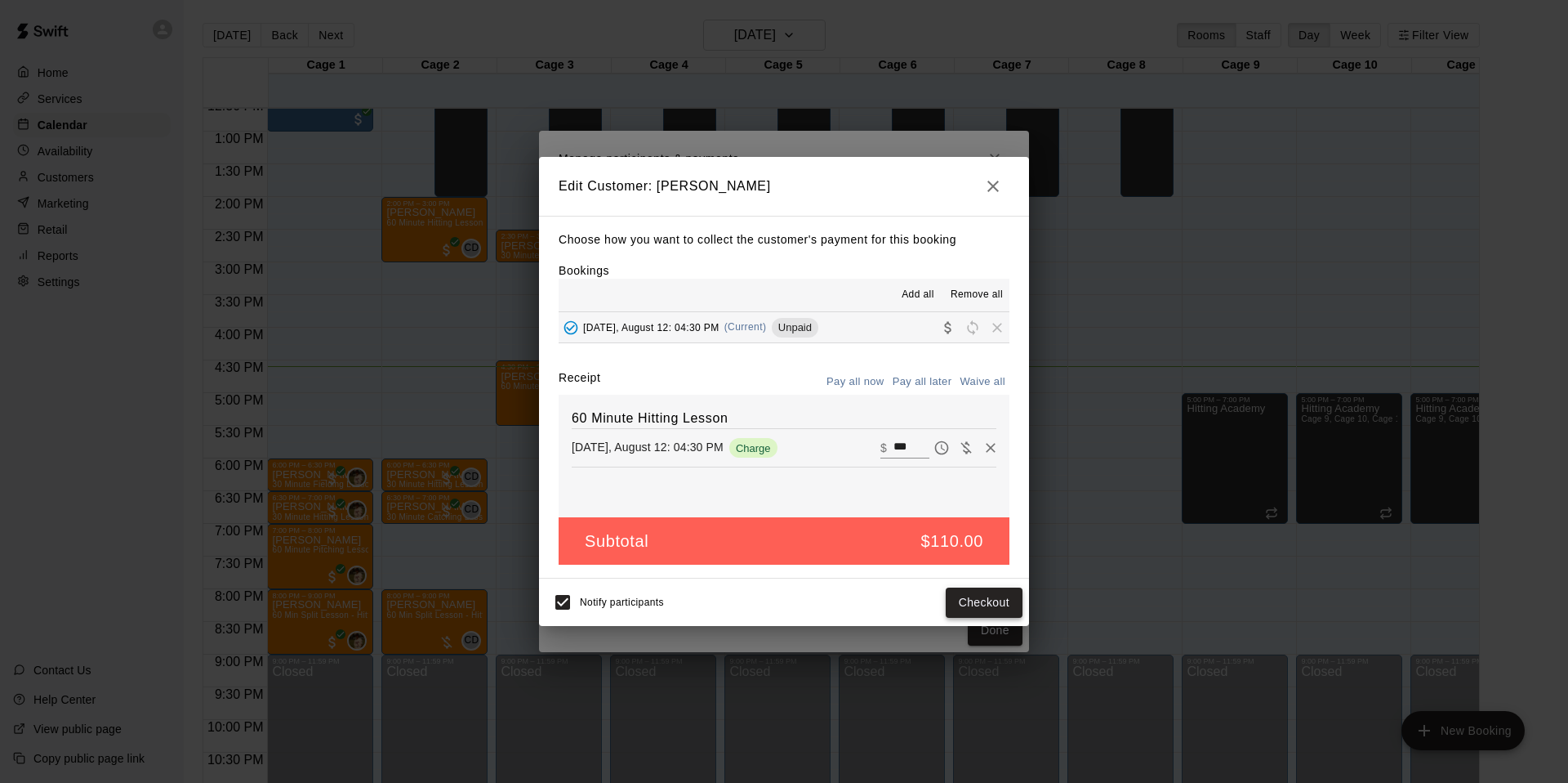
click at [948, 604] on button "Checkout" at bounding box center [984, 602] width 77 height 30
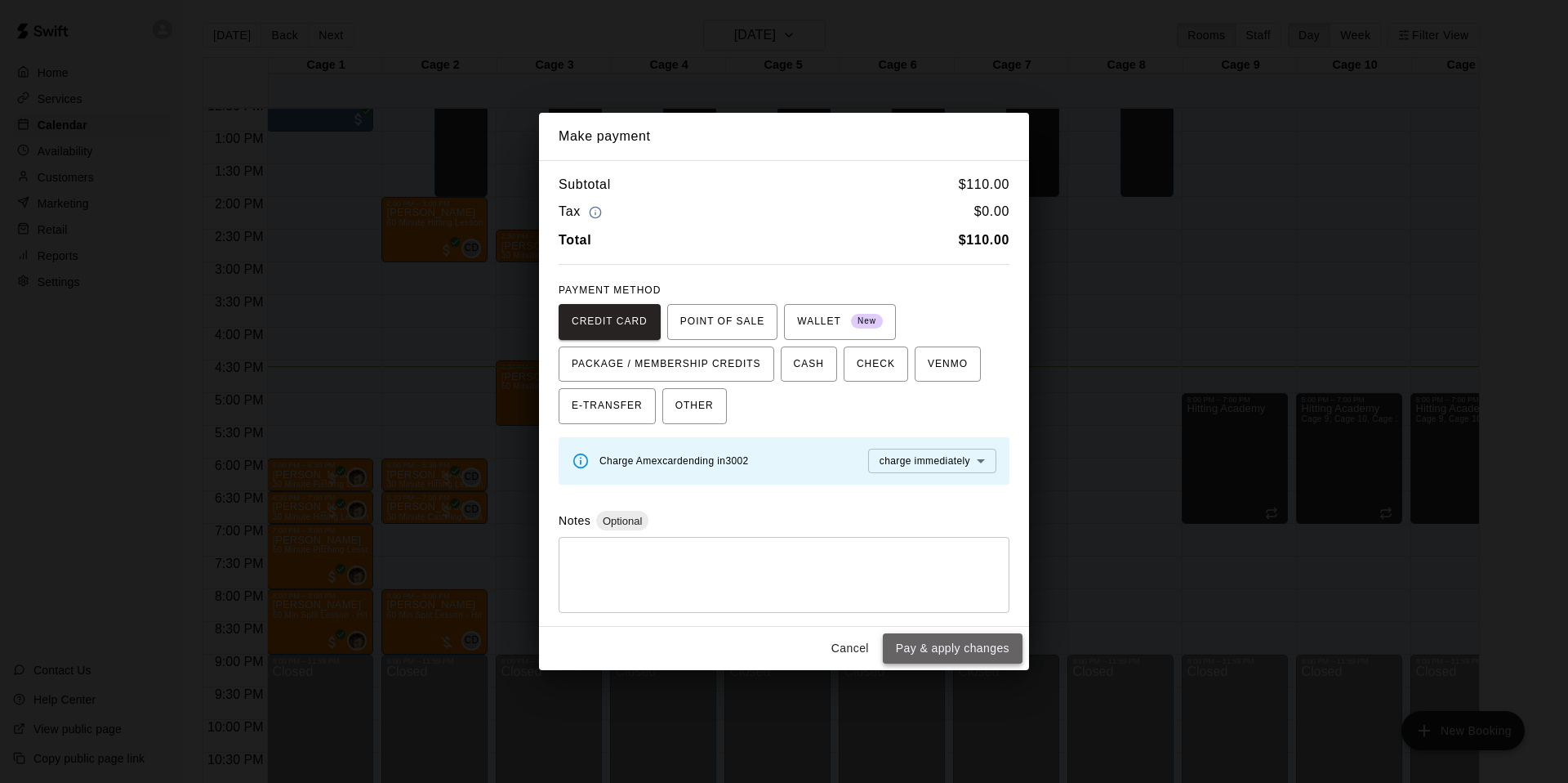
click at [965, 643] on button "Pay & apply changes" at bounding box center [953, 648] width 139 height 30
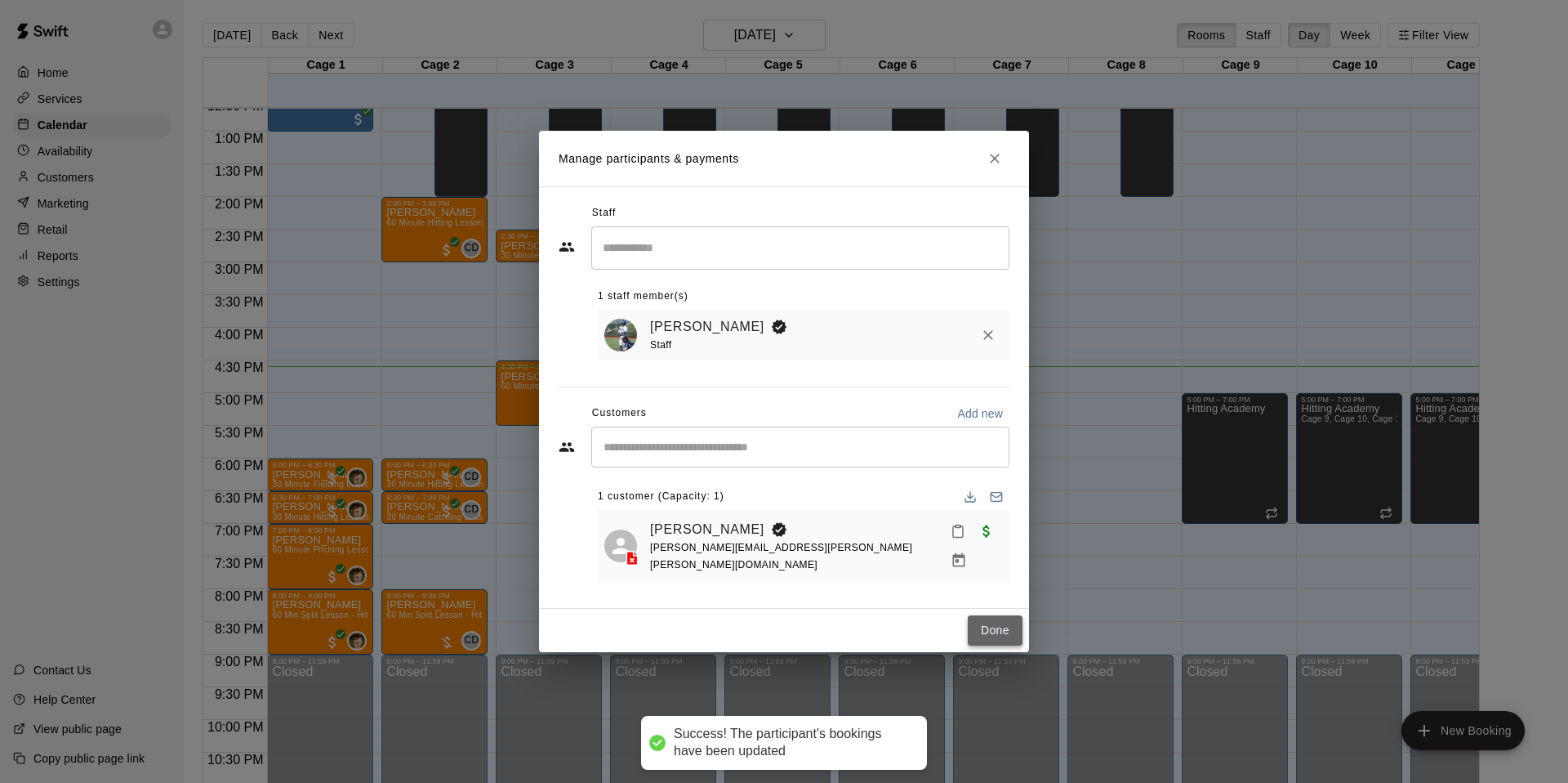
click at [1002, 616] on button "Done" at bounding box center [995, 630] width 55 height 30
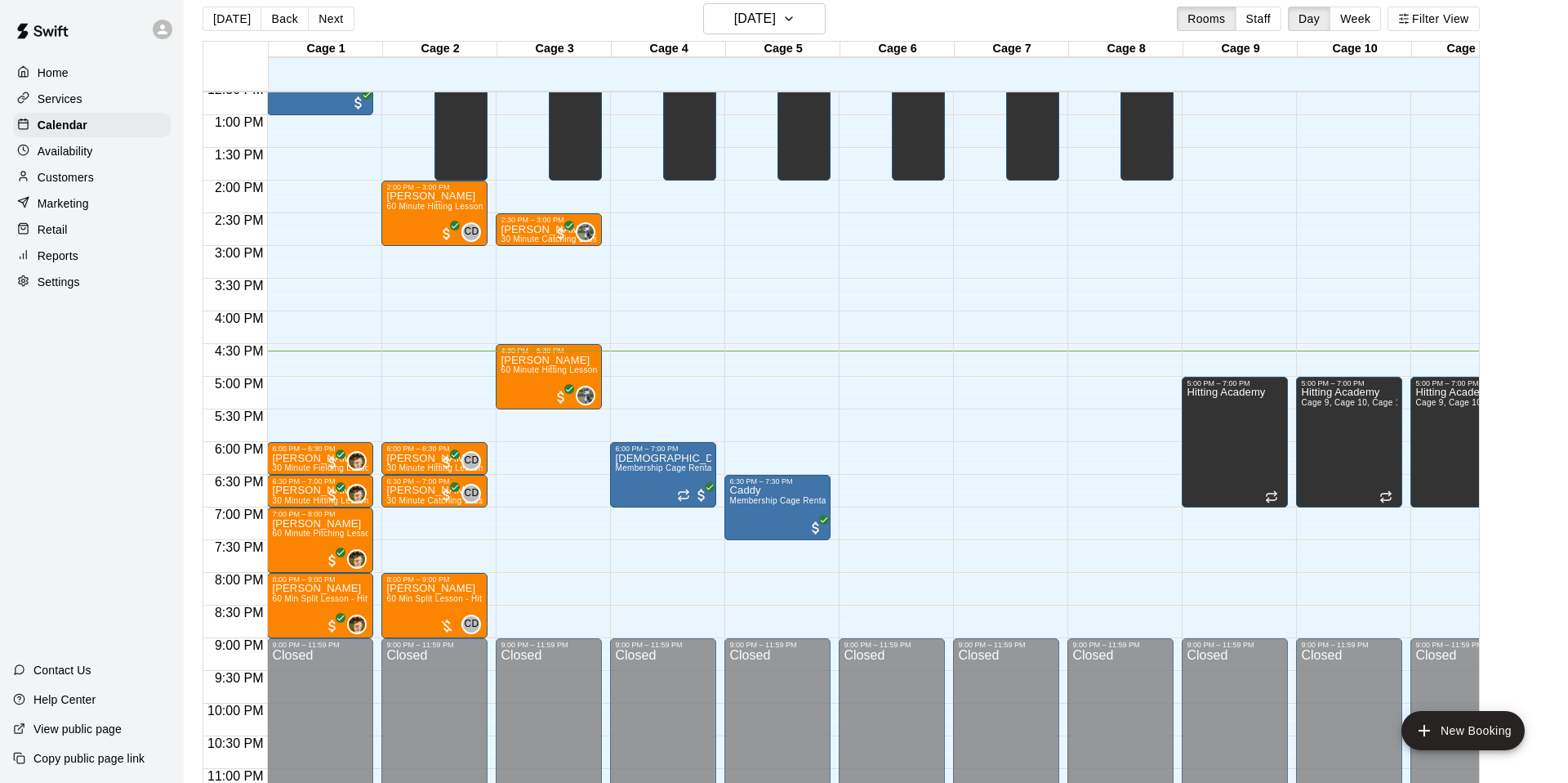
scroll to position [26, 0]
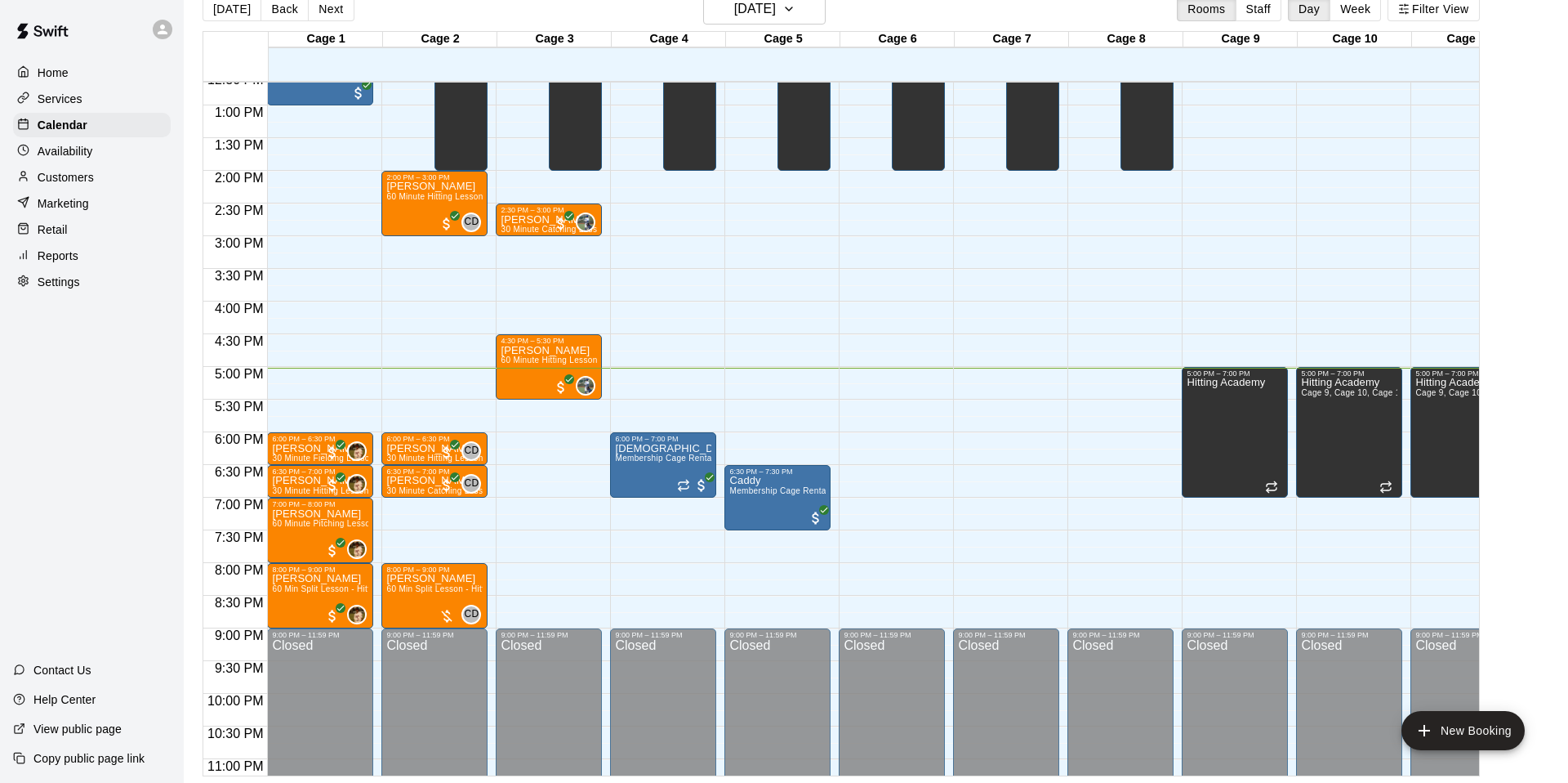
click at [649, 370] on div "12:00 AM – 10:00 AM Closed 6:00 PM – 7:00 PM Christian Gomez Membership Cage Re…" at bounding box center [663, 40] width 106 height 1568
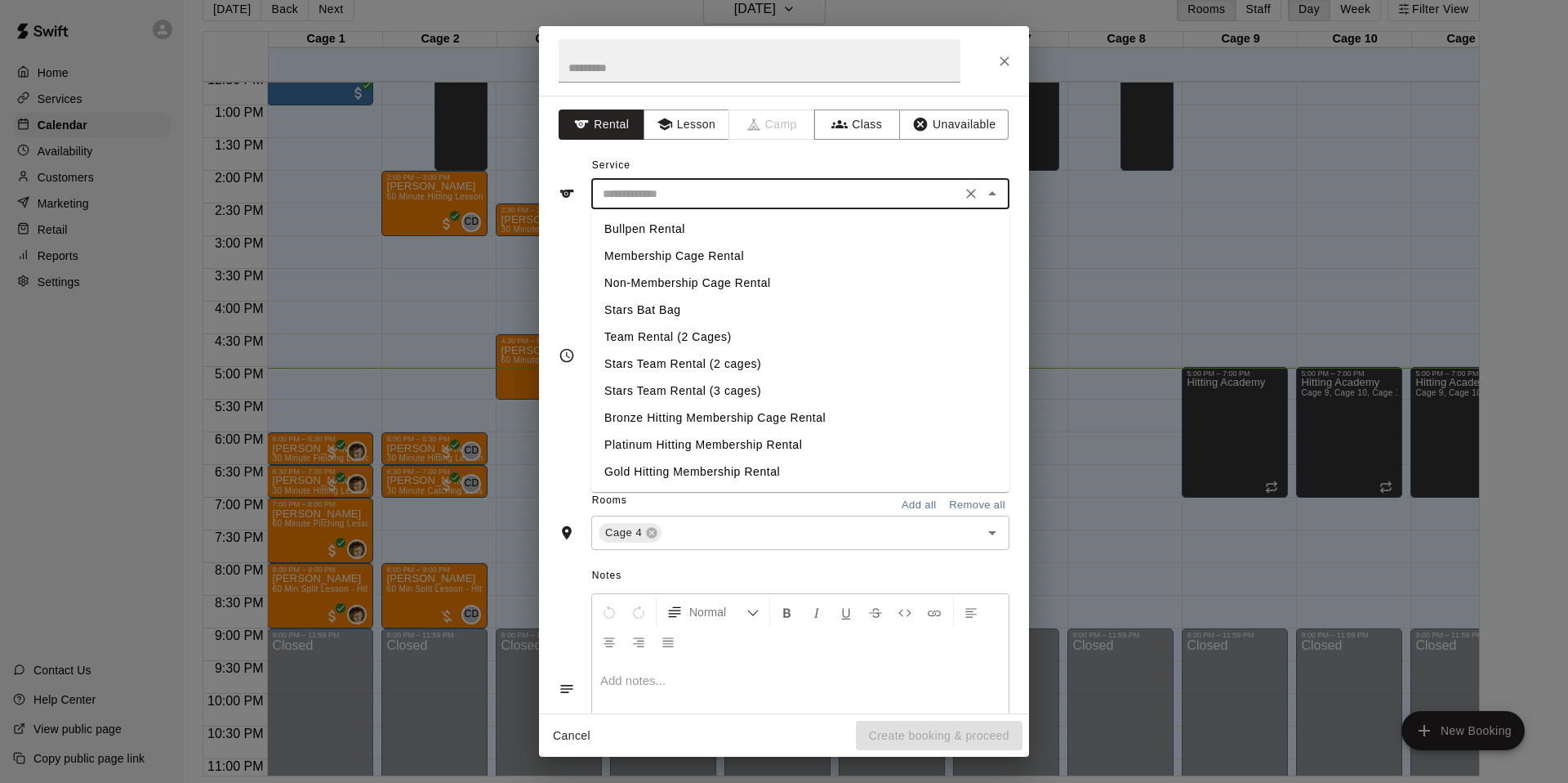
click at [630, 199] on input "text" at bounding box center [776, 193] width 360 height 21
click at [665, 282] on li "Non-Membership Cage Rental" at bounding box center [801, 283] width 418 height 26
type input "**********"
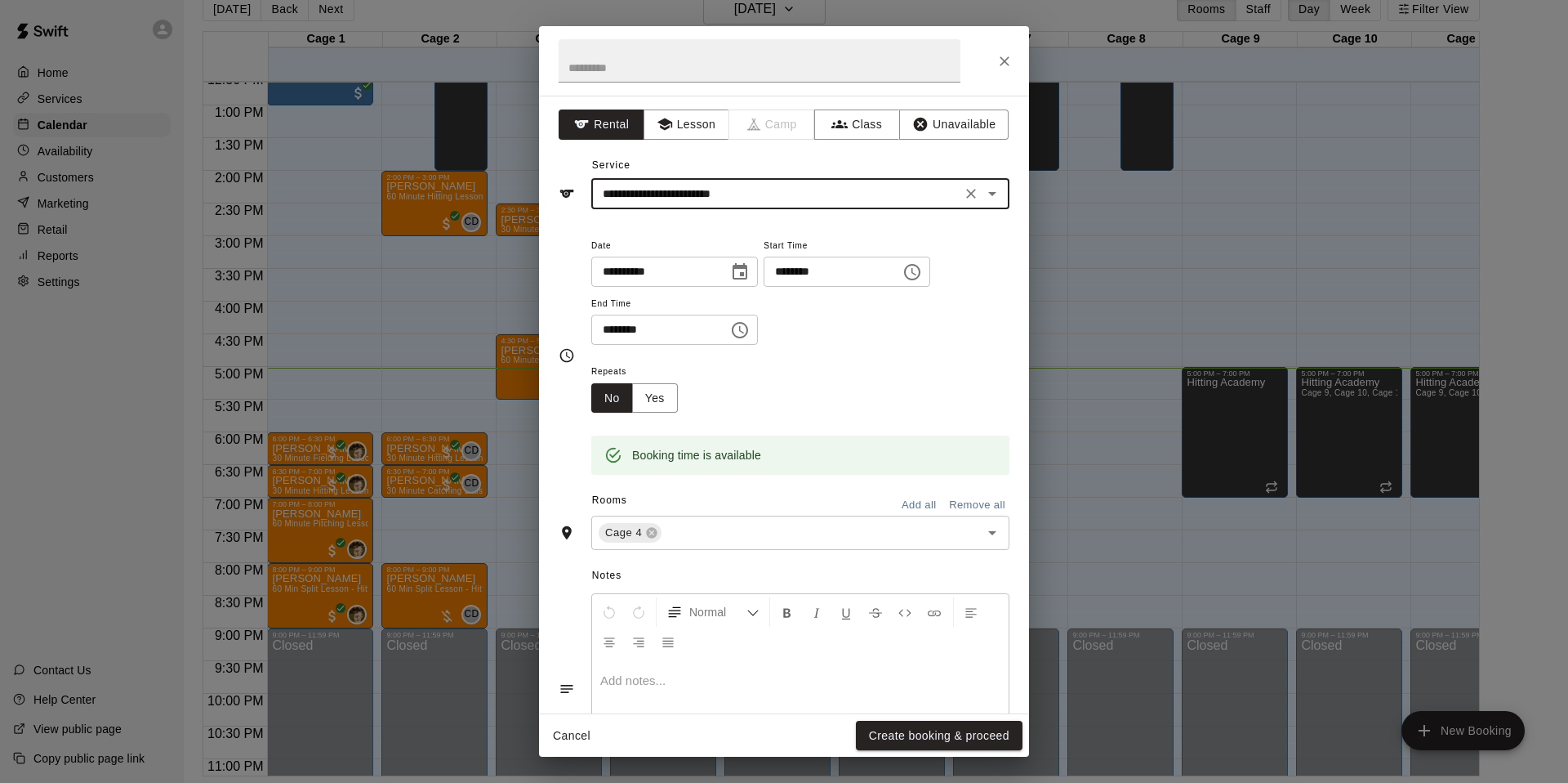
drag, startPoint x: 904, startPoint y: 730, endPoint x: 797, endPoint y: 507, distance: 247.3
click at [904, 730] on button "Create booking & proceed" at bounding box center [939, 735] width 167 height 30
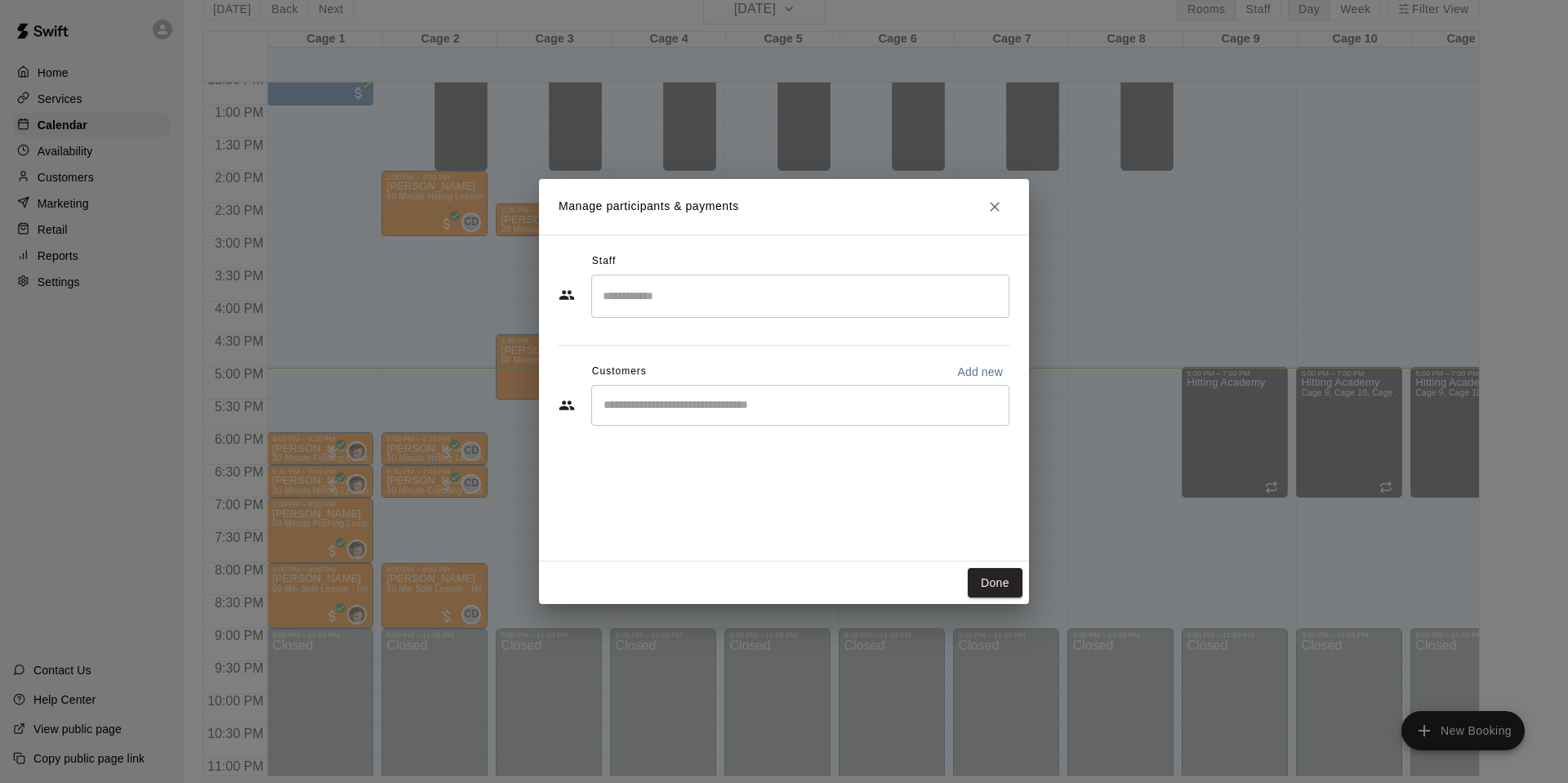
click at [674, 412] on input "Start typing to search customers..." at bounding box center [800, 405] width 403 height 17
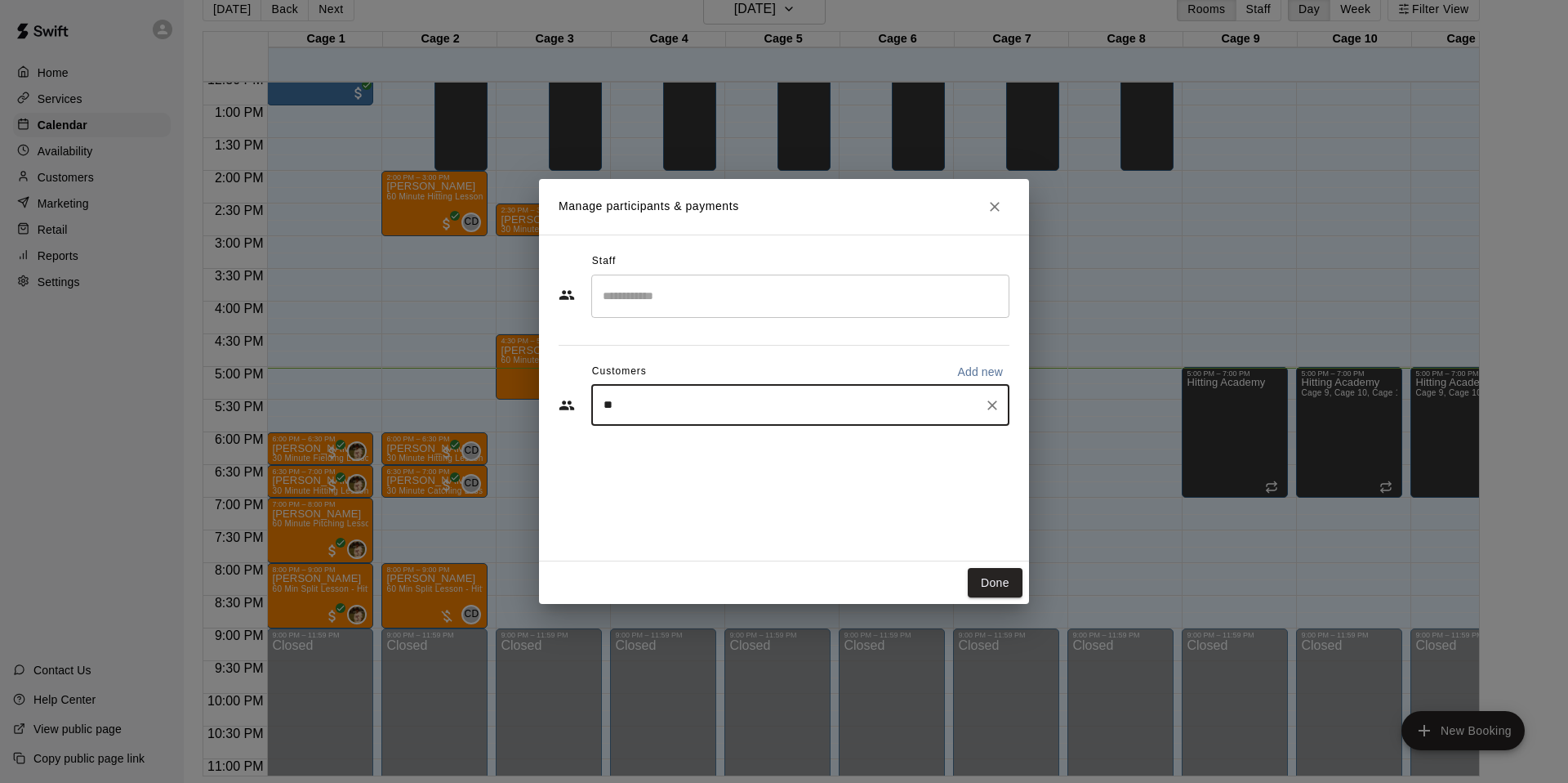
type input "*"
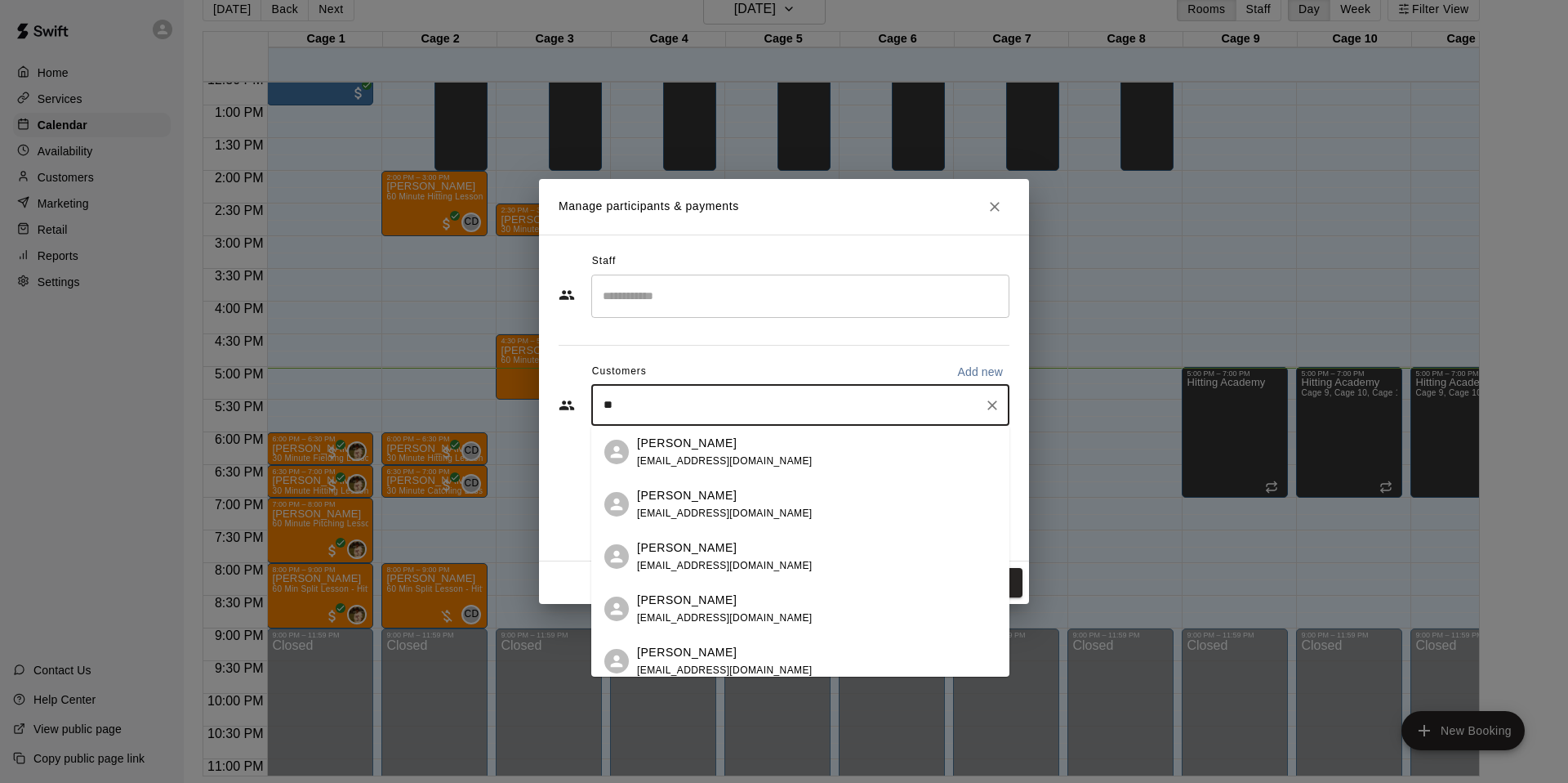
type input "*"
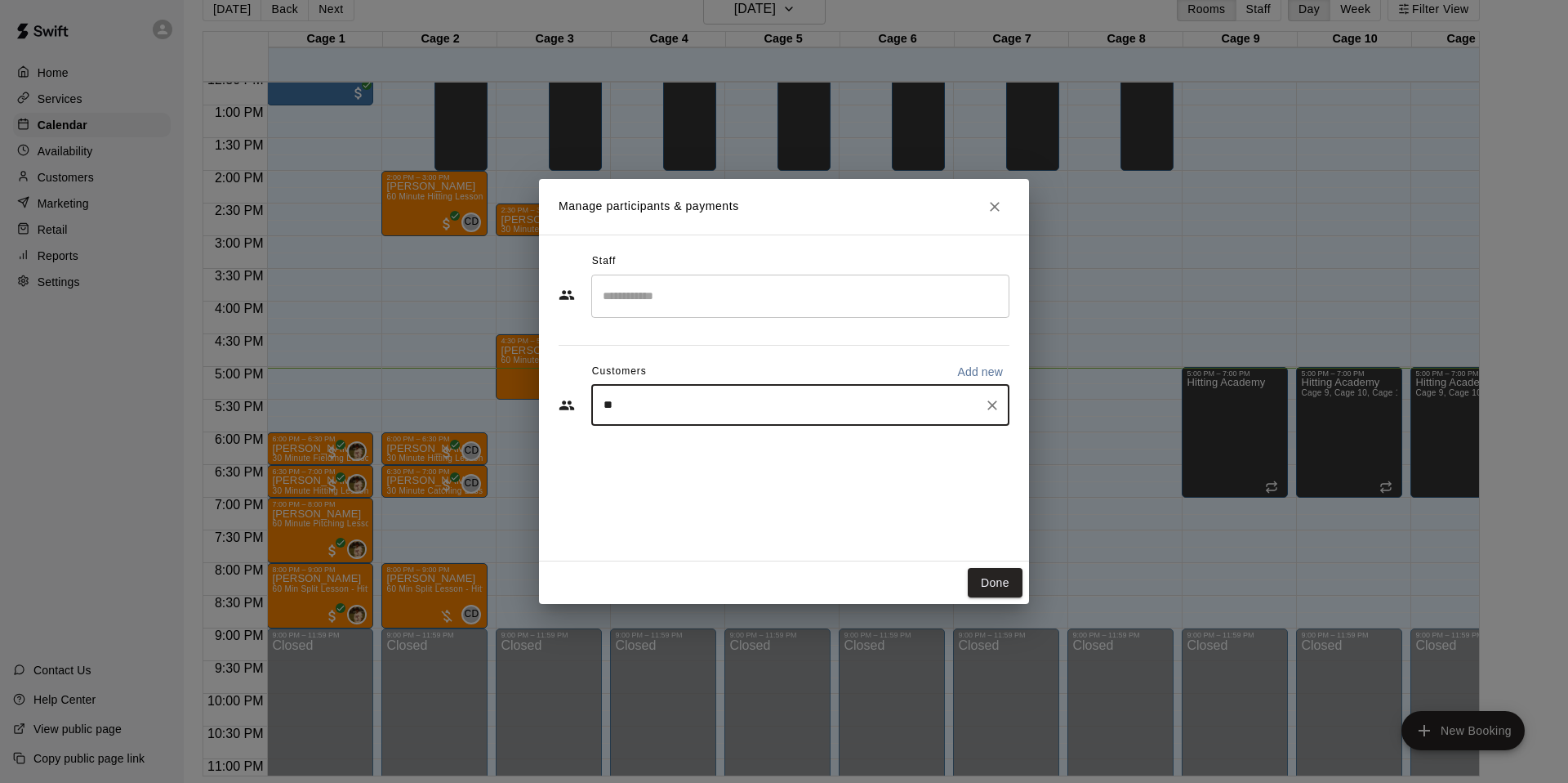
type input "***"
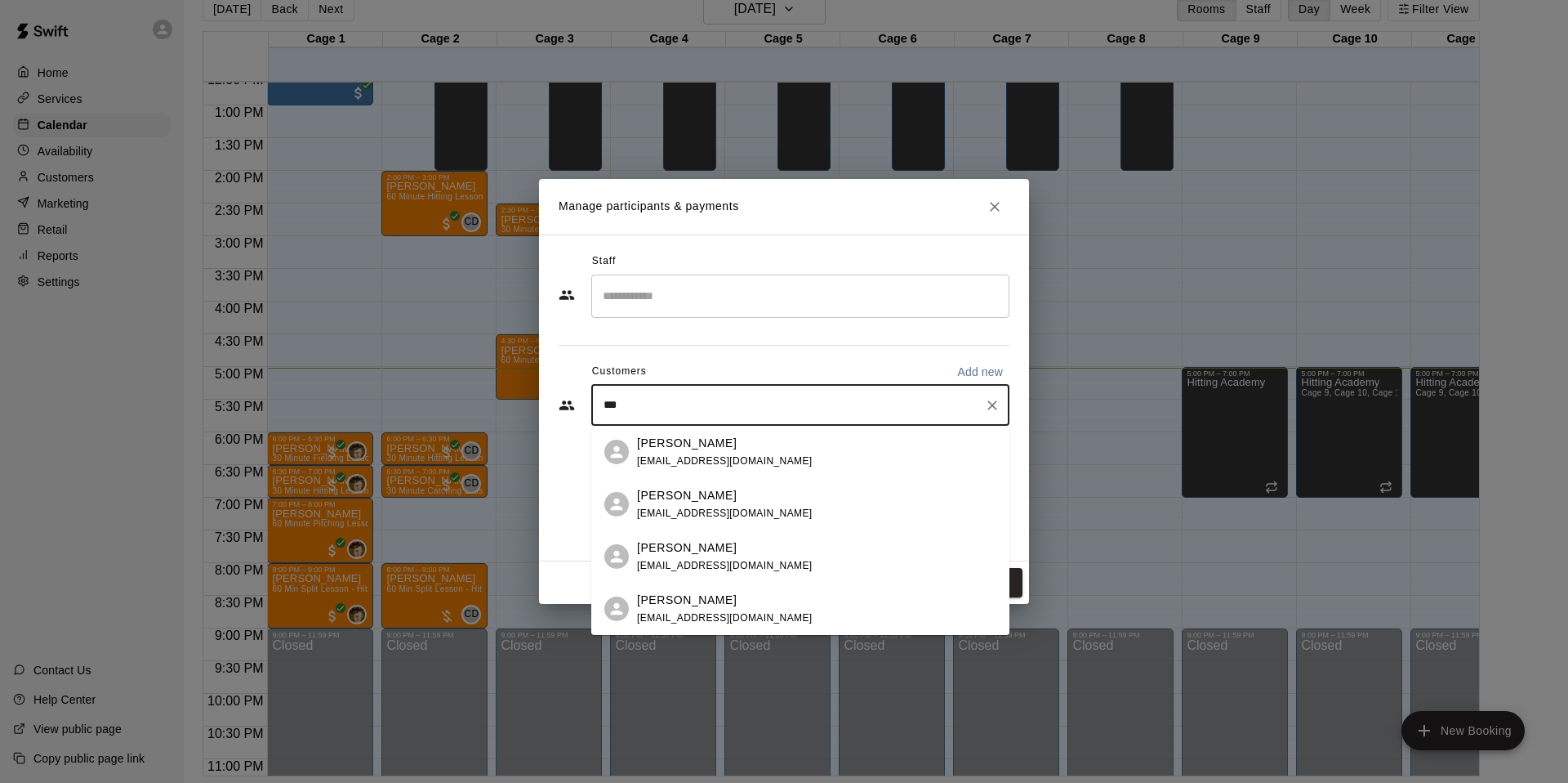
click at [764, 464] on div "Rafael Felipe rafaelfelipe@gmail.com" at bounding box center [816, 452] width 359 height 35
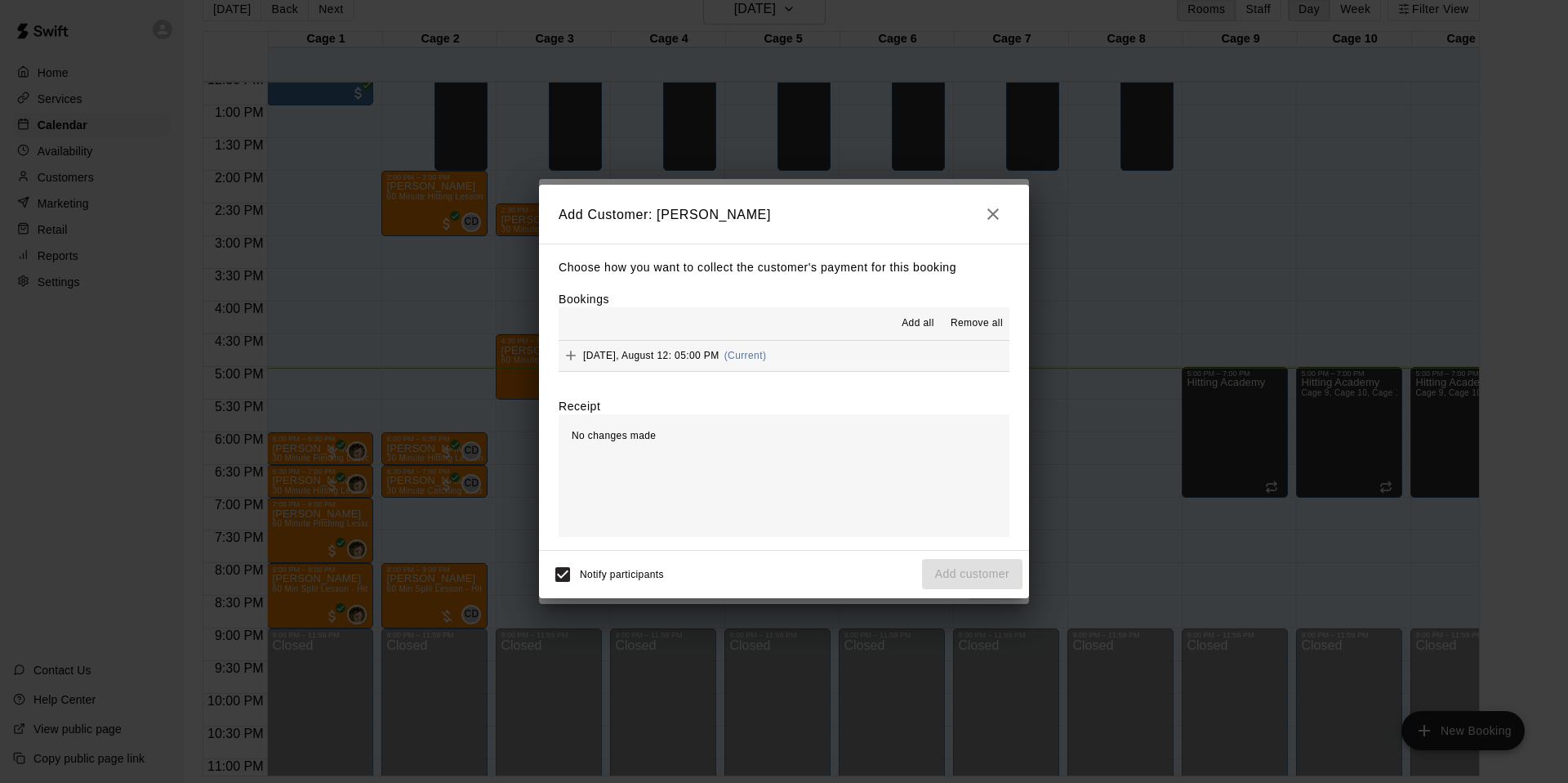
drag, startPoint x: 778, startPoint y: 346, endPoint x: 758, endPoint y: 345, distance: 20.0
click at [778, 346] on button "Tuesday, August 12: 05:00 PM (Current)" at bounding box center [784, 355] width 451 height 30
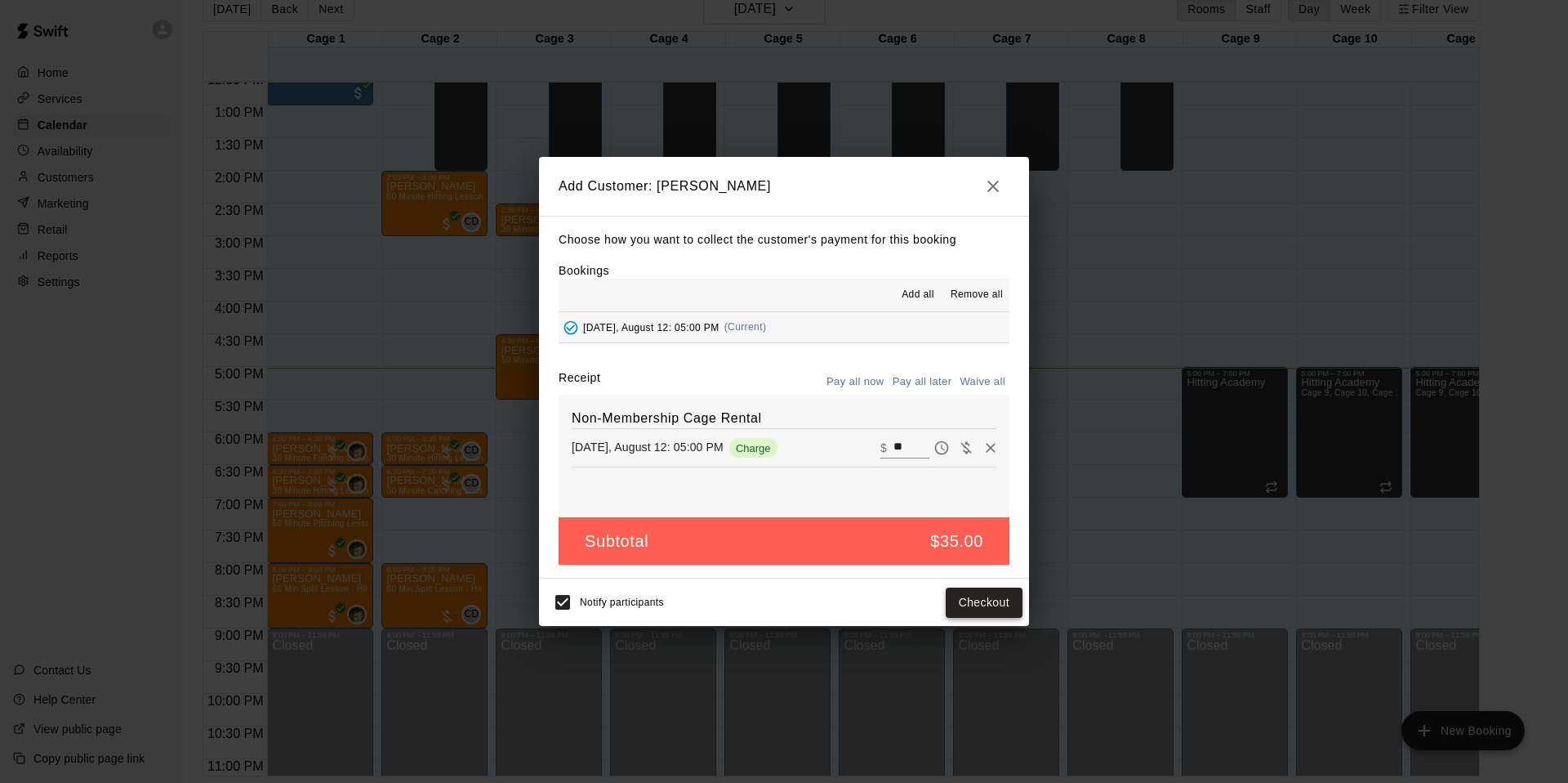
click at [953, 609] on button "Checkout" at bounding box center [984, 602] width 77 height 30
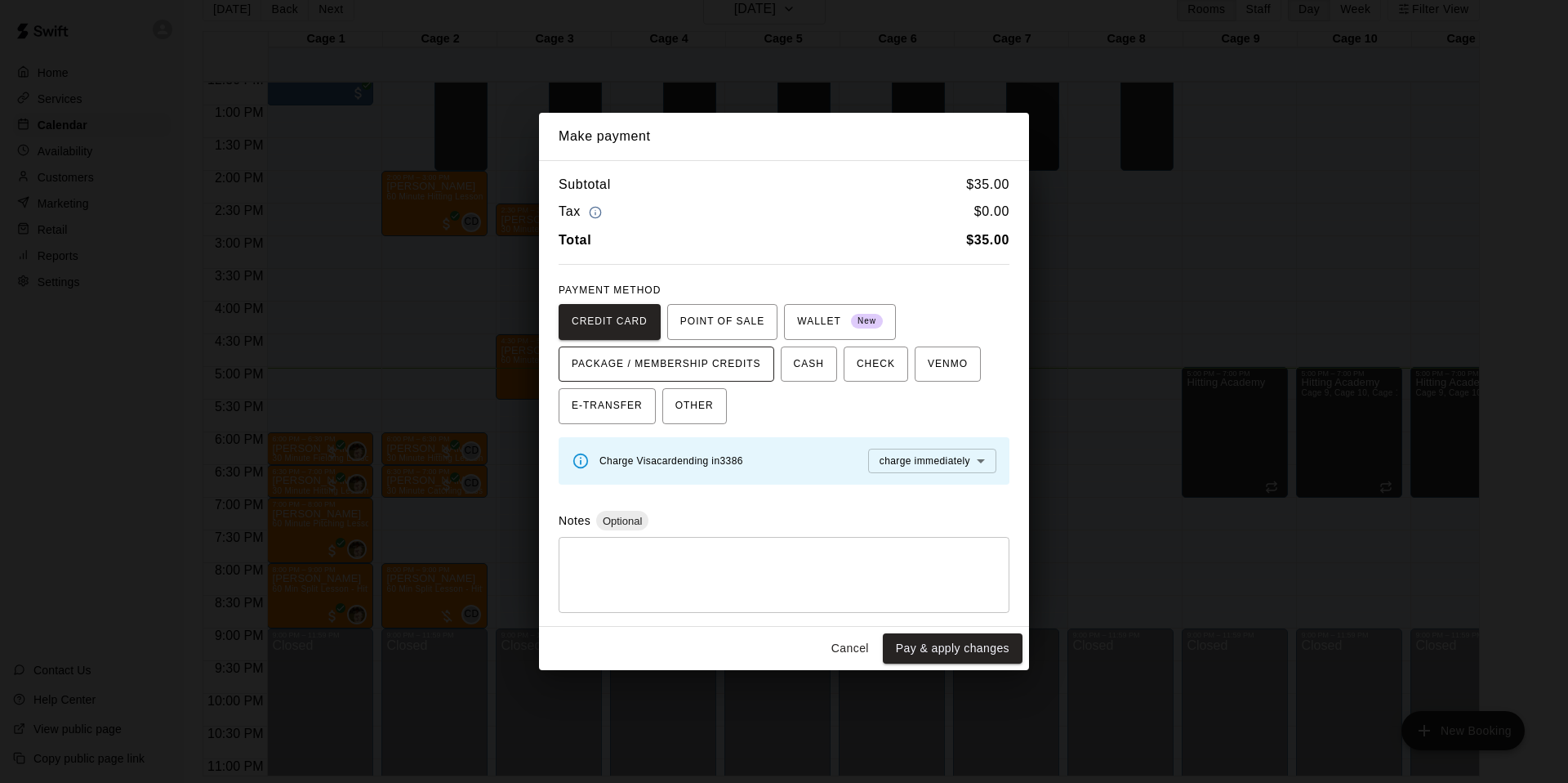
click at [708, 367] on span "PACKAGE / MEMBERSHIP CREDITS" at bounding box center [666, 364] width 189 height 26
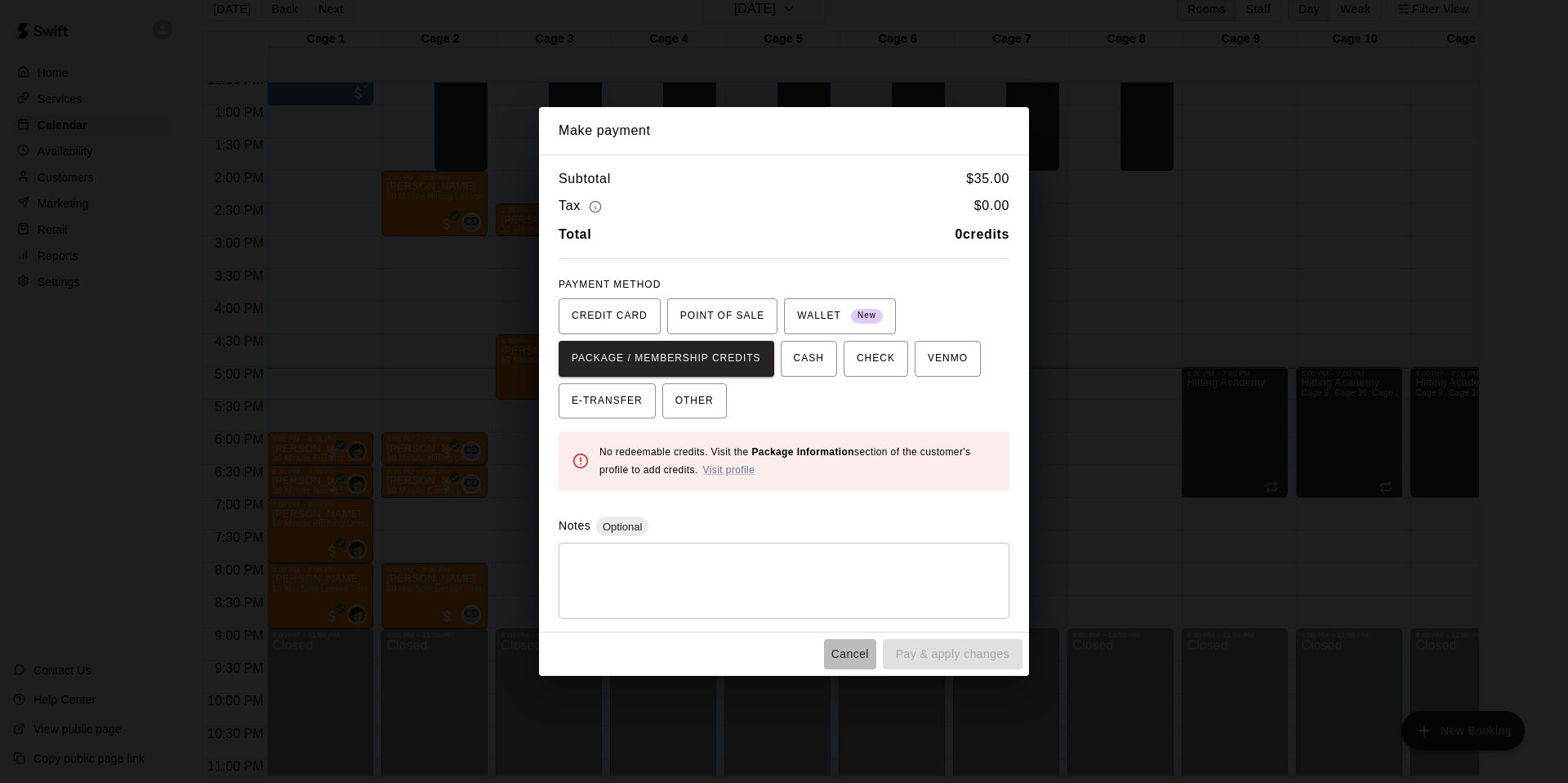
click at [846, 655] on button "Cancel" at bounding box center [850, 653] width 52 height 30
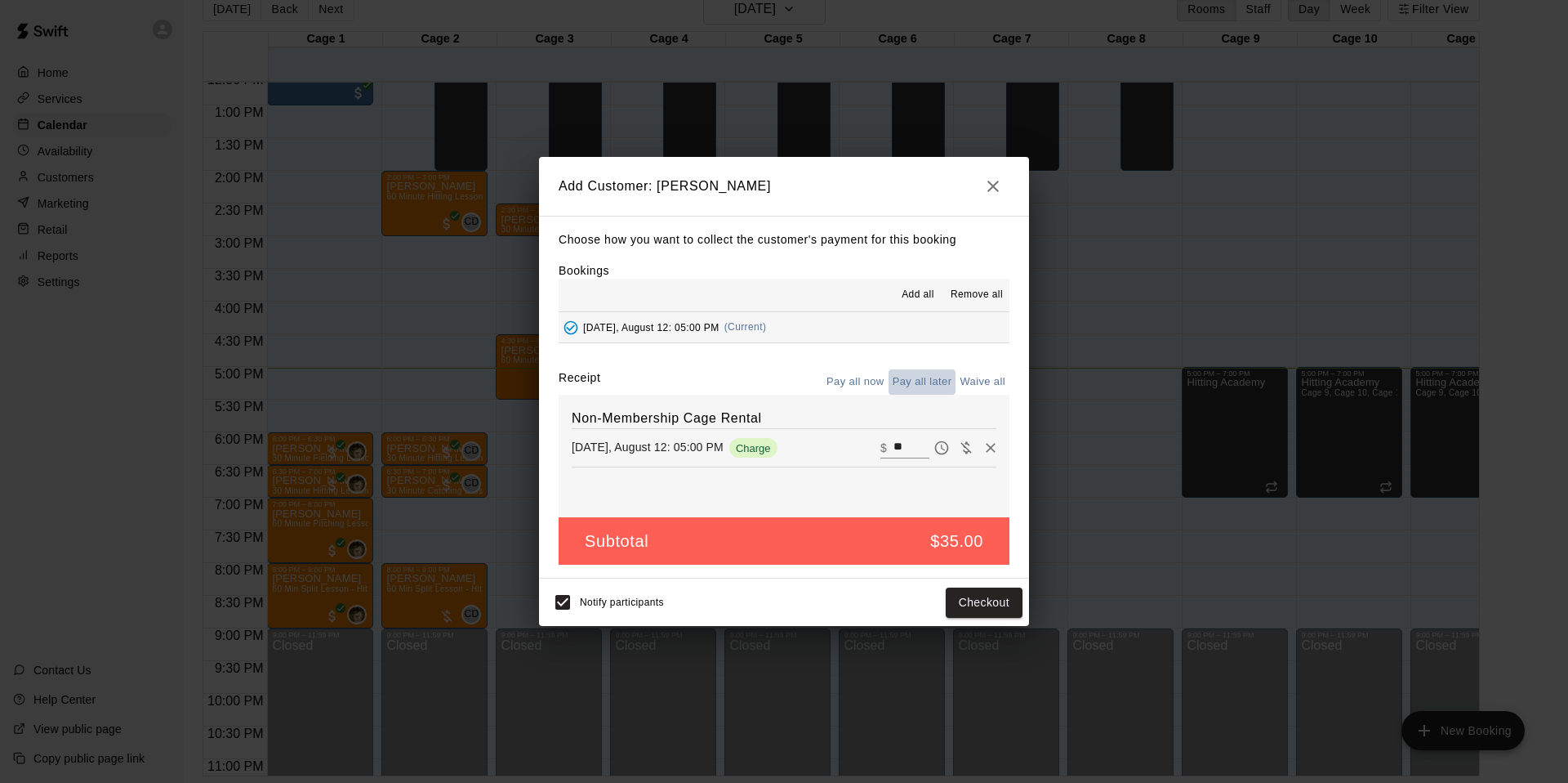
click at [936, 383] on button "Pay all later" at bounding box center [922, 382] width 68 height 26
click at [939, 599] on button "Add customer" at bounding box center [972, 602] width 100 height 30
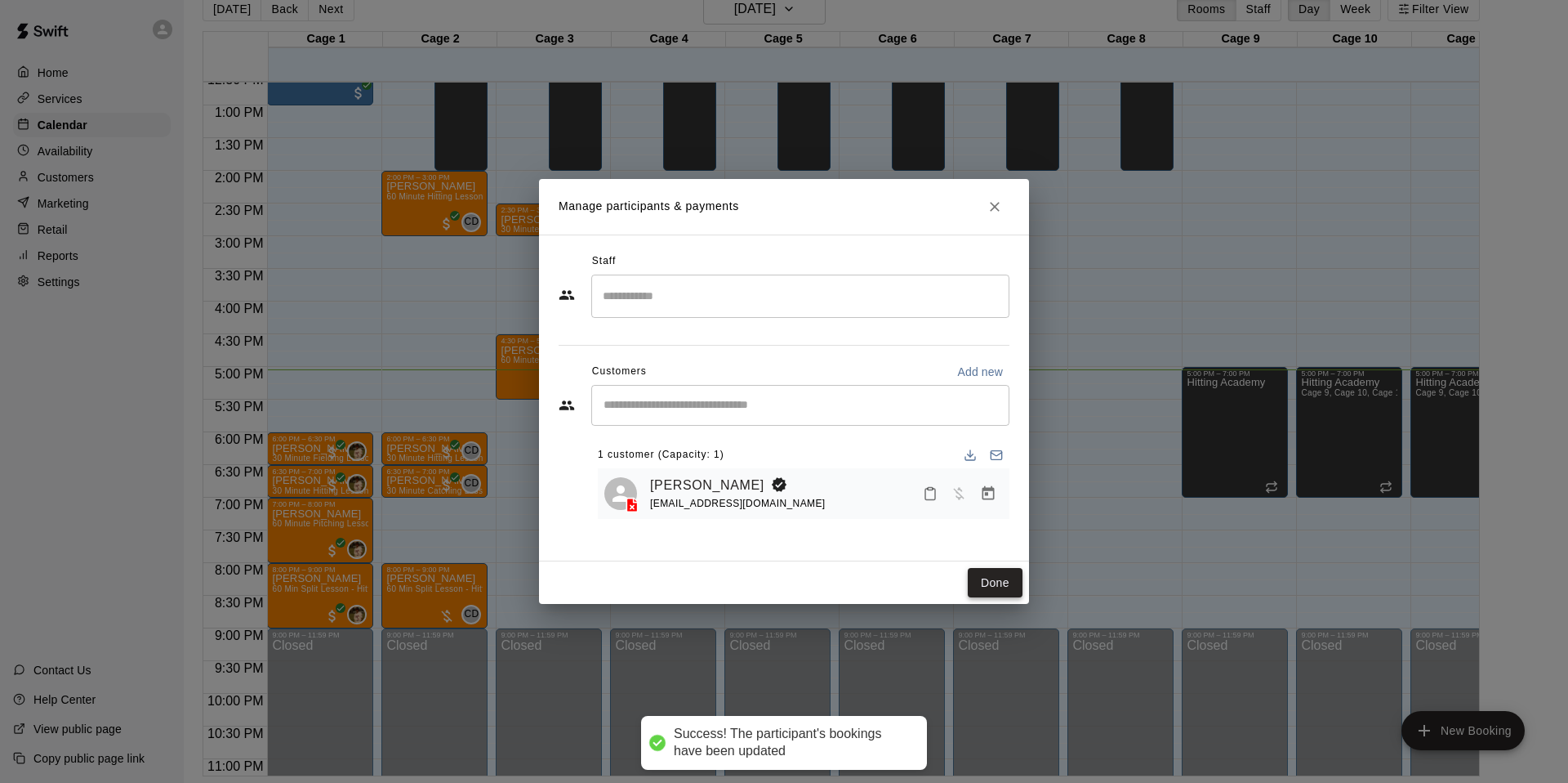
click at [1007, 580] on button "Done" at bounding box center [995, 583] width 55 height 30
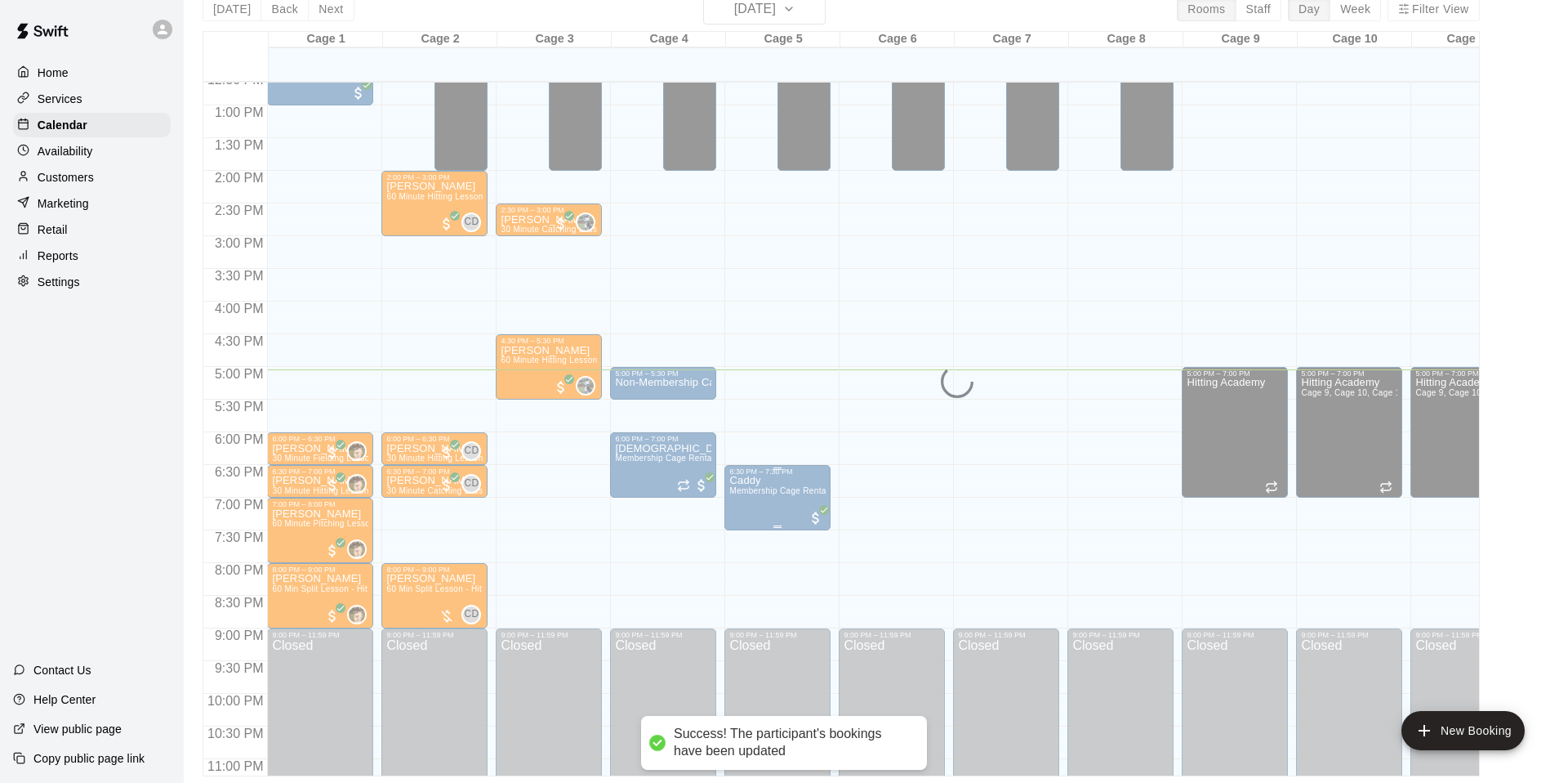
drag, startPoint x: 1006, startPoint y: 580, endPoint x: 831, endPoint y: 514, distance: 187.0
click at [1006, 580] on div "12:00 AM – 10:00 AM Closed 9:00 PM – 11:59 PM Closed 9:00 AM – 2:00 PM Camp Cag…" at bounding box center [1007, 40] width 106 height 1568
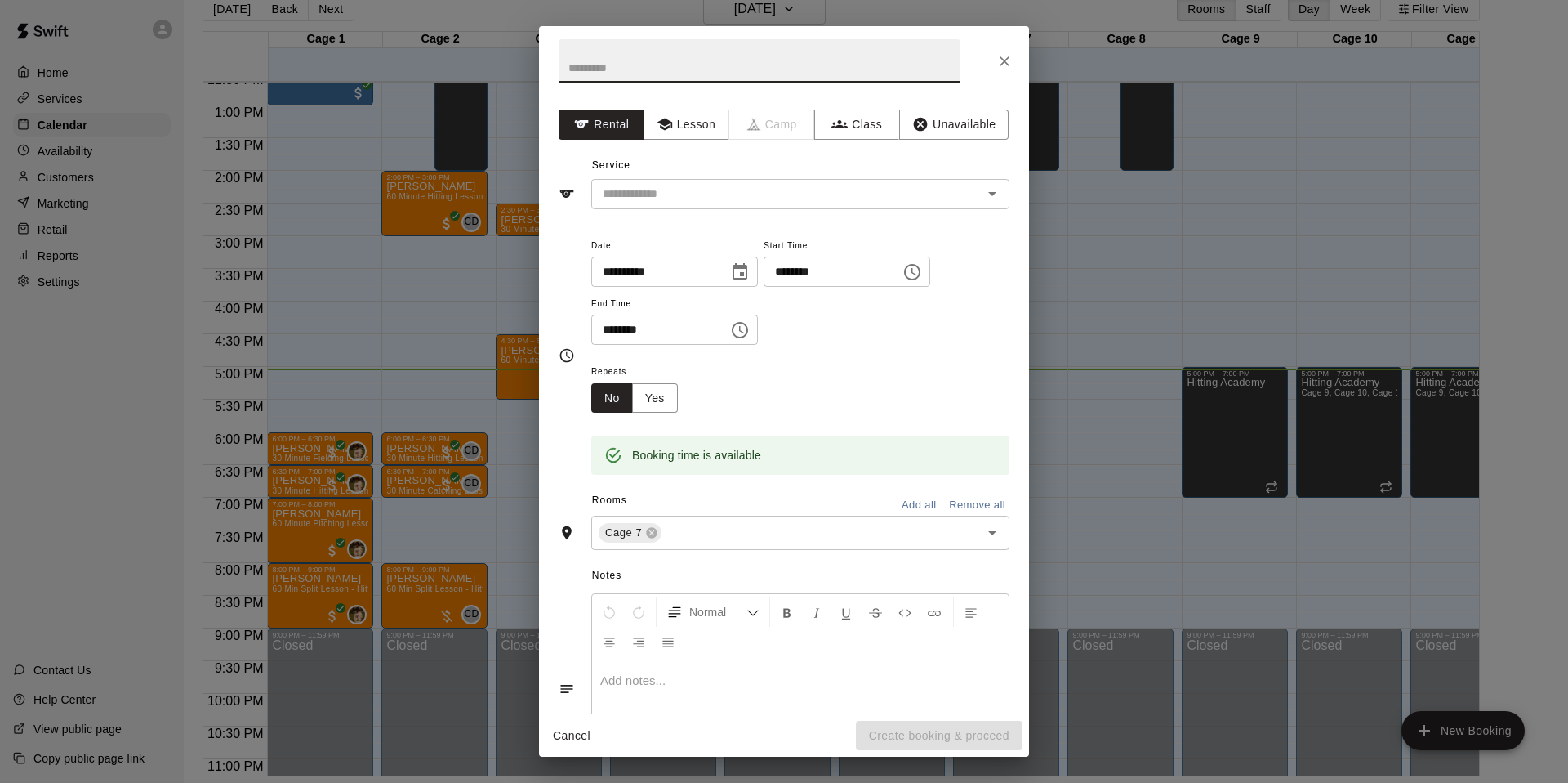
click at [1003, 62] on icon "Close" at bounding box center [1005, 61] width 10 height 10
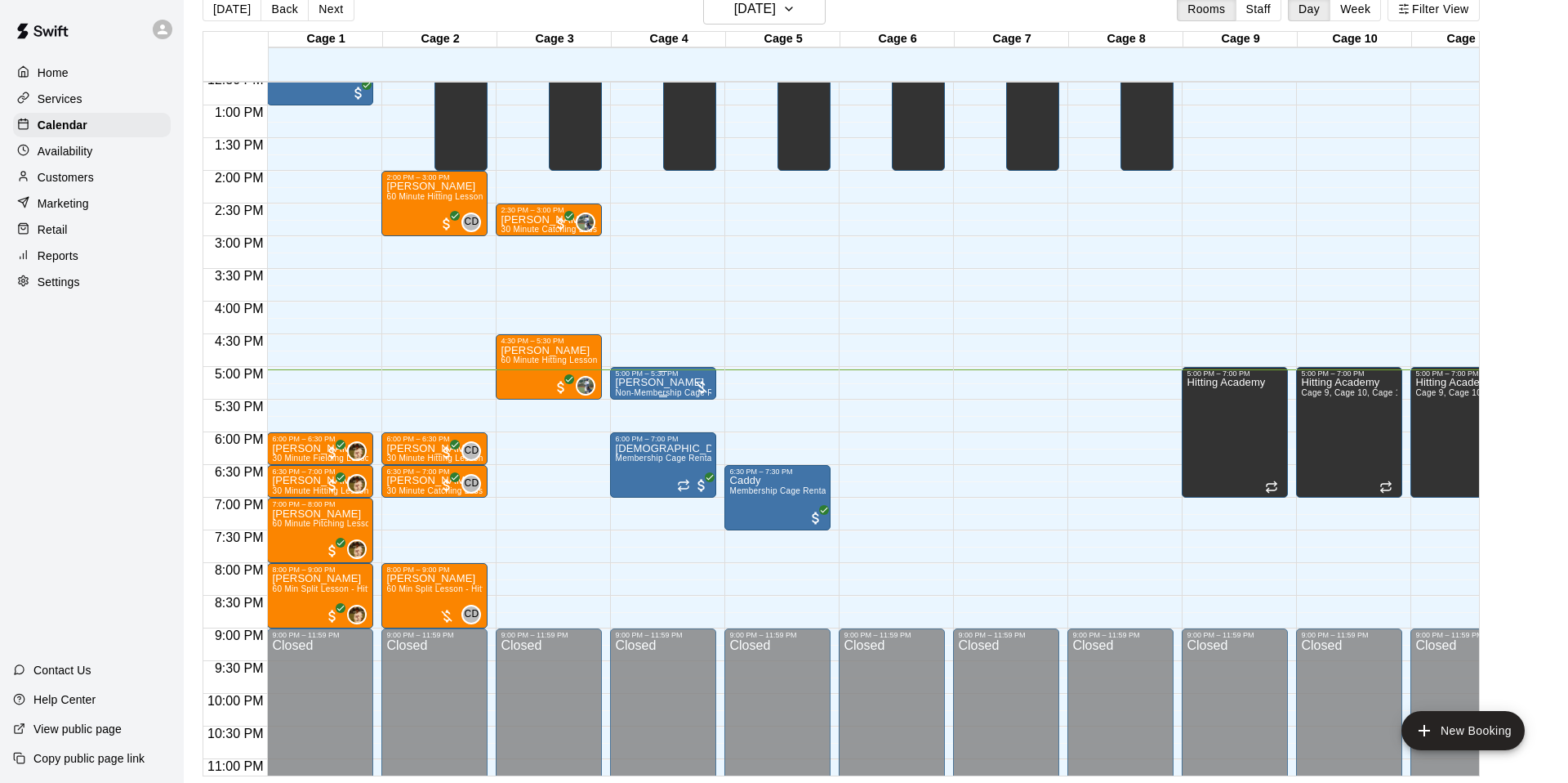
click at [661, 387] on div "Rafael Felipe Non-Membership Cage Rental" at bounding box center [663, 769] width 96 height 783
click at [670, 416] on div at bounding box center [784, 392] width 1568 height 783
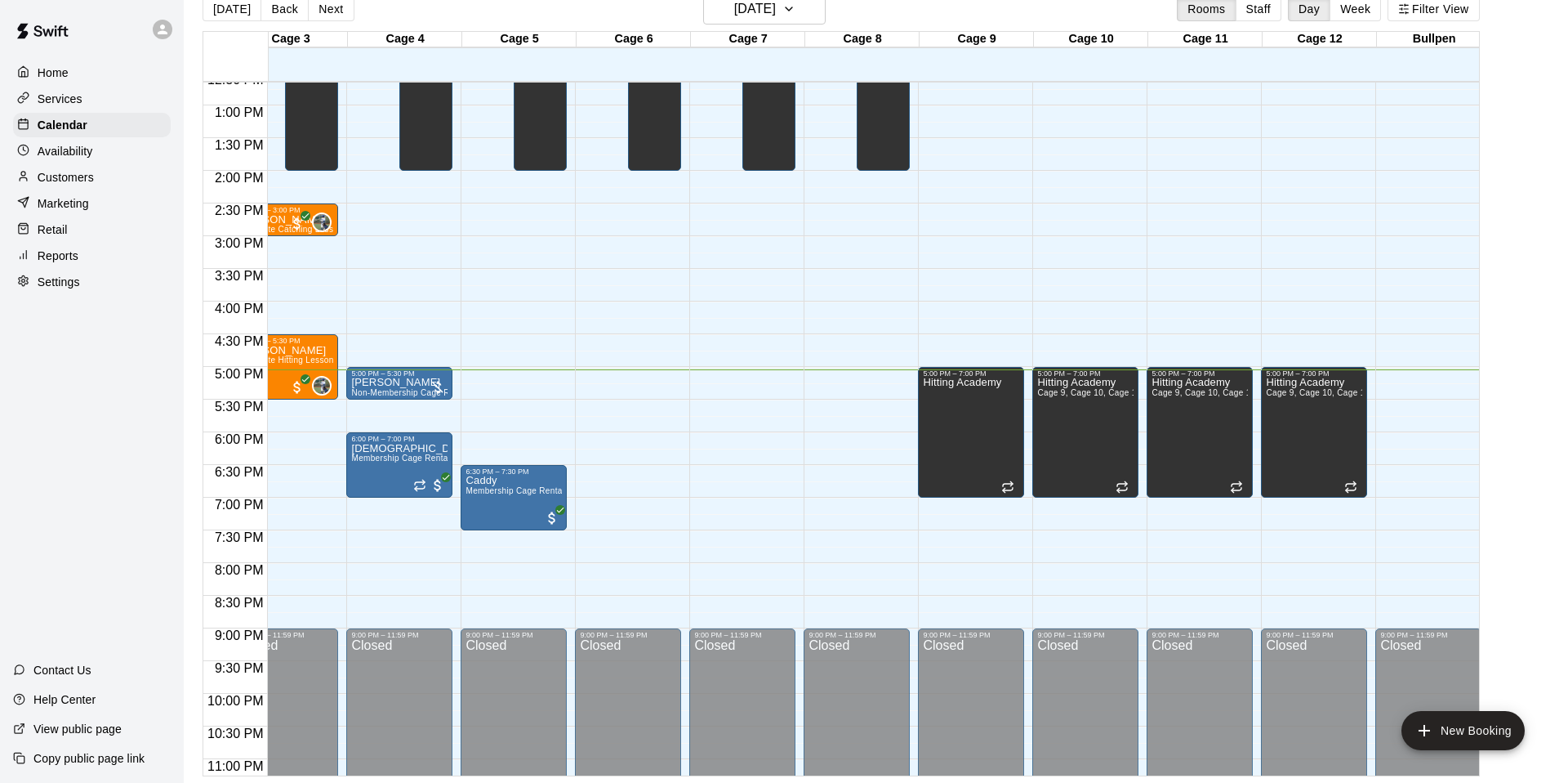
scroll to position [0, 0]
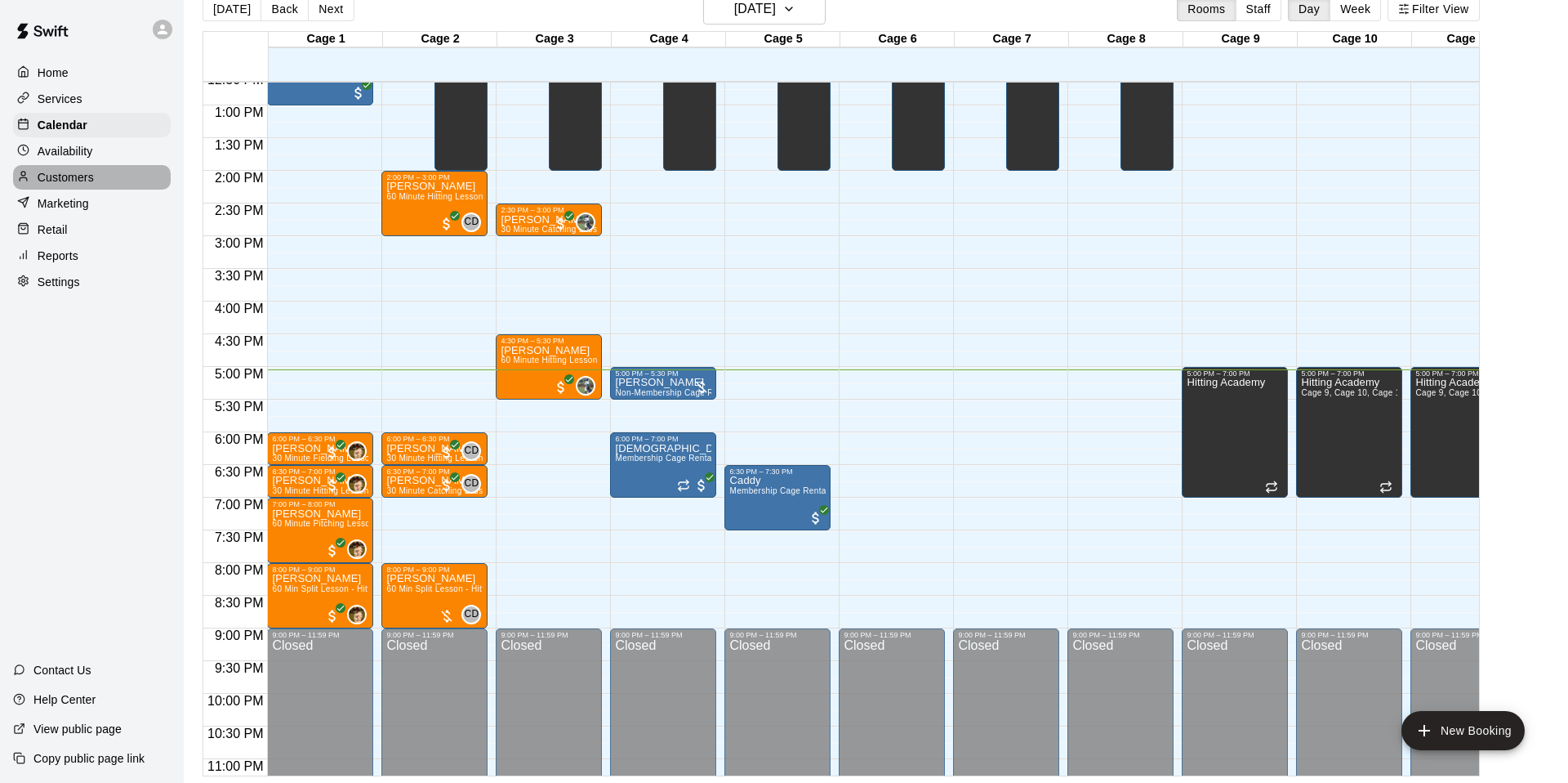
click at [108, 182] on div "Customers" at bounding box center [91, 177] width 158 height 25
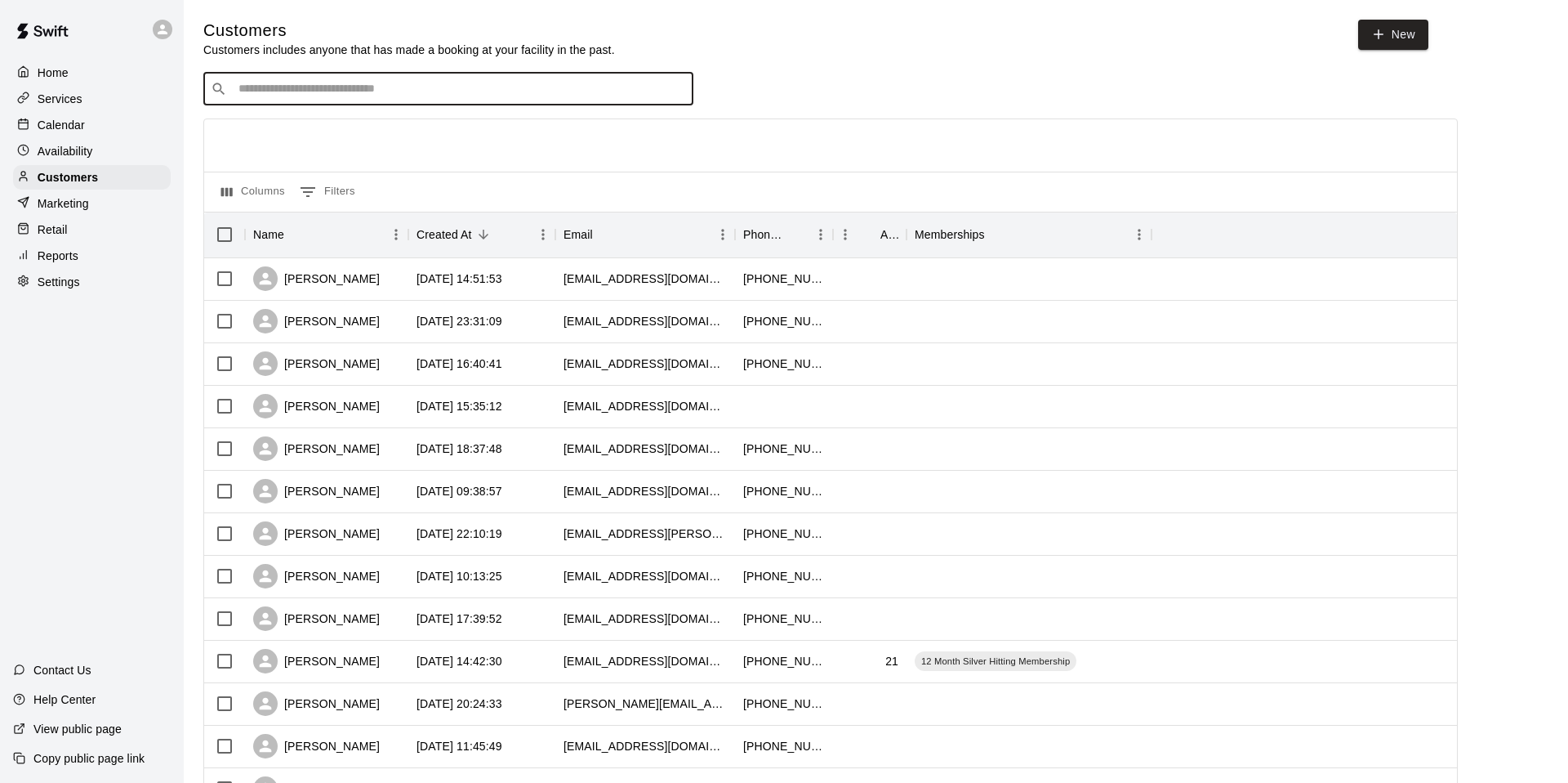
click at [632, 85] on input "Search customers by name or email" at bounding box center [459, 88] width 452 height 17
type input "****"
click at [563, 152] on div "Rafael Felipe rafaelfelipe@gmail.com" at bounding box center [447, 130] width 490 height 52
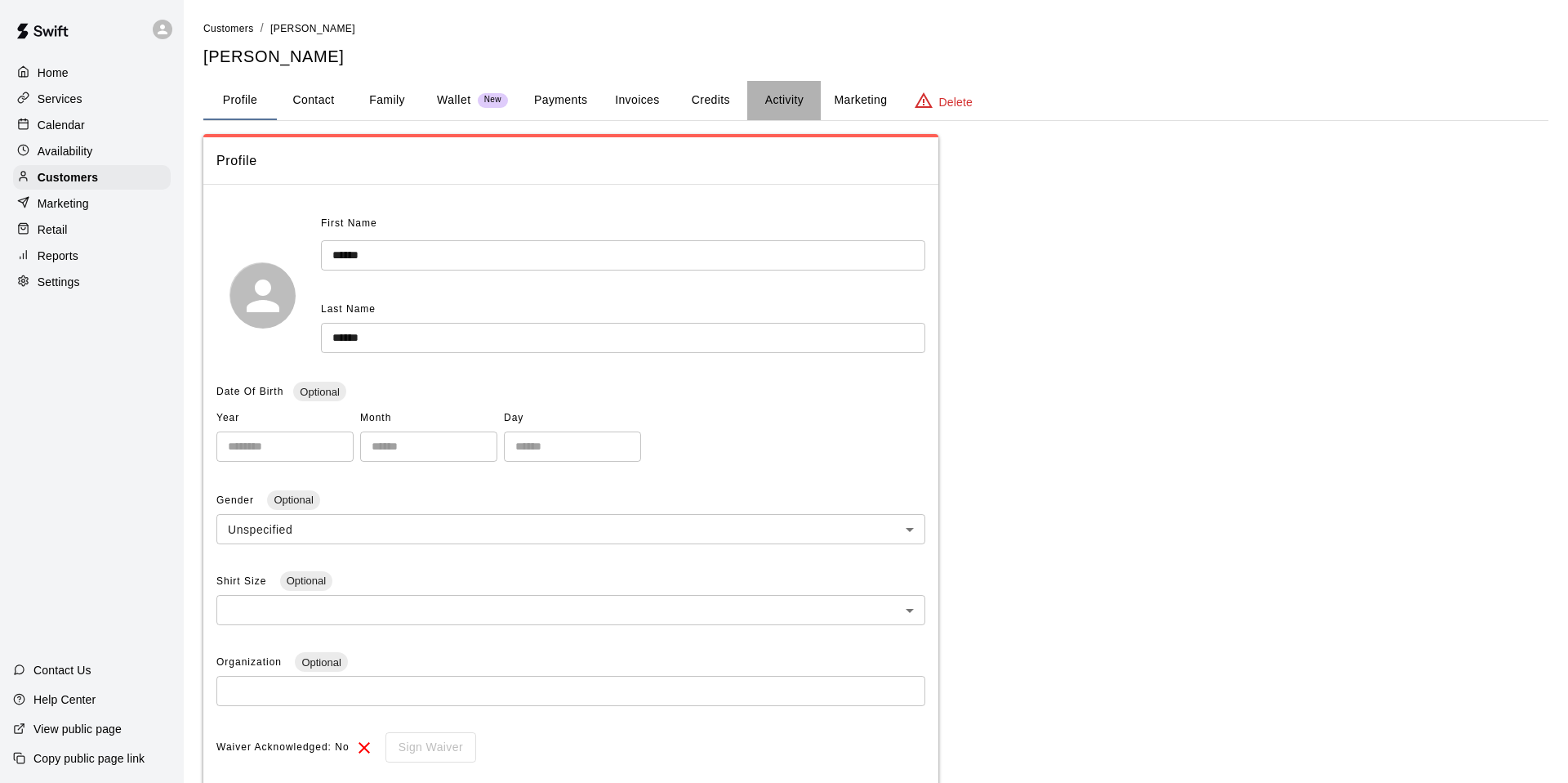
click at [761, 107] on button "Activity" at bounding box center [784, 100] width 74 height 39
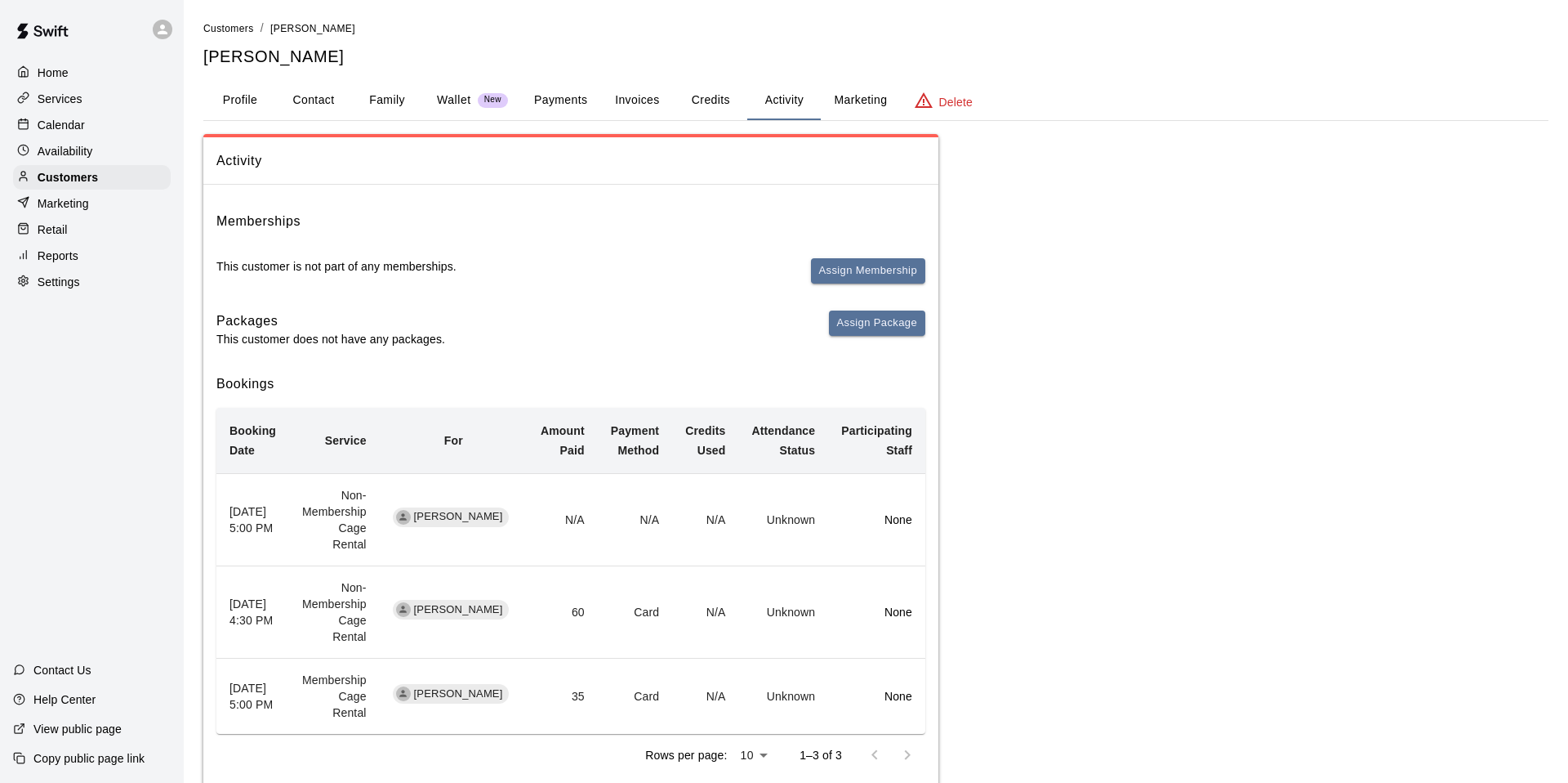
scroll to position [13, 0]
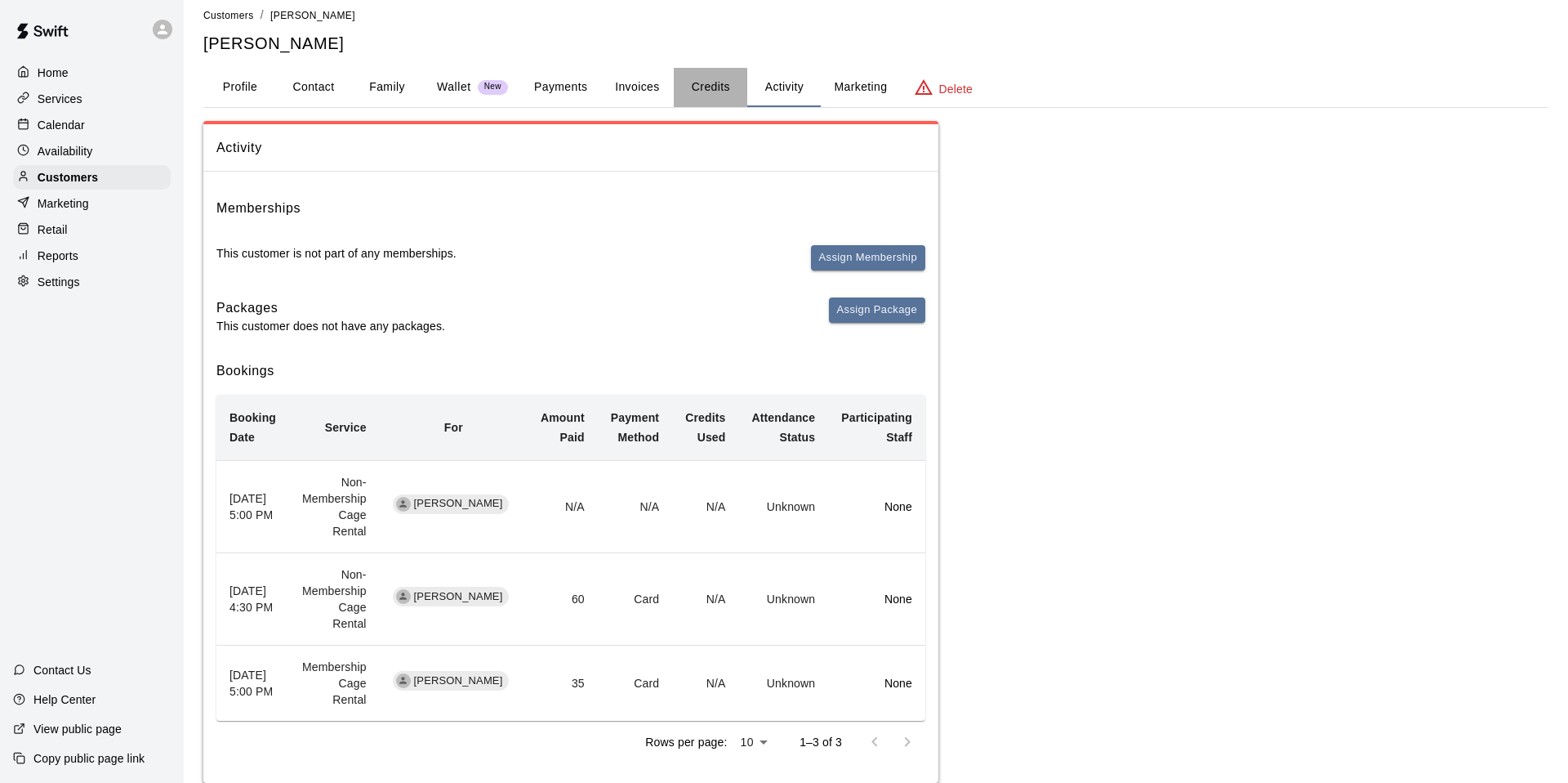
click at [707, 90] on button "Credits" at bounding box center [710, 87] width 74 height 39
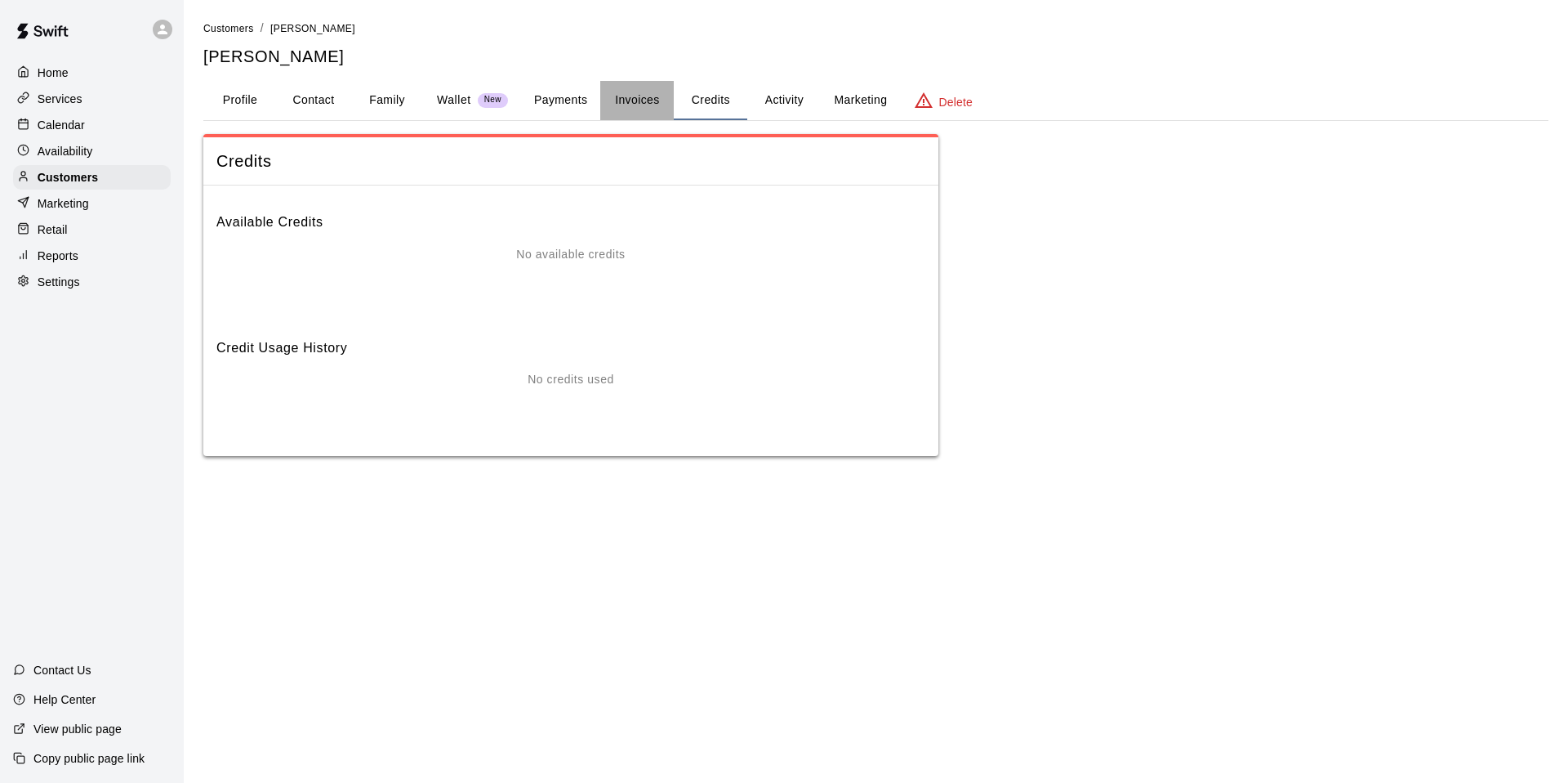
click at [661, 99] on button "Invoices" at bounding box center [637, 100] width 74 height 39
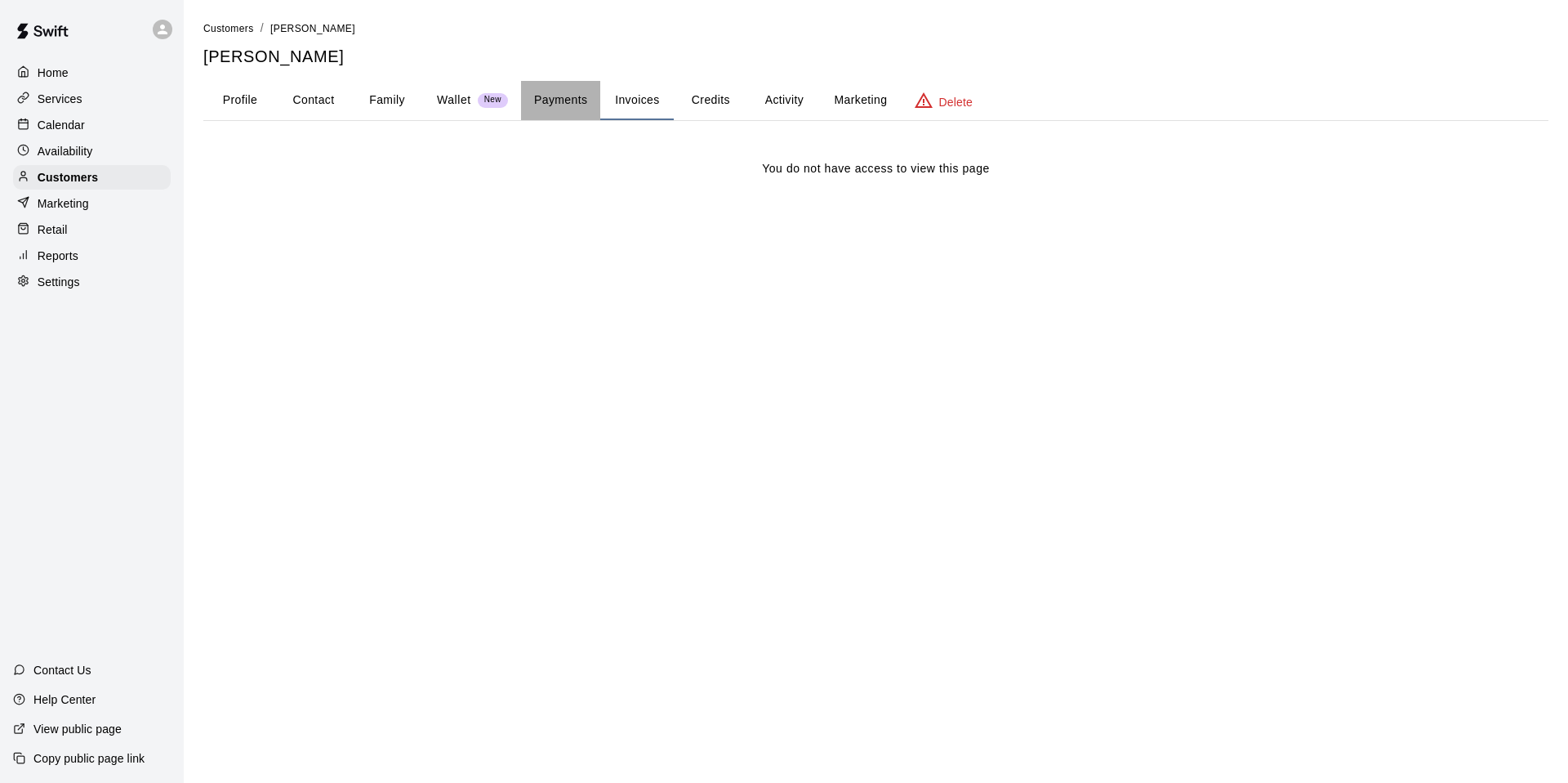
click at [585, 105] on button "Payments" at bounding box center [560, 100] width 79 height 39
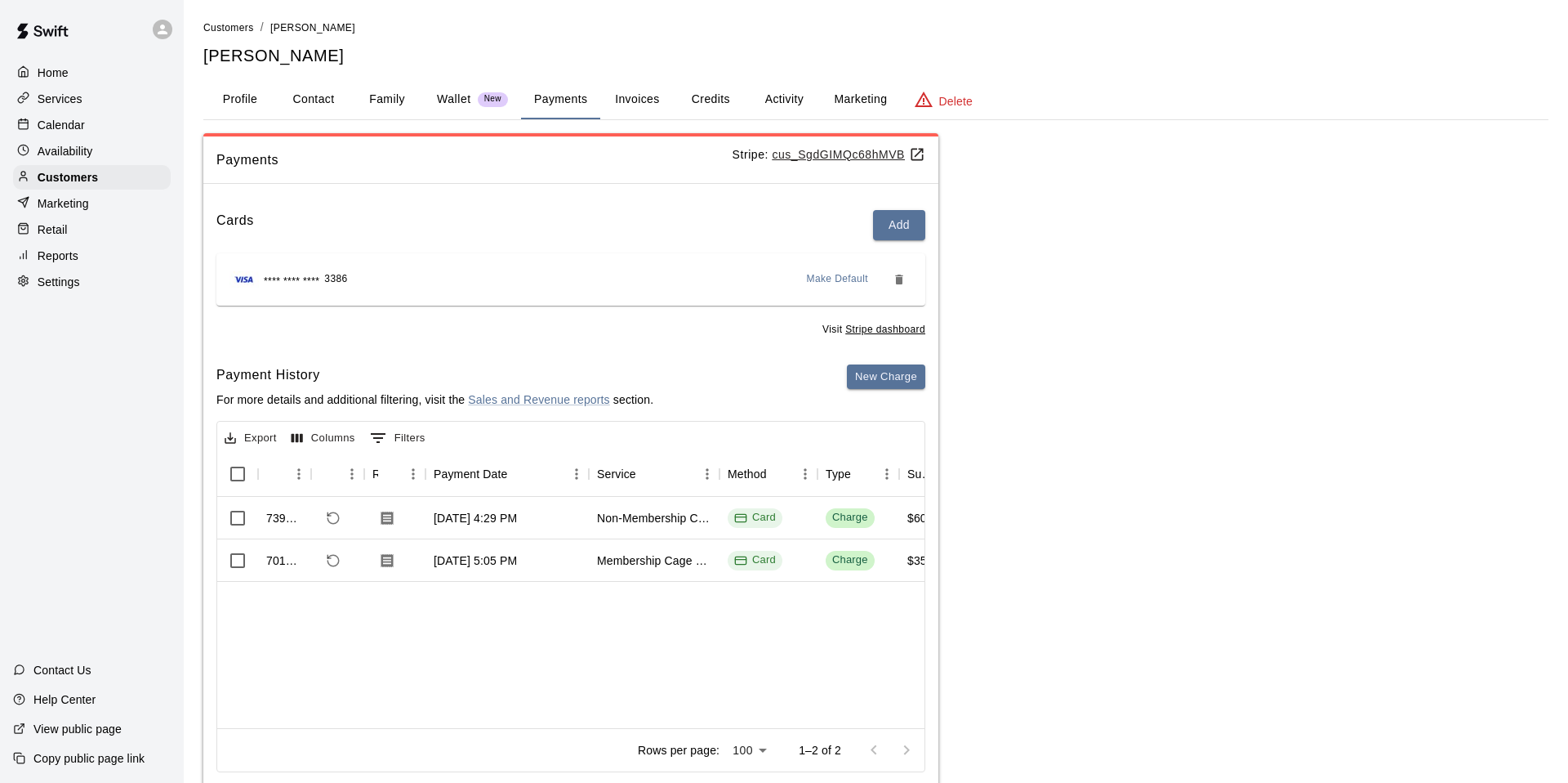
scroll to position [2, 0]
click at [771, 102] on button "Activity" at bounding box center [784, 98] width 74 height 39
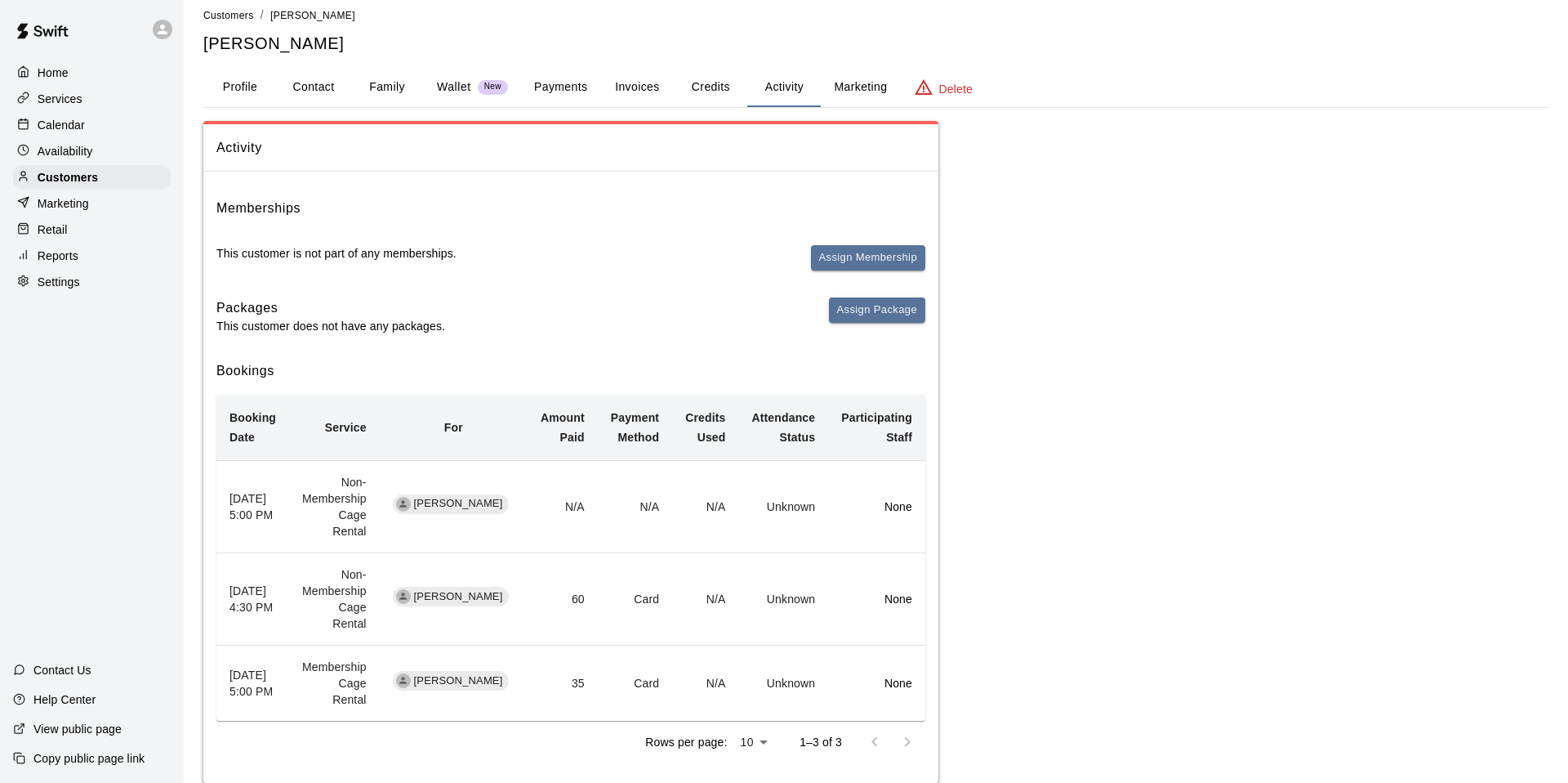
scroll to position [0, 0]
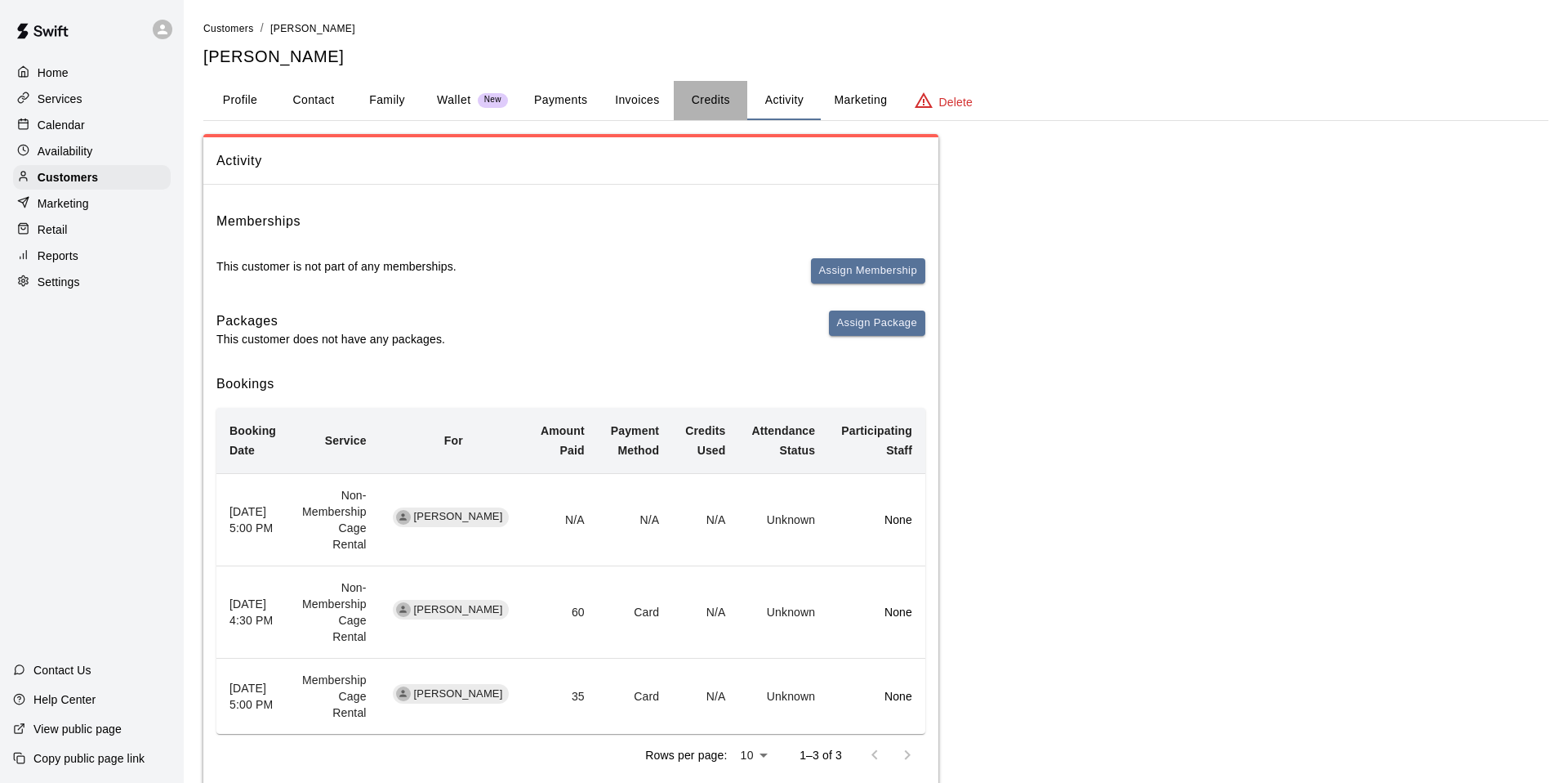
click at [726, 100] on button "Credits" at bounding box center [710, 100] width 74 height 39
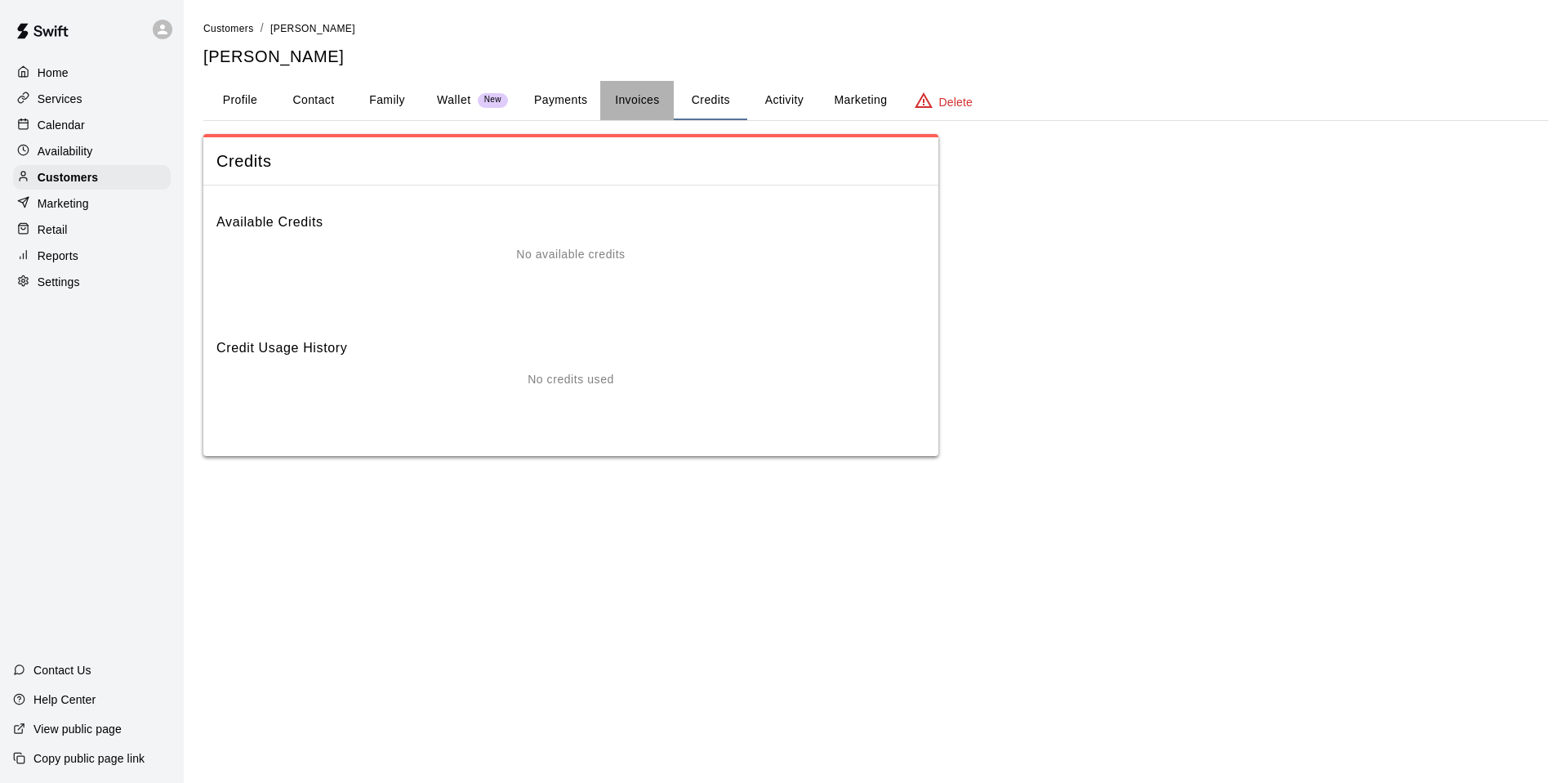
click at [667, 99] on button "Invoices" at bounding box center [637, 100] width 74 height 39
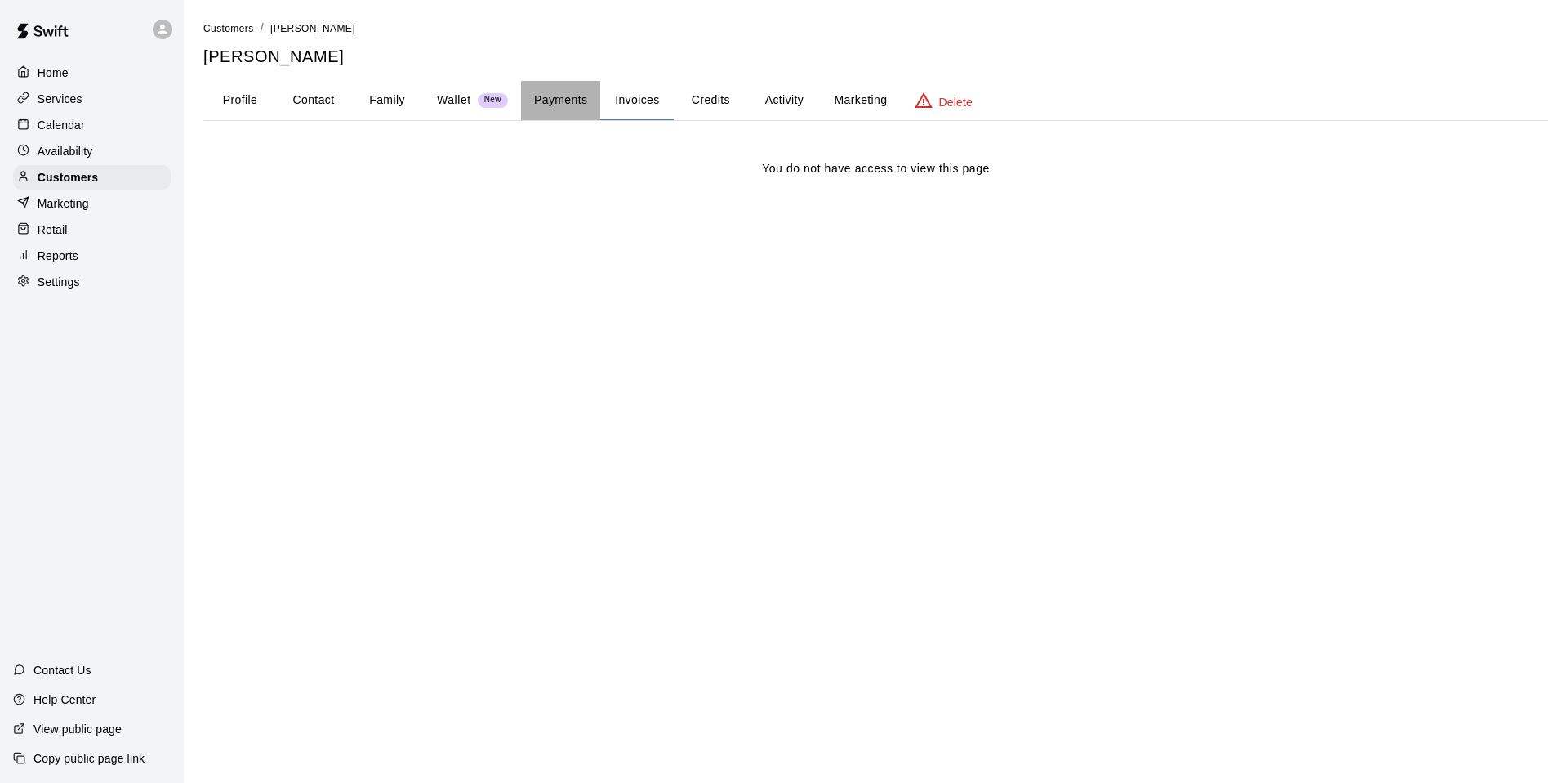
click at [528, 98] on button "Payments" at bounding box center [560, 100] width 79 height 39
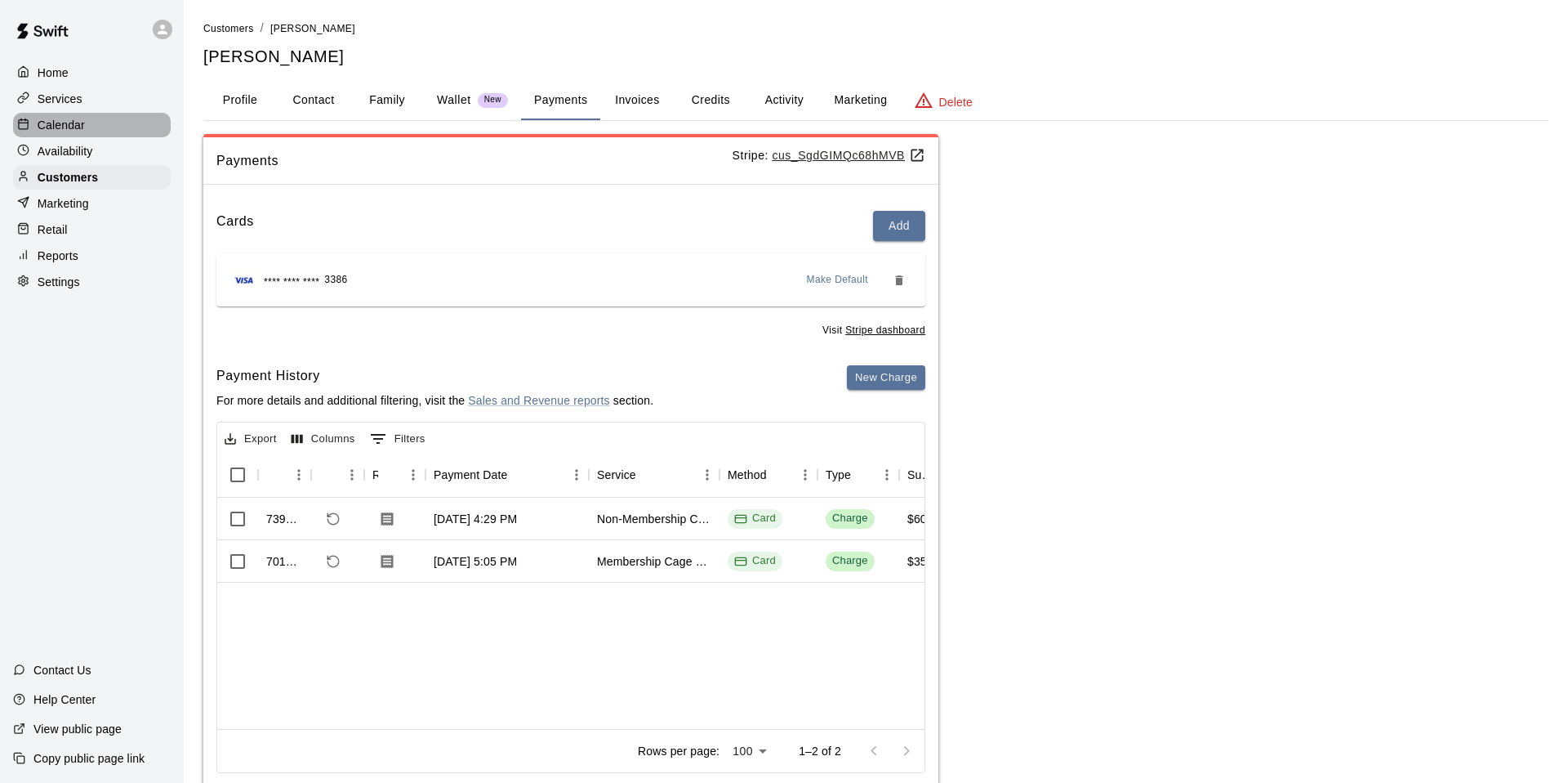
click at [143, 124] on div "Calendar" at bounding box center [91, 125] width 158 height 25
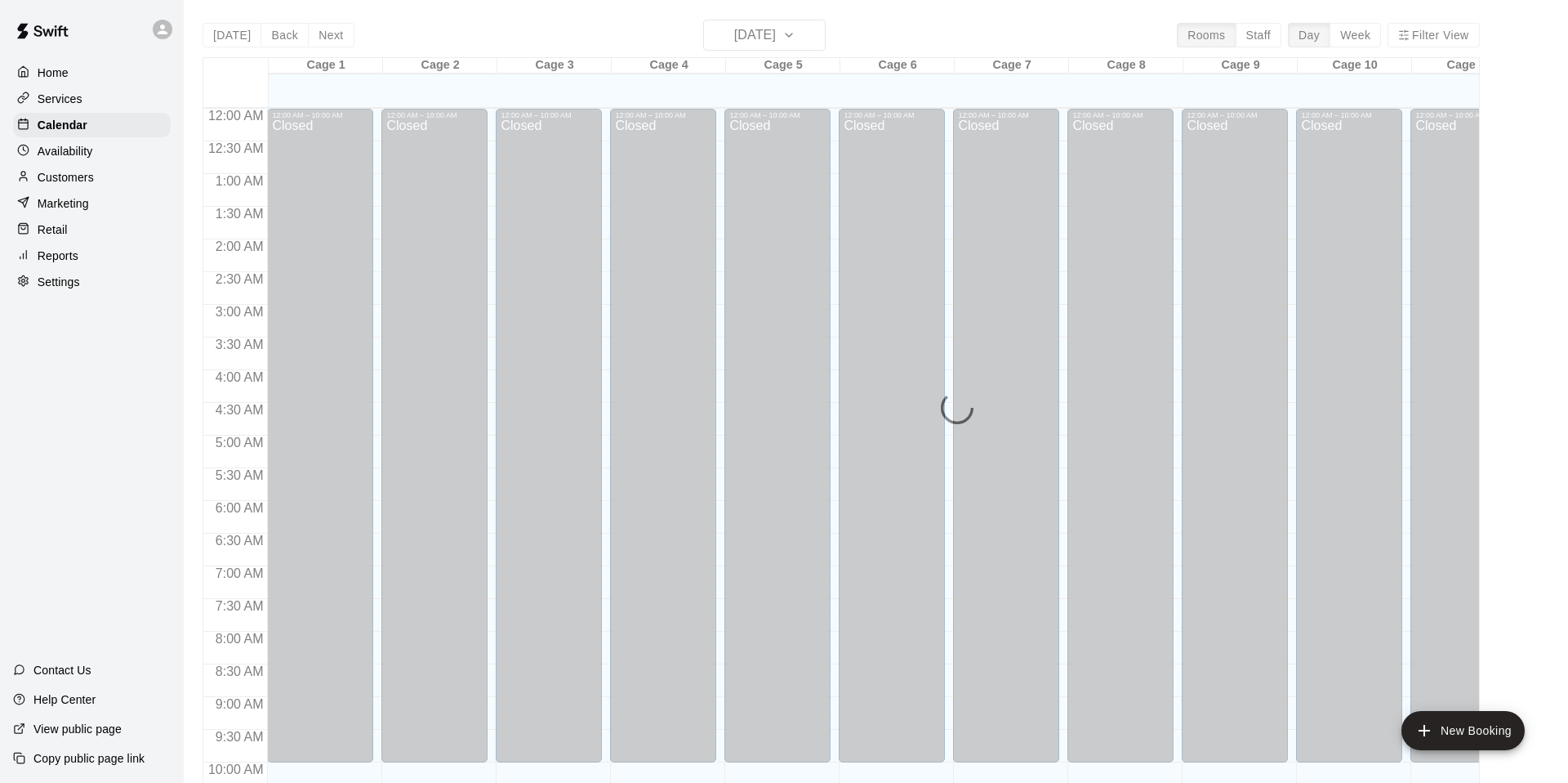
scroll to position [826, 0]
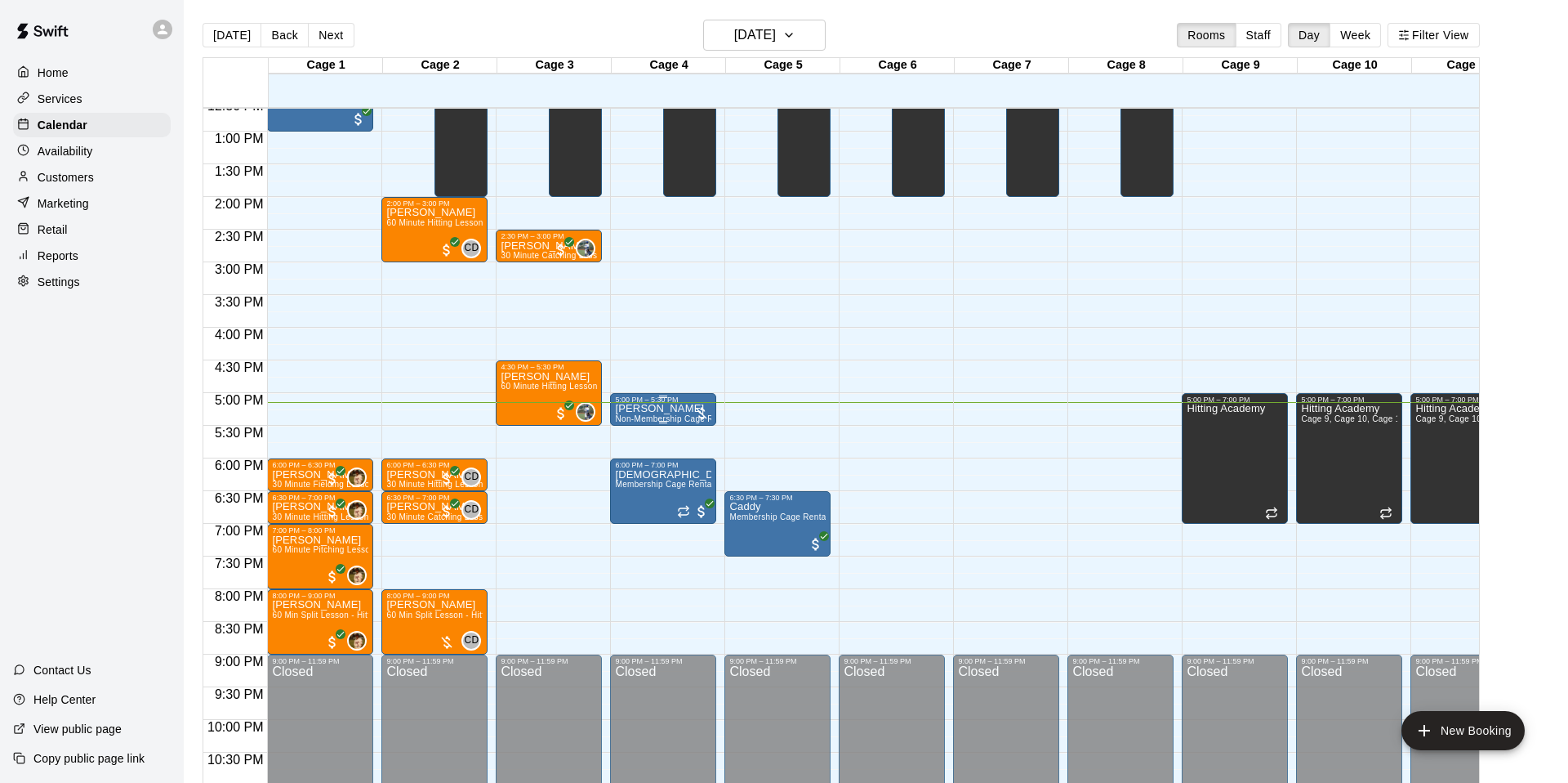
click at [704, 412] on div at bounding box center [702, 413] width 17 height 17
click at [704, 469] on img "edit" at bounding box center [710, 460] width 19 height 19
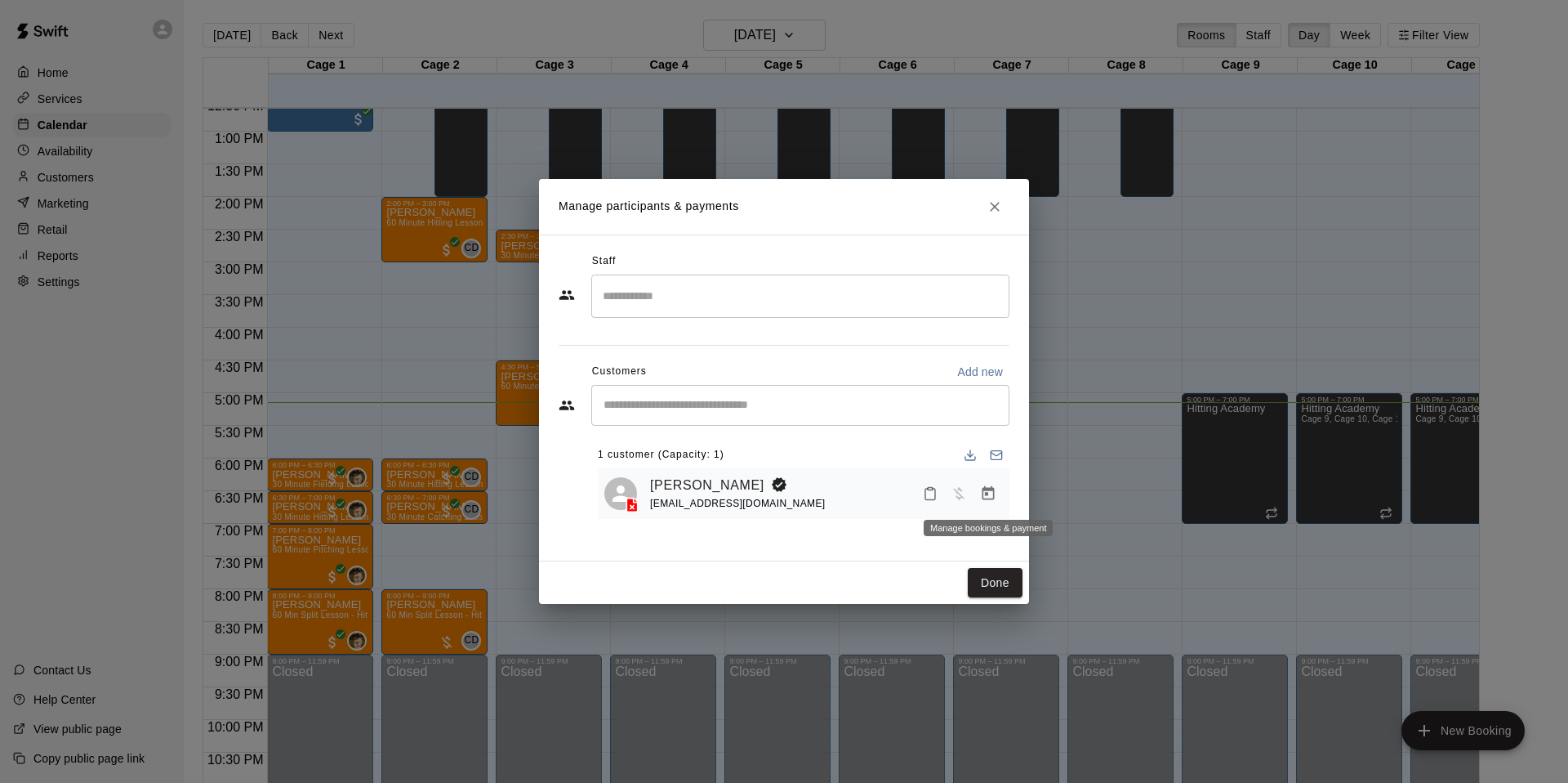
click at [978, 498] on button "Manage bookings & payment" at bounding box center [988, 494] width 29 height 29
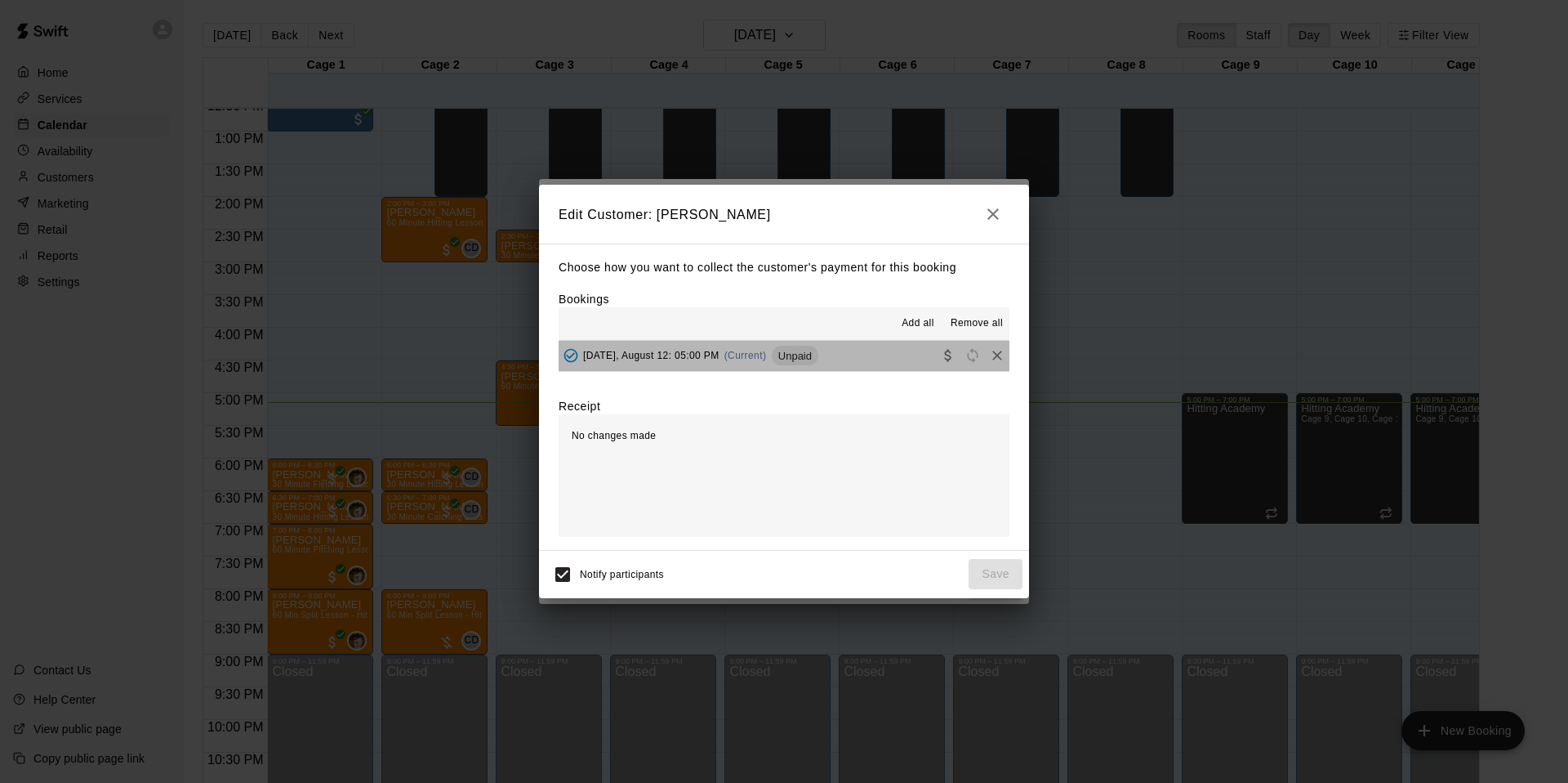
click at [730, 351] on span "(Current)" at bounding box center [745, 355] width 42 height 12
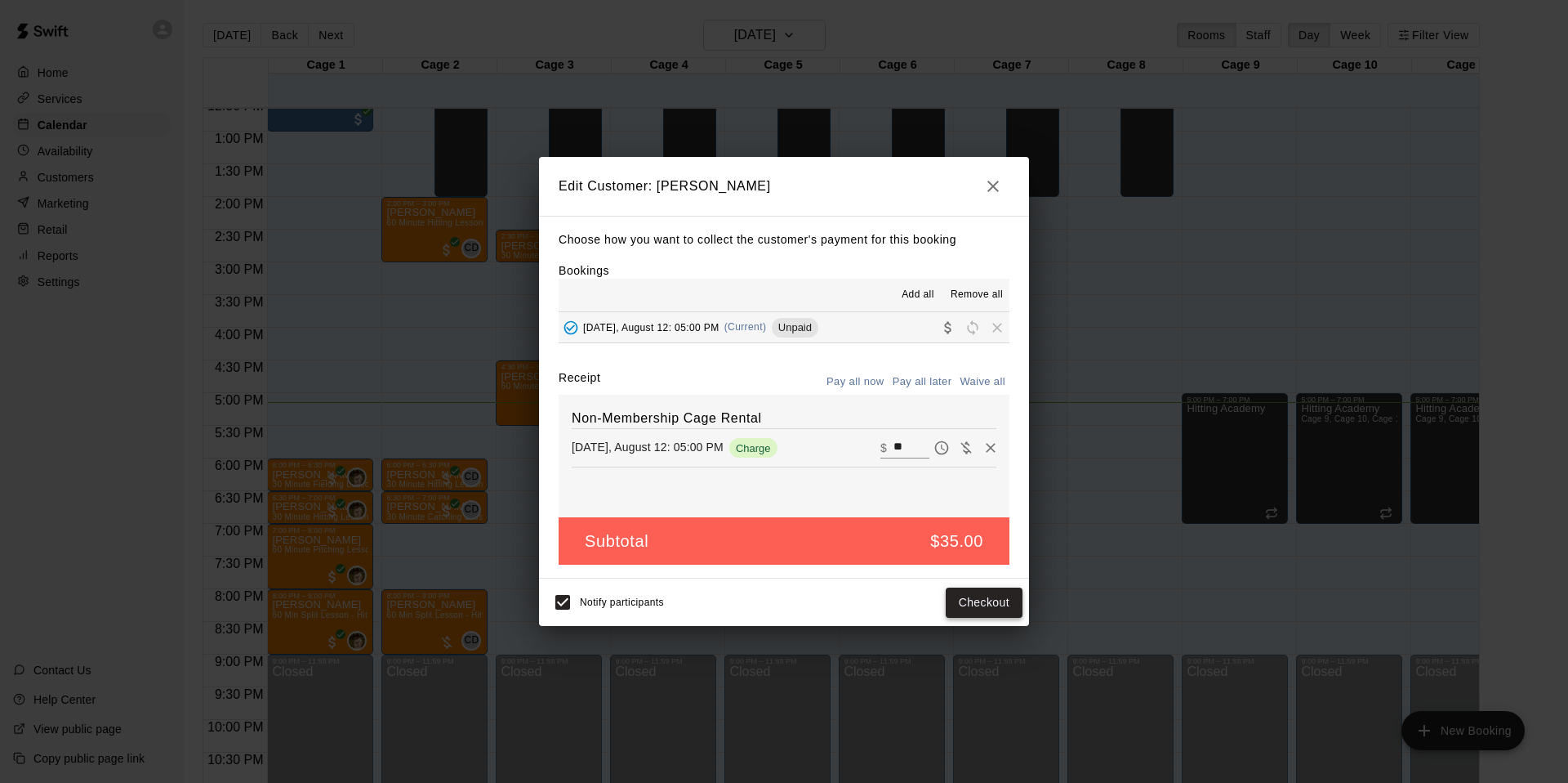
click at [967, 590] on button "Checkout" at bounding box center [984, 602] width 77 height 30
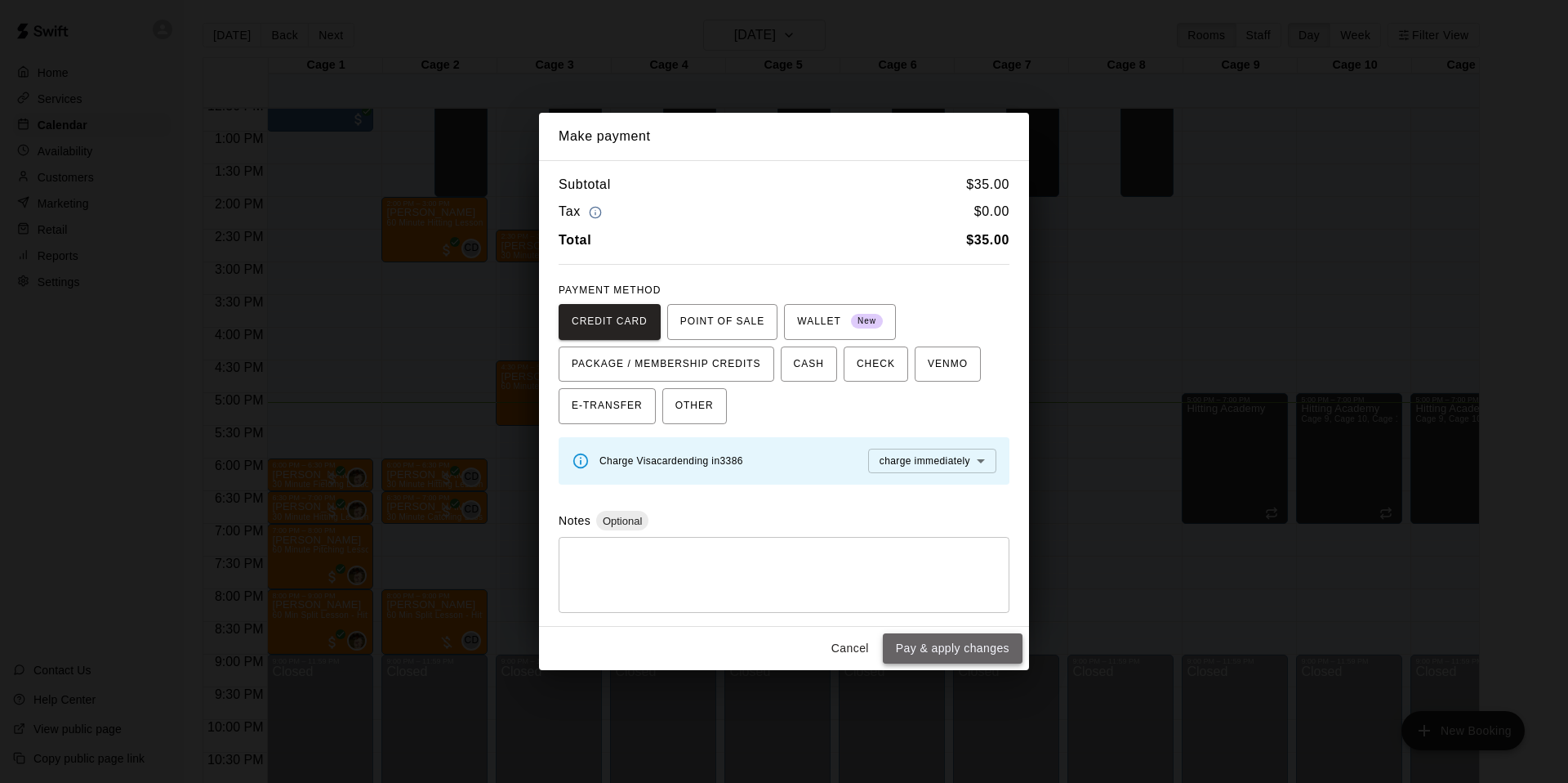
click at [940, 651] on button "Pay & apply changes" at bounding box center [953, 648] width 139 height 30
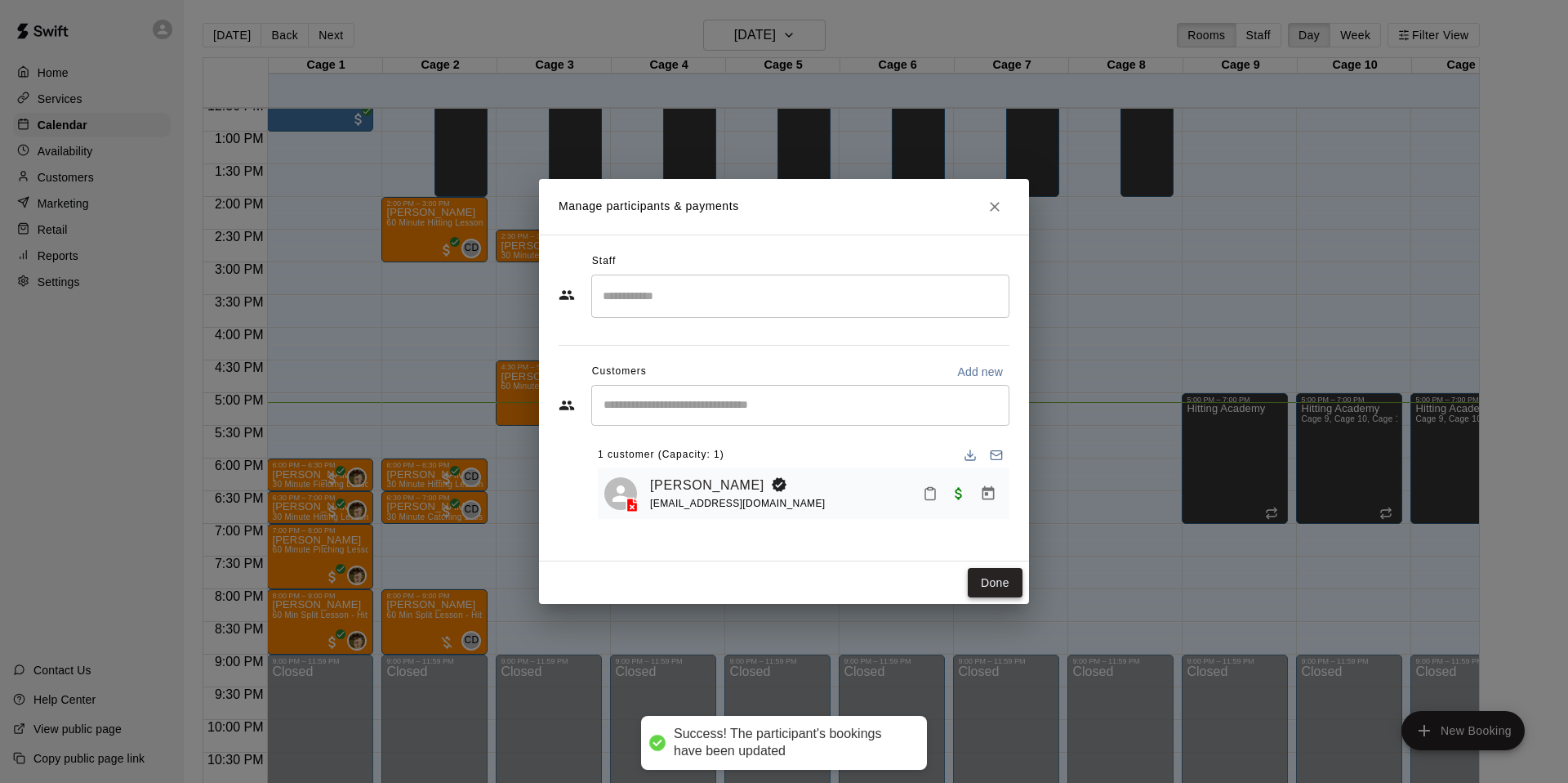
click at [972, 580] on button "Done" at bounding box center [995, 583] width 55 height 30
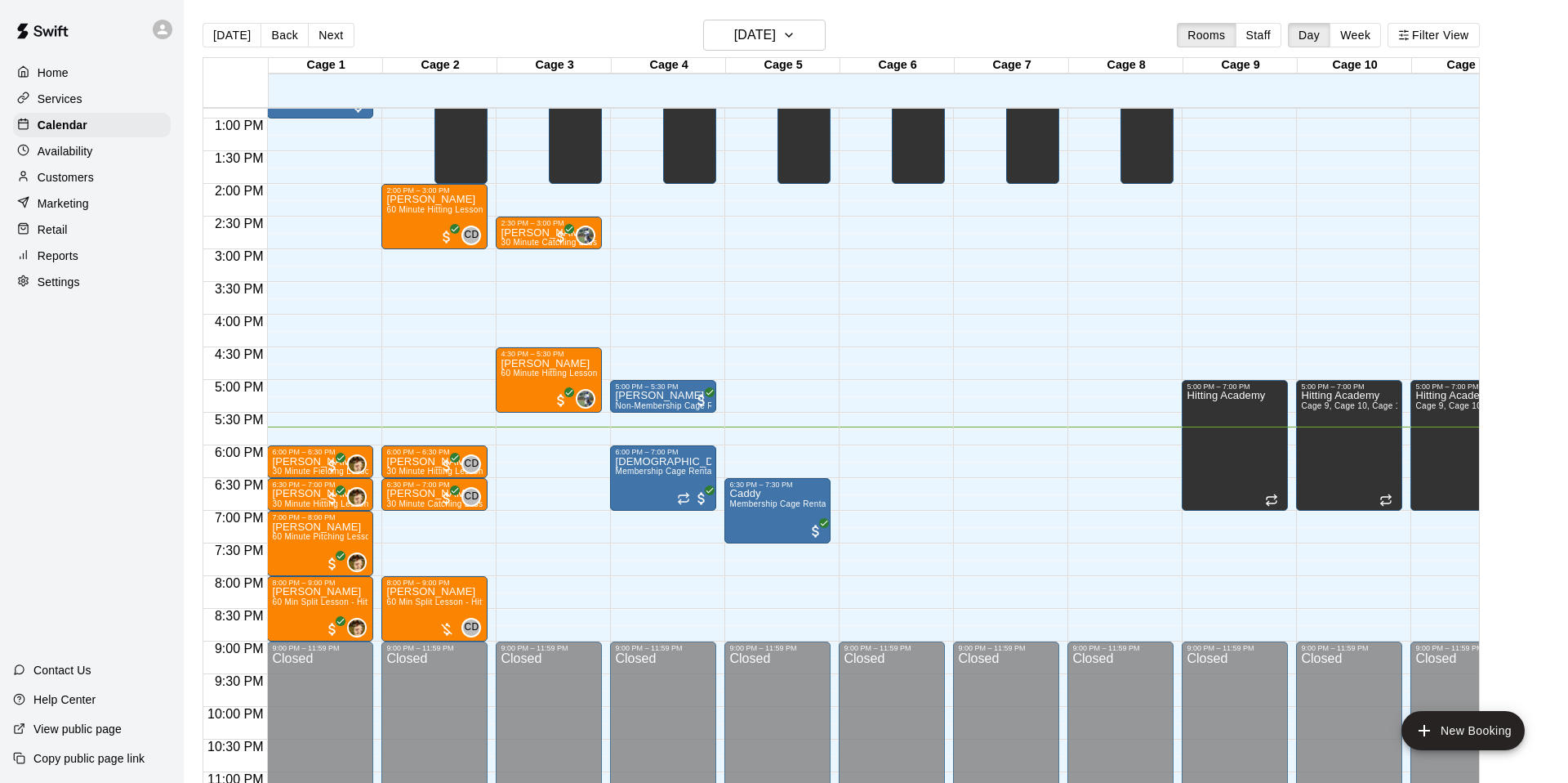
scroll to position [841, 0]
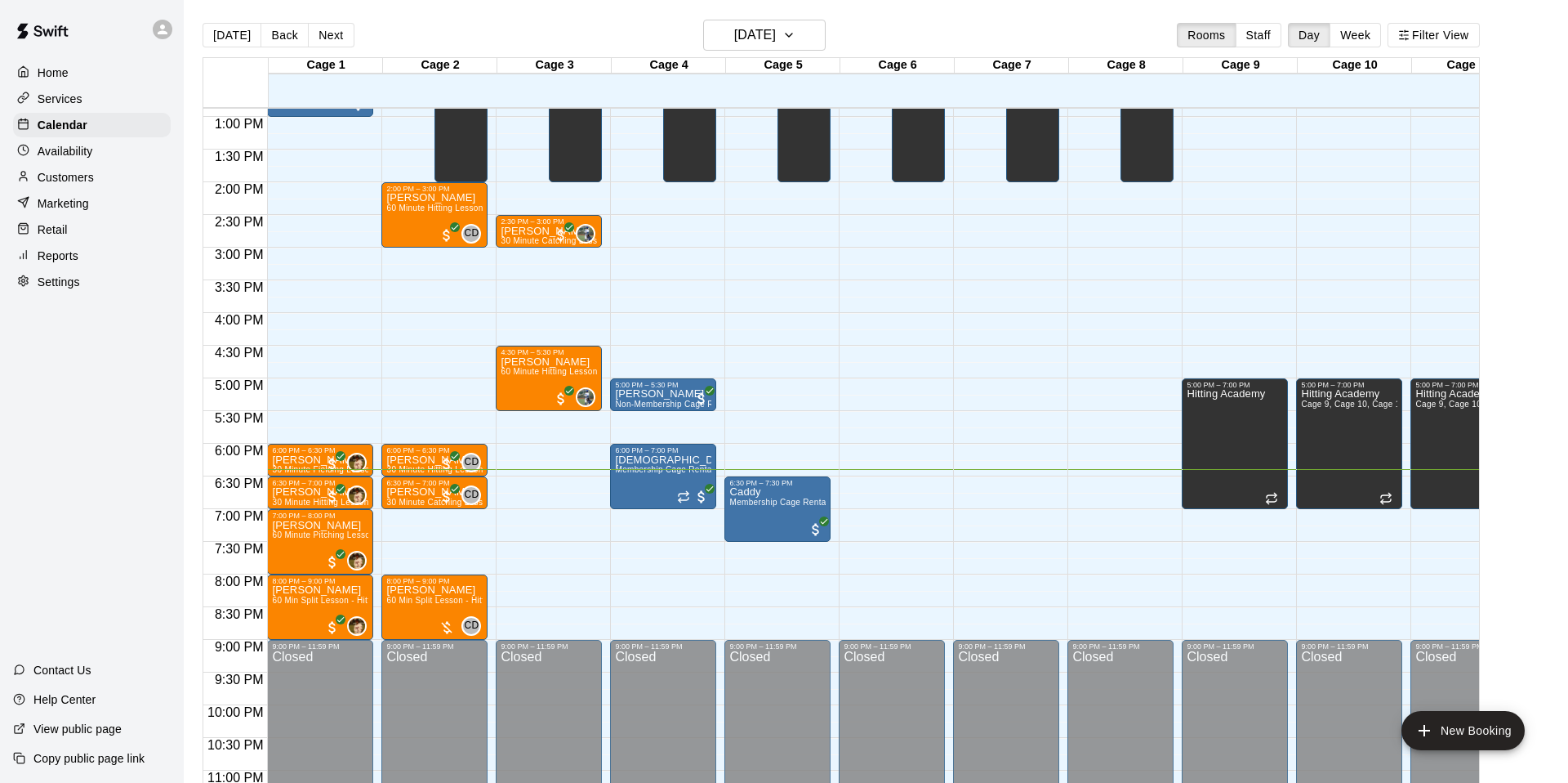
click at [875, 478] on div "12:00 AM – 10:00 AM Closed 9:00 PM – 11:59 PM Closed 9:00 AM – 2:00 PM Camp Cag…" at bounding box center [892, 51] width 106 height 1568
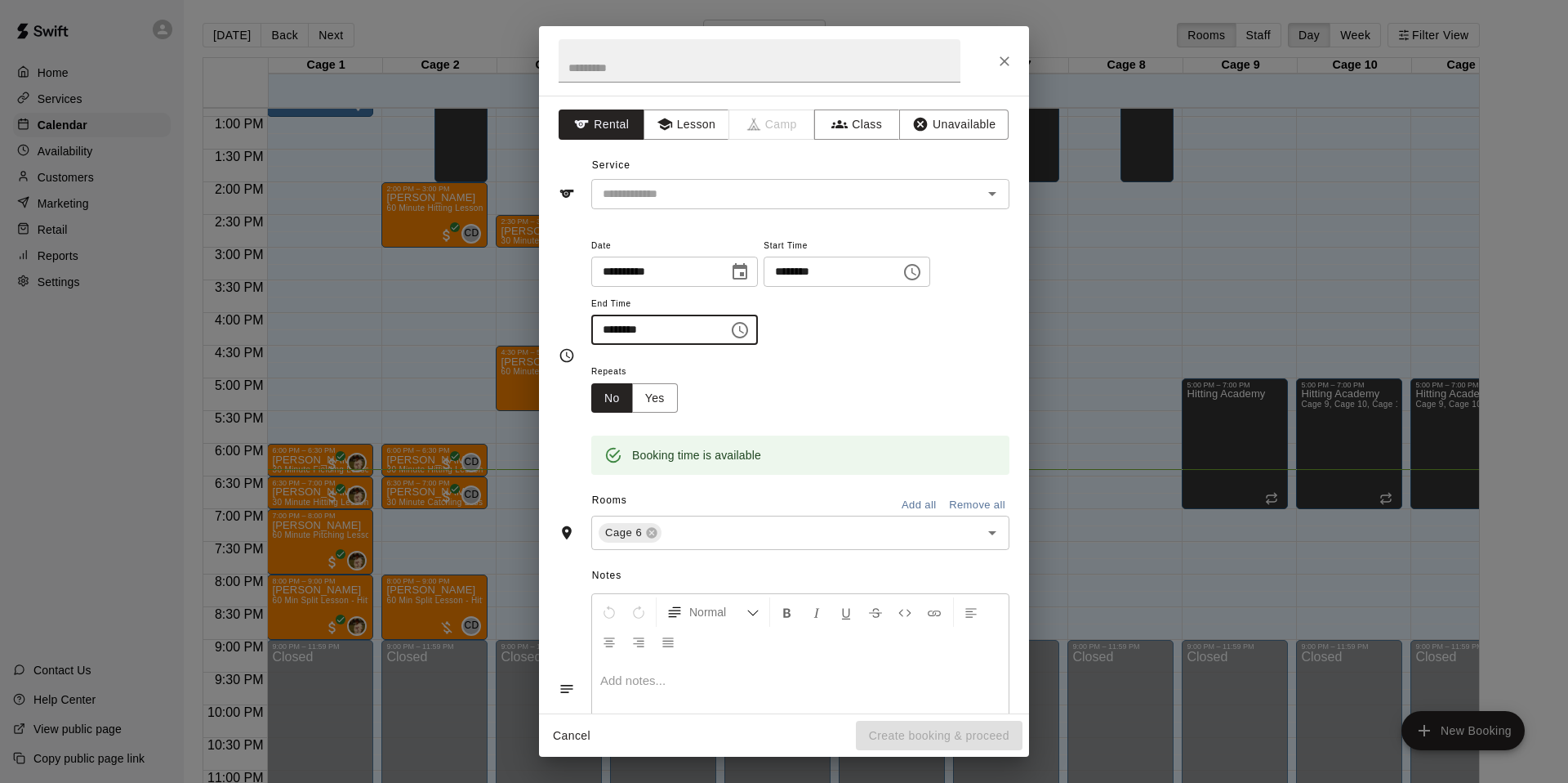
click at [628, 329] on input "********" at bounding box center [654, 330] width 126 height 30
type input "********"
click at [846, 379] on div "Repeats No Yes" at bounding box center [801, 387] width 418 height 51
click at [841, 187] on input "text" at bounding box center [776, 193] width 360 height 21
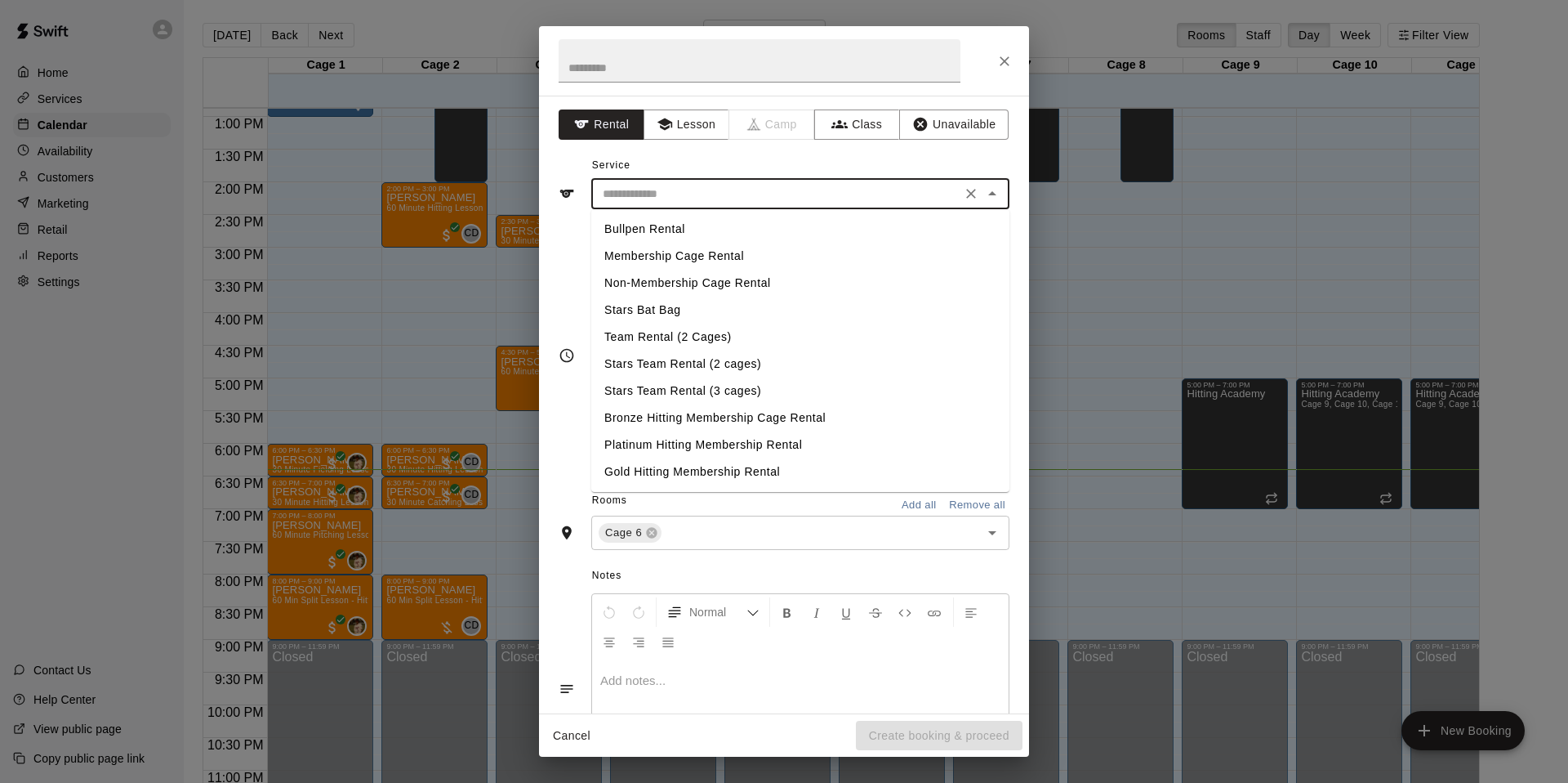
click at [777, 256] on li "Membership Cage Rental" at bounding box center [801, 255] width 418 height 26
type input "**********"
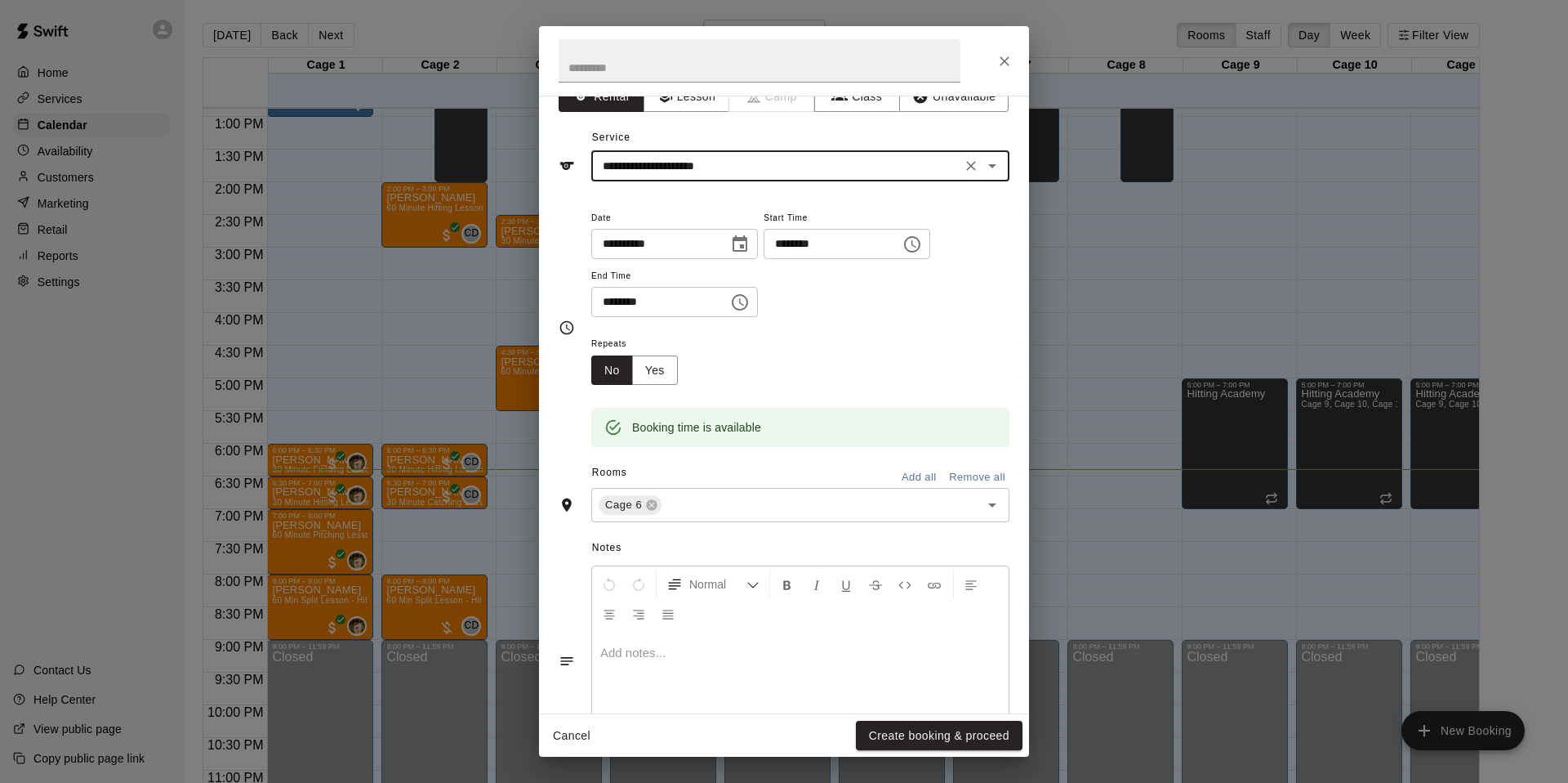
scroll to position [19, 0]
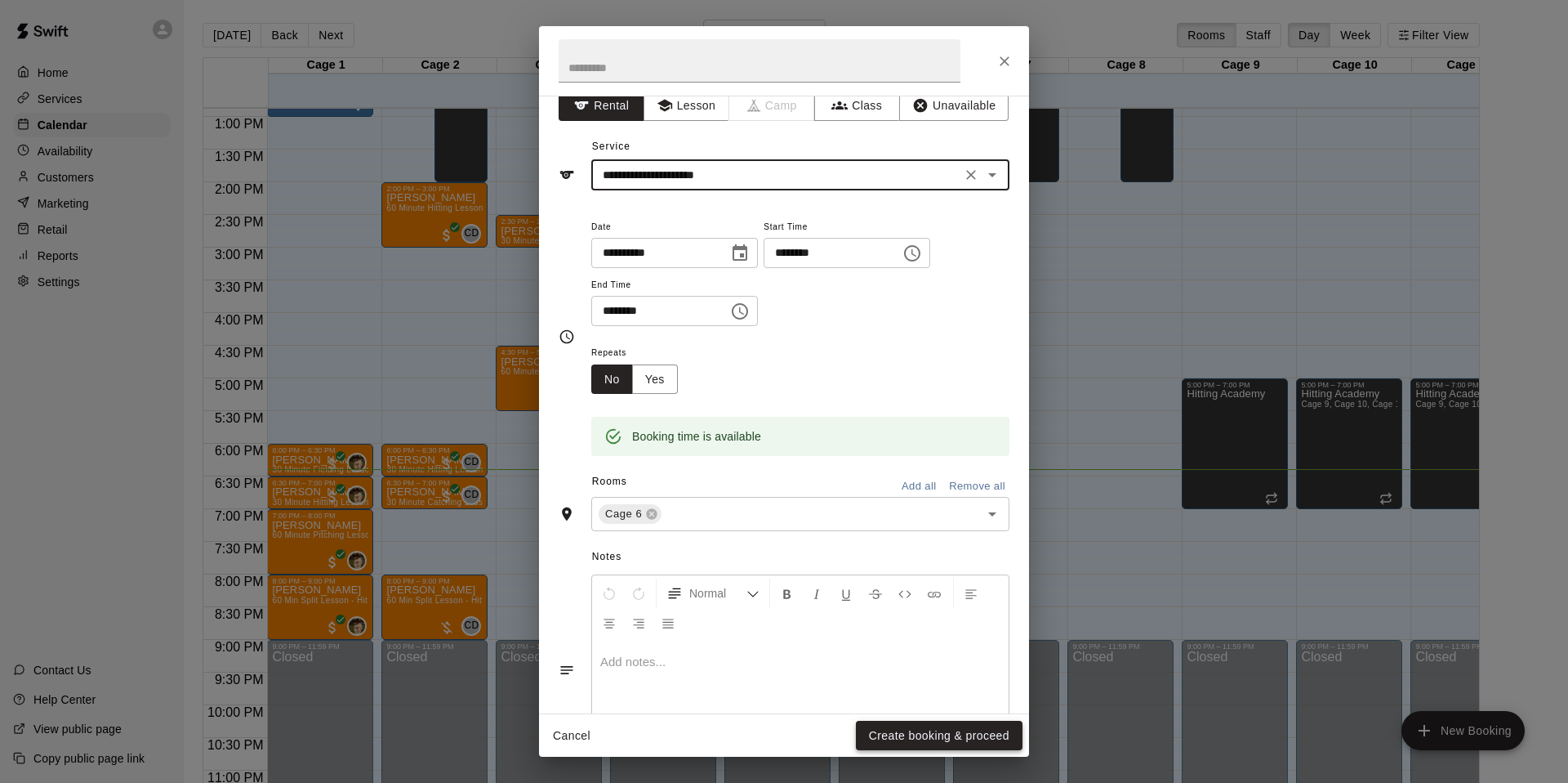
click at [961, 740] on button "Create booking & proceed" at bounding box center [939, 735] width 167 height 30
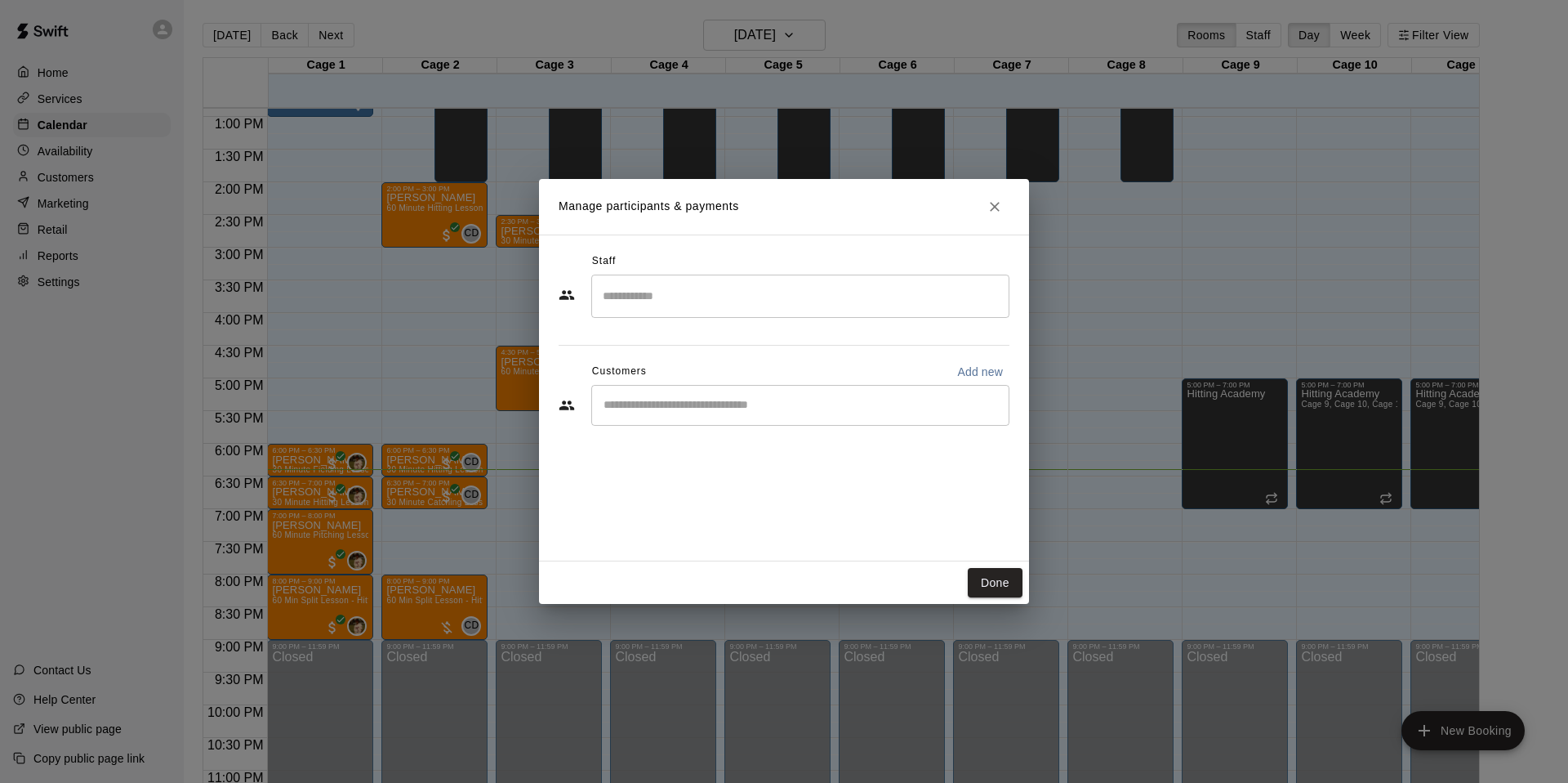
click at [763, 410] on input "Start typing to search customers..." at bounding box center [800, 405] width 403 height 17
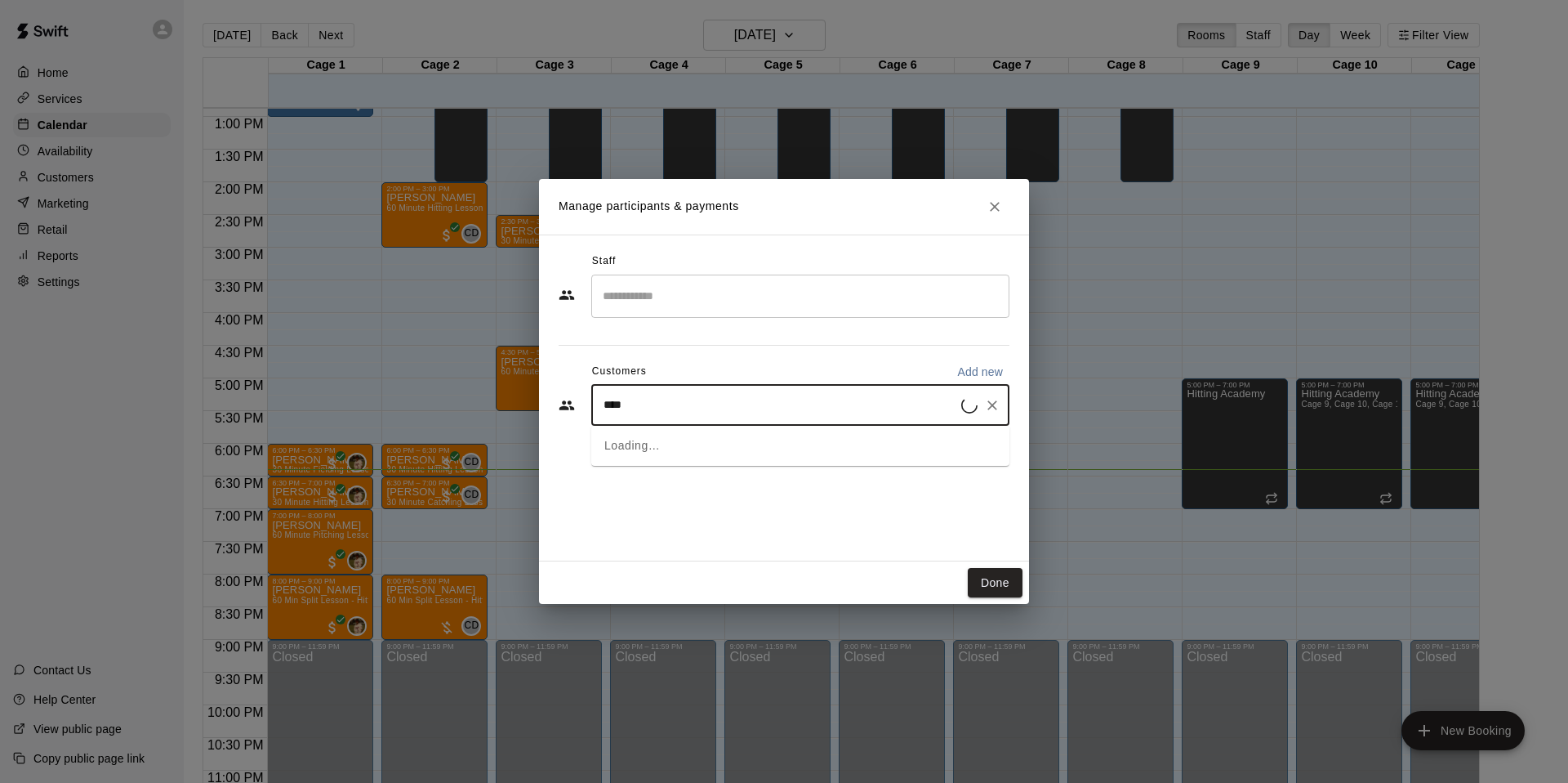
type input "*****"
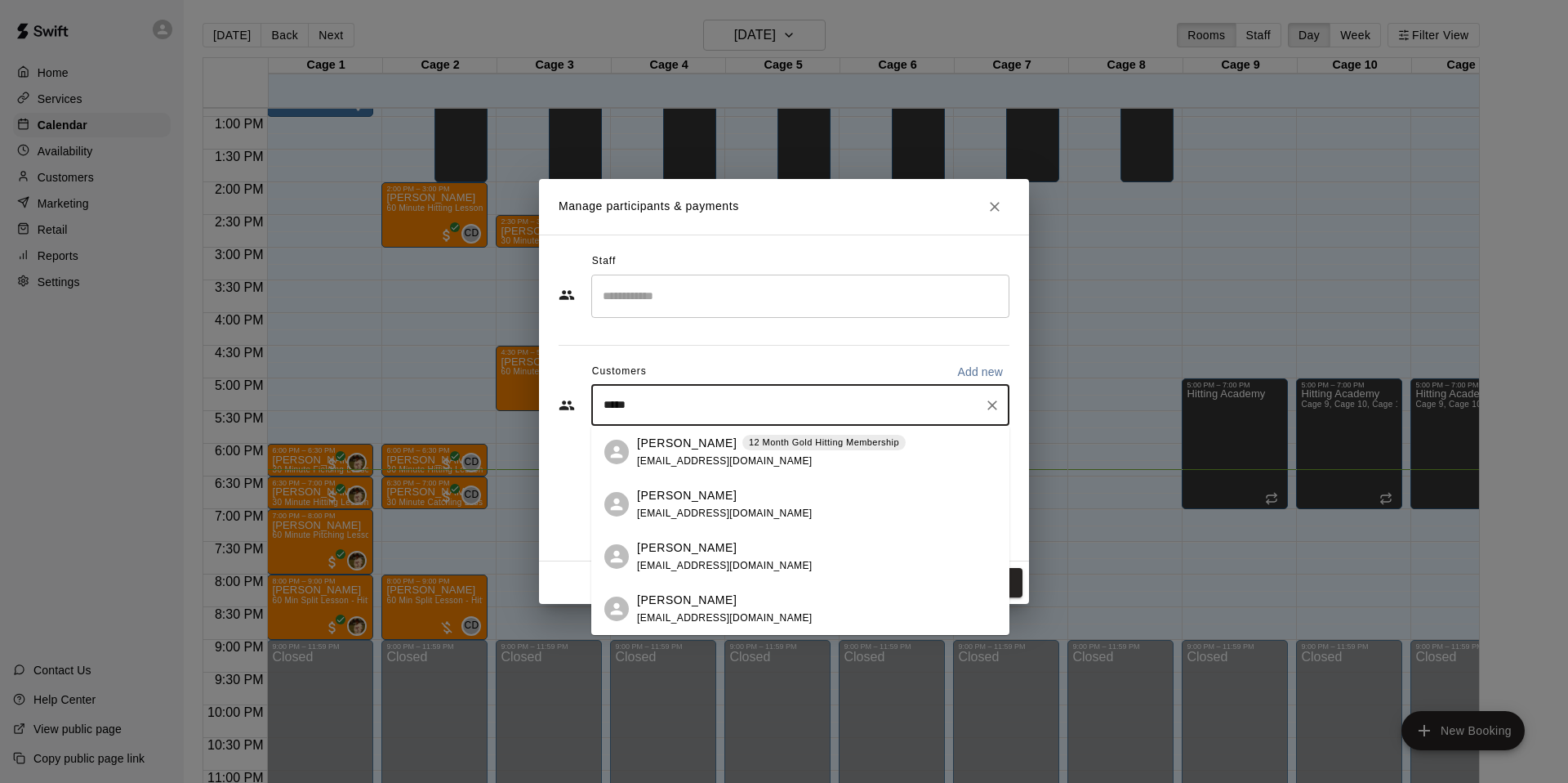
click at [850, 460] on div "Matt Carbo 12 Month Gold Hitting Membership carbomatt@gmail.com" at bounding box center [771, 452] width 269 height 35
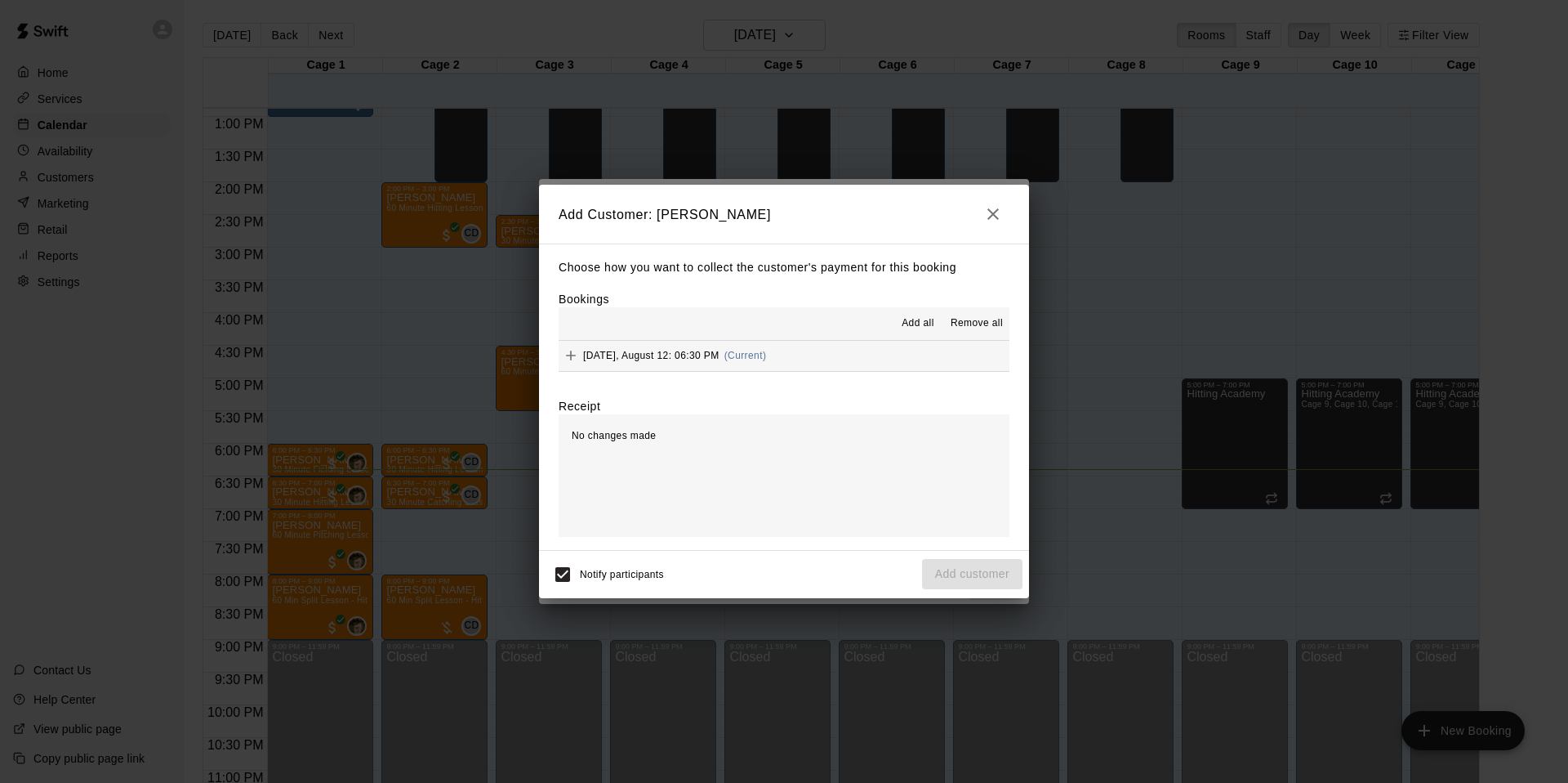
click at [804, 363] on button "Tuesday, August 12: 06:30 PM (Current)" at bounding box center [784, 355] width 451 height 30
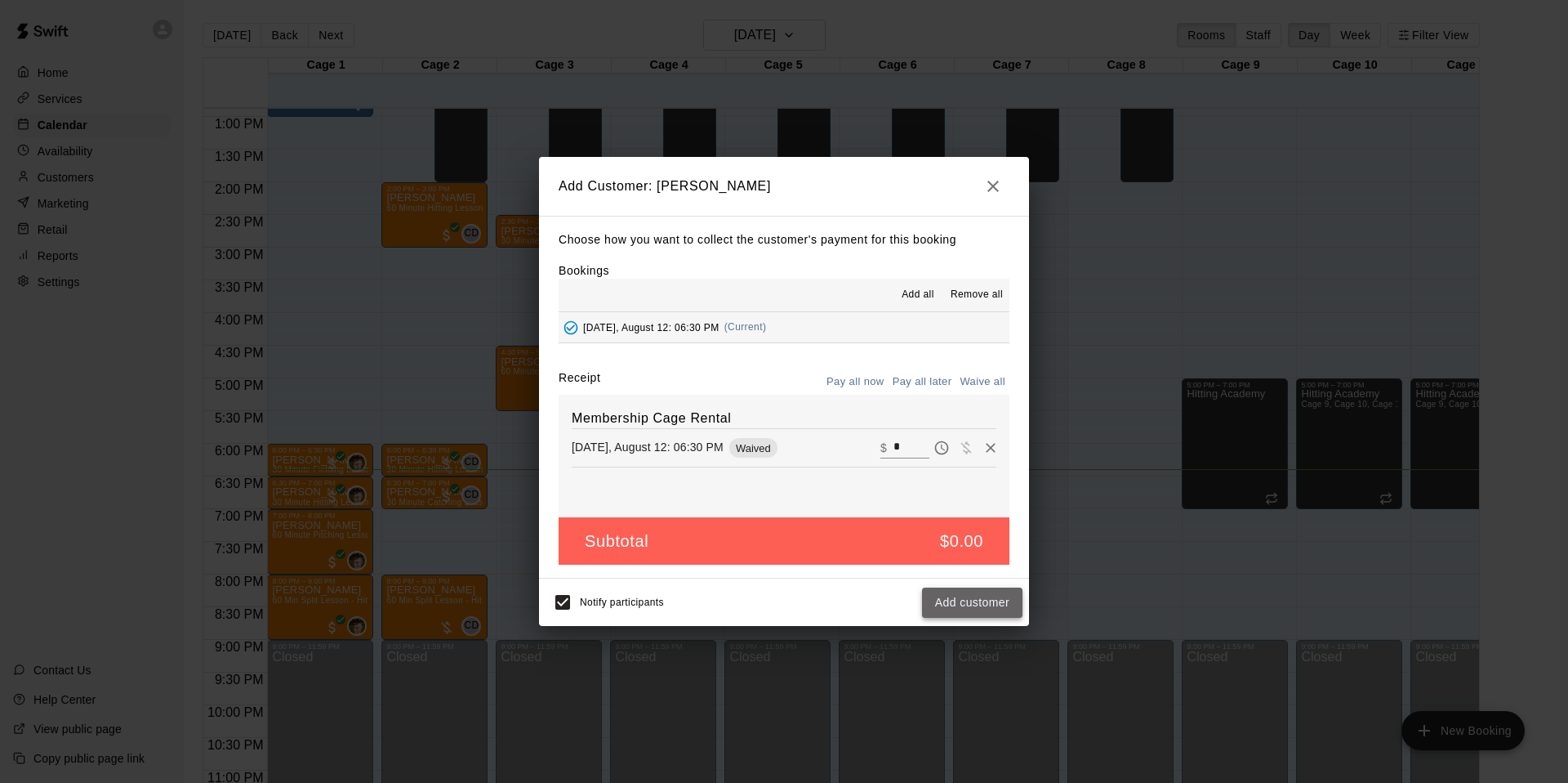
click at [975, 597] on button "Add customer" at bounding box center [972, 602] width 100 height 30
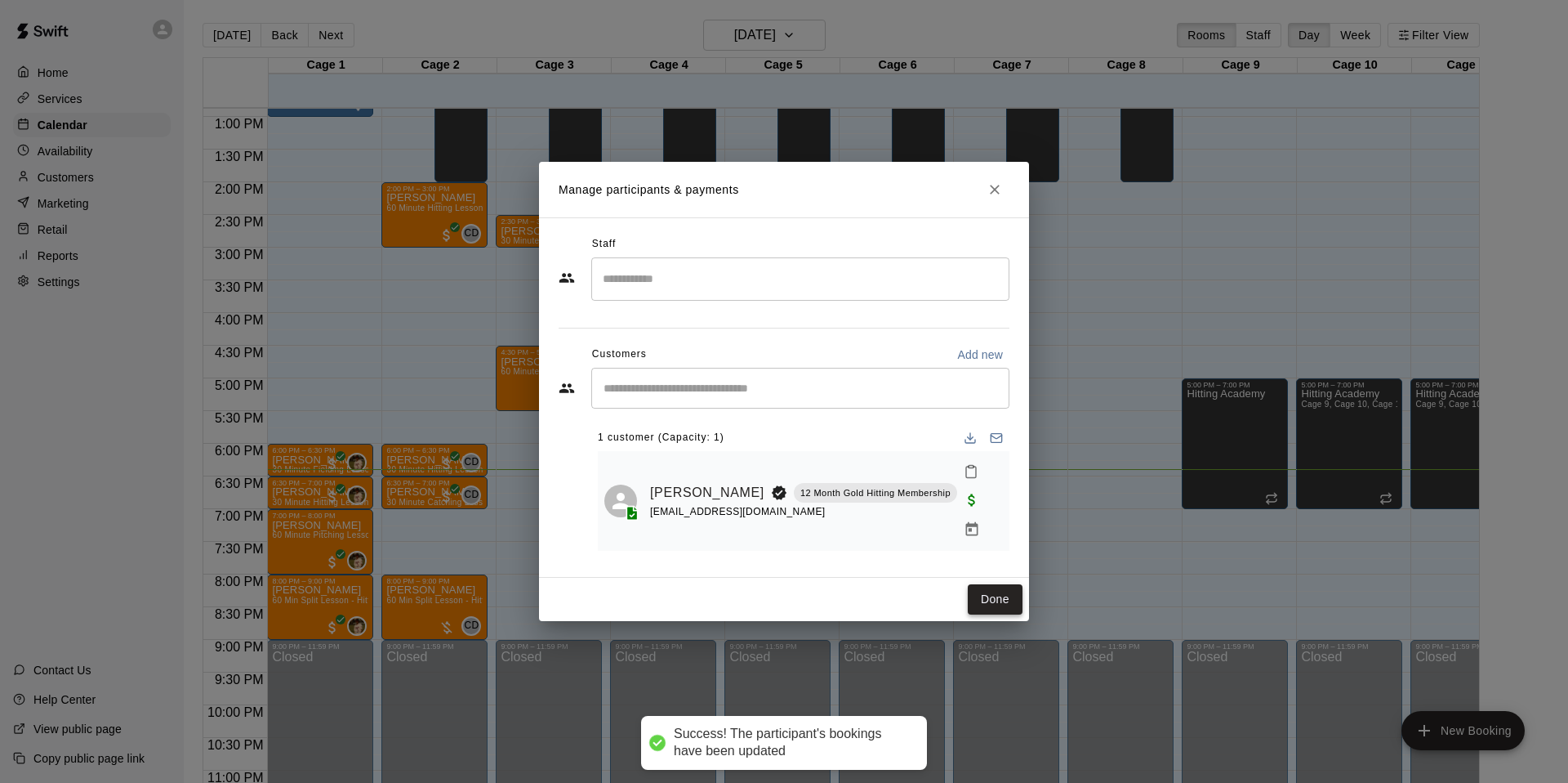
click at [981, 592] on button "Done" at bounding box center [995, 599] width 55 height 30
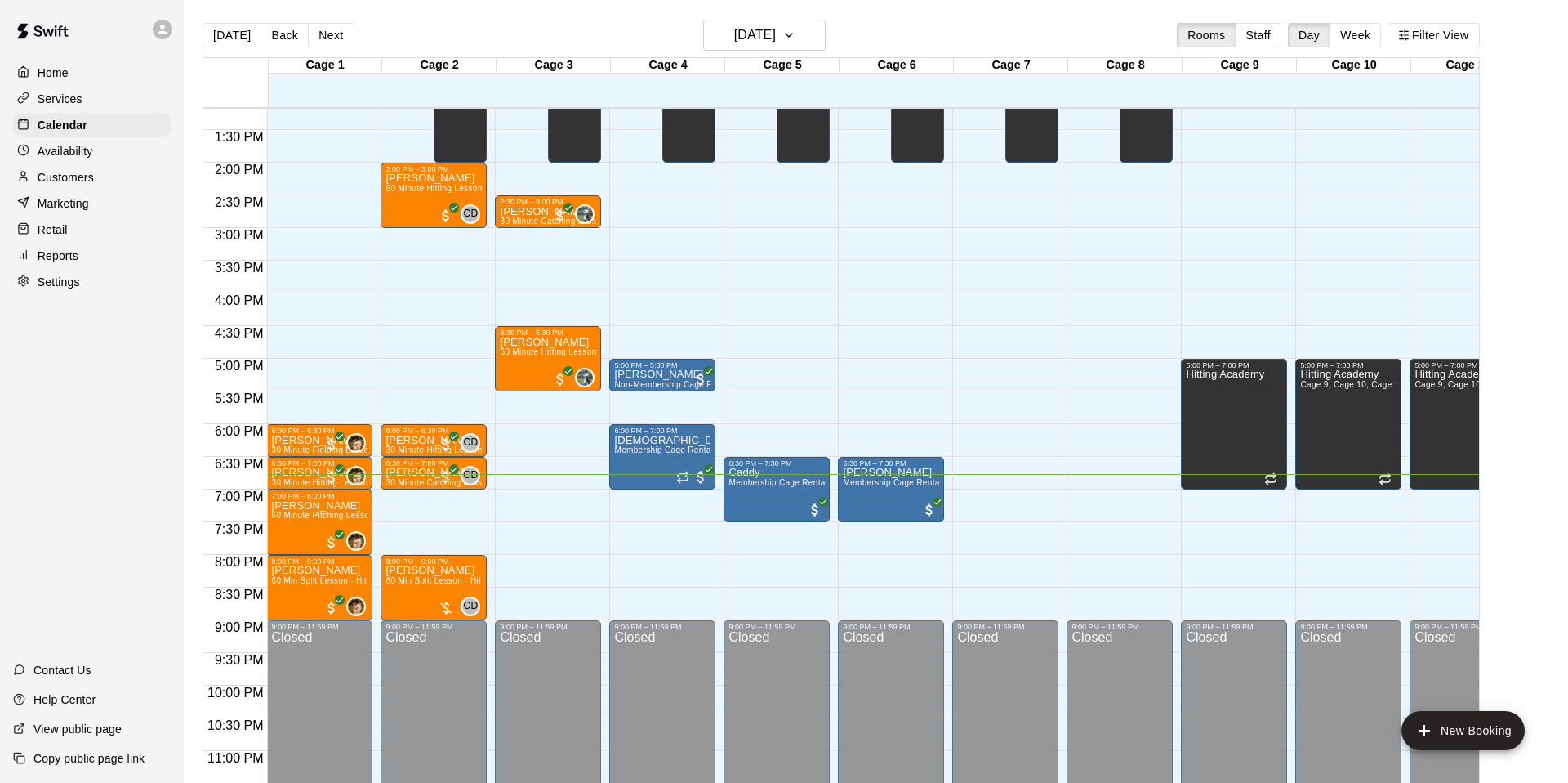
scroll to position [875, 1]
